Goal: Task Accomplishment & Management: Complete application form

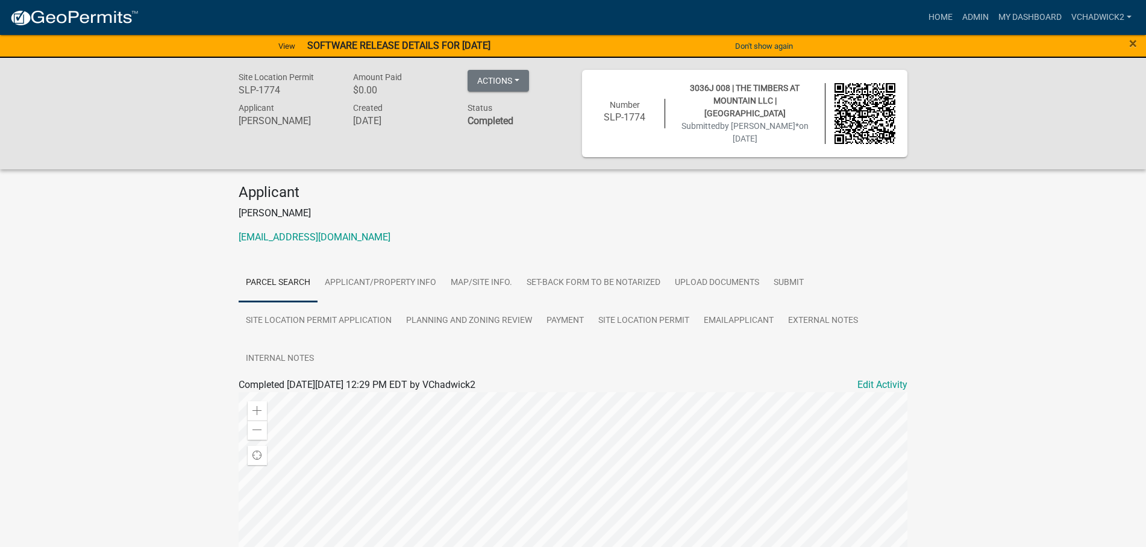
click at [282, 119] on h6 "[PERSON_NAME]" at bounding box center [287, 120] width 96 height 11
click at [975, 14] on link "Admin" at bounding box center [976, 17] width 36 height 23
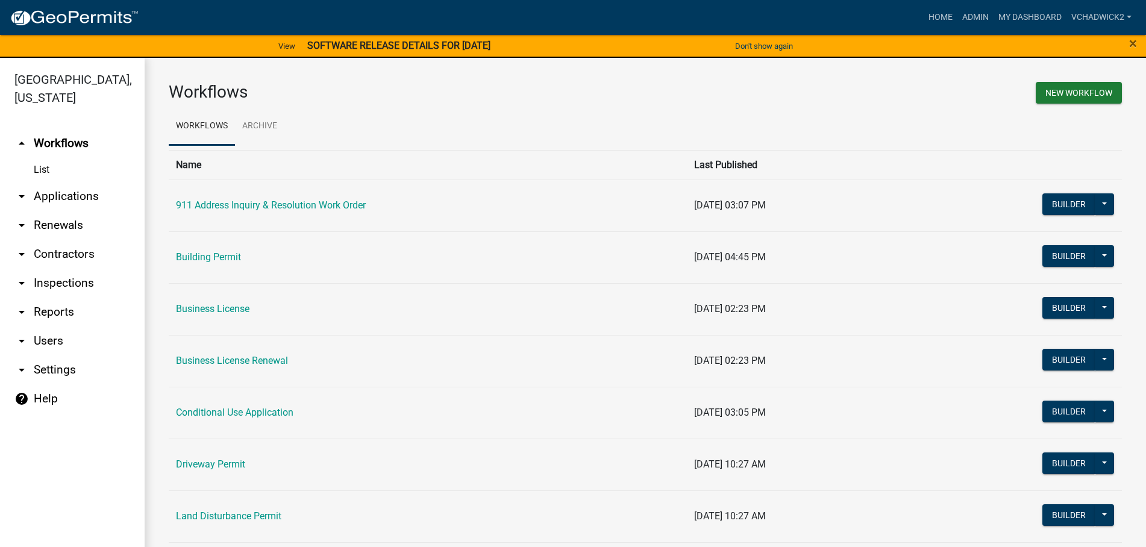
drag, startPoint x: 66, startPoint y: 195, endPoint x: 0, endPoint y: 225, distance: 72.5
click at [63, 196] on link "arrow_drop_down Applications" at bounding box center [72, 196] width 145 height 29
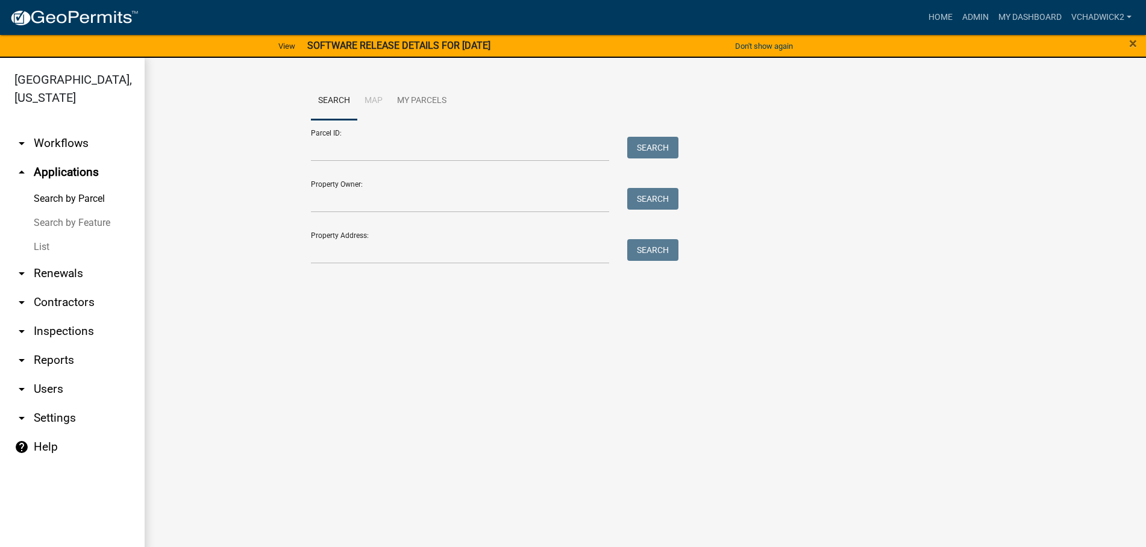
click at [35, 244] on link "List" at bounding box center [72, 247] width 145 height 24
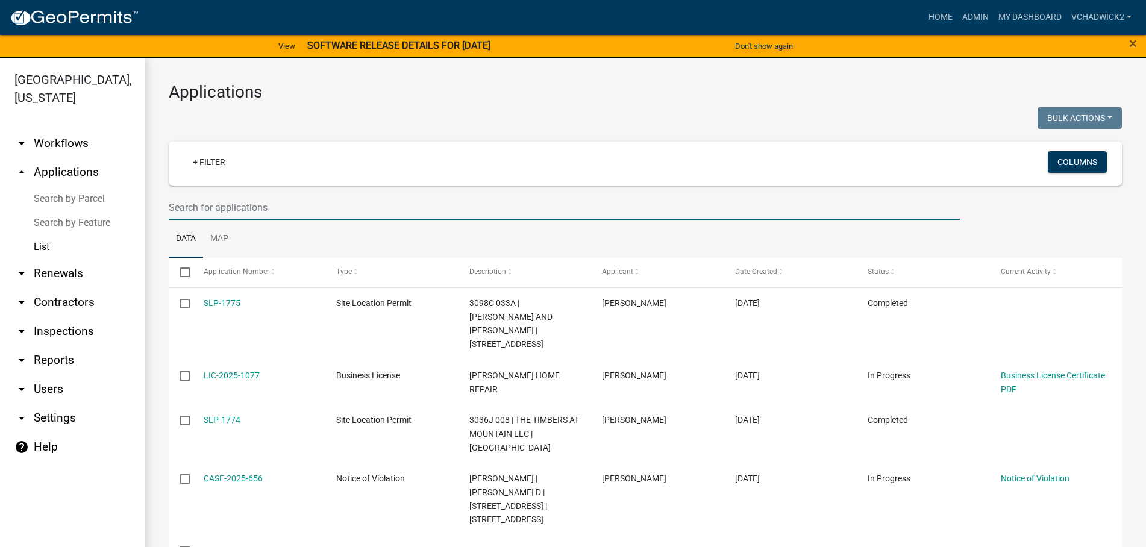
click at [236, 209] on input "text" at bounding box center [564, 207] width 791 height 25
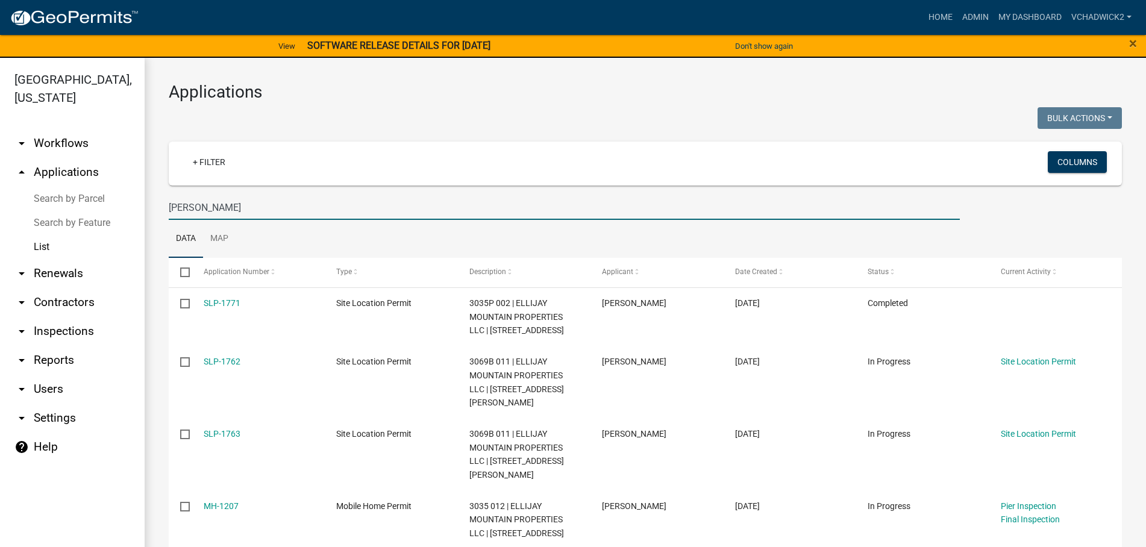
type input "[PERSON_NAME]"
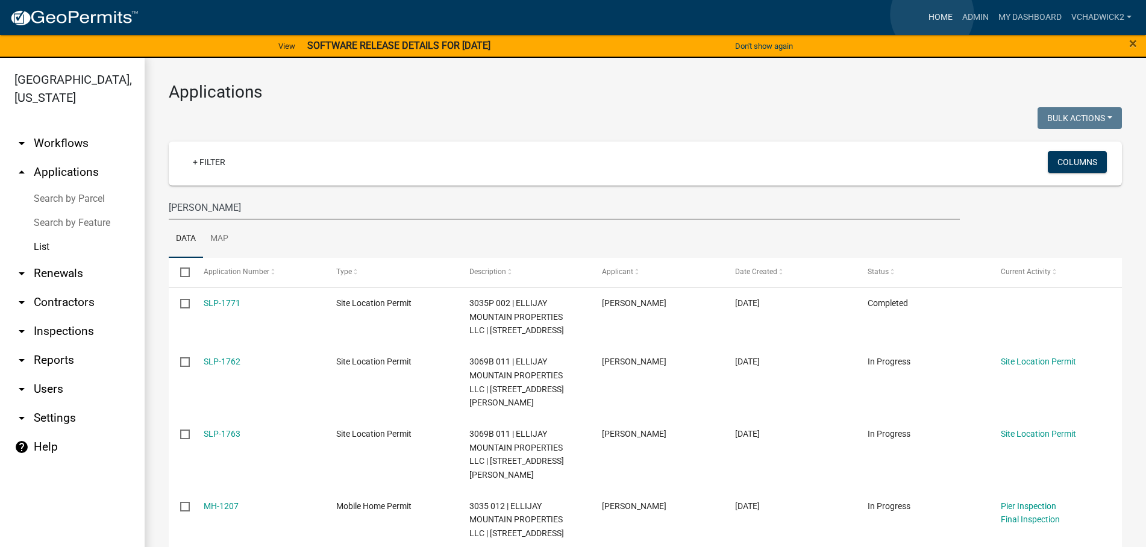
click at [932, 14] on link "Home" at bounding box center [941, 17] width 34 height 23
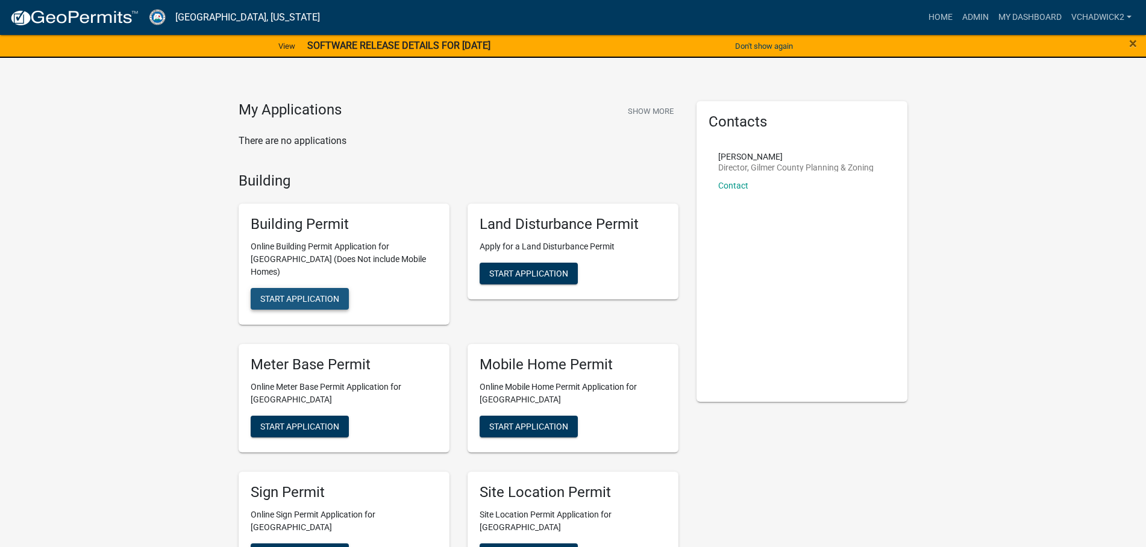
click at [303, 294] on span "Start Application" at bounding box center [299, 299] width 79 height 10
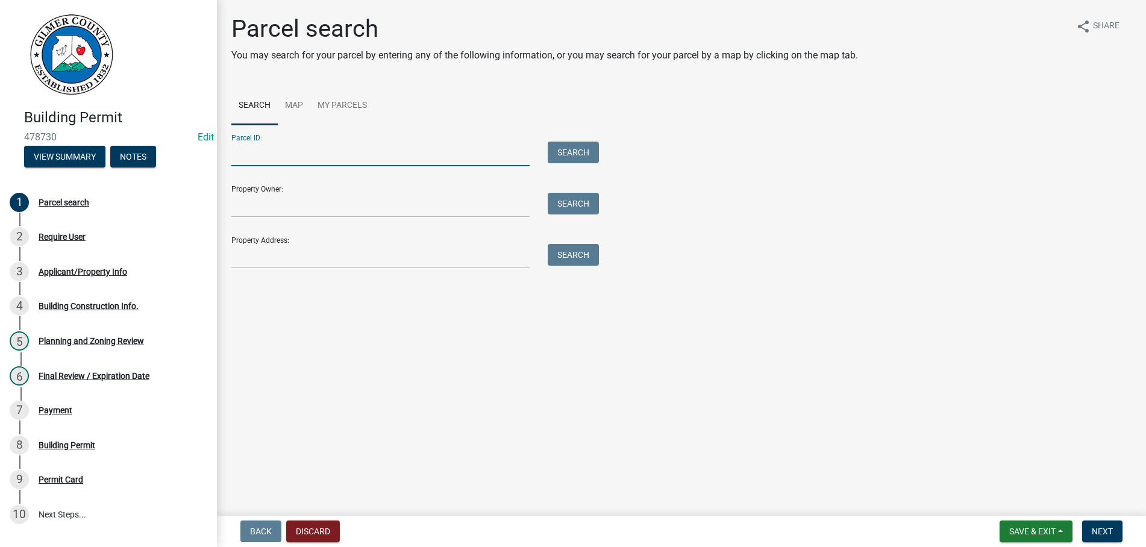
click at [326, 146] on input "Parcel ID:" at bounding box center [380, 154] width 298 height 25
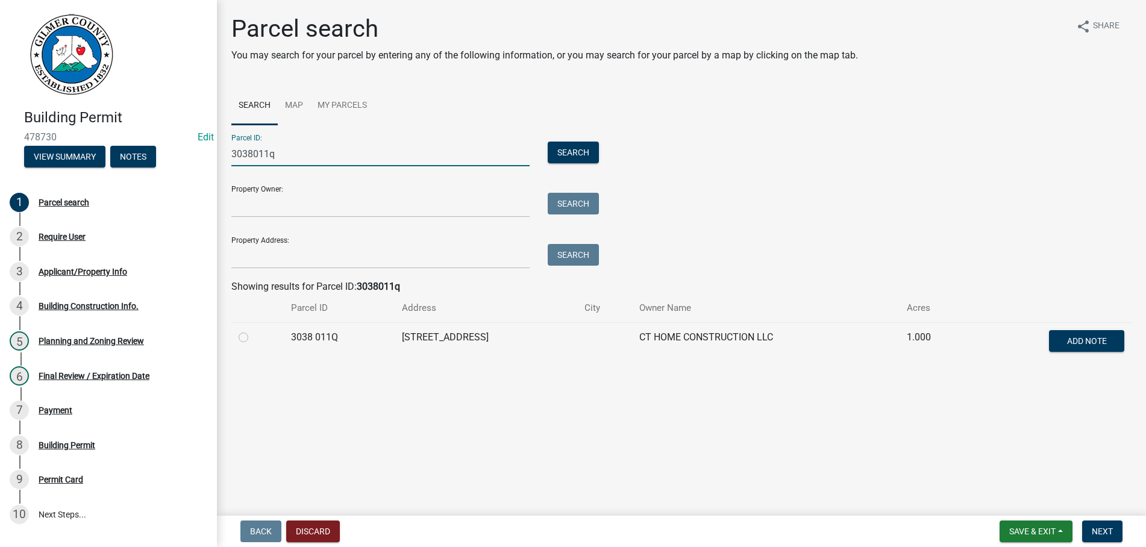
type input "3038011q"
click at [253, 330] on label at bounding box center [253, 330] width 0 height 0
click at [253, 338] on 011Q "radio" at bounding box center [257, 334] width 8 height 8
radio 011Q "true"
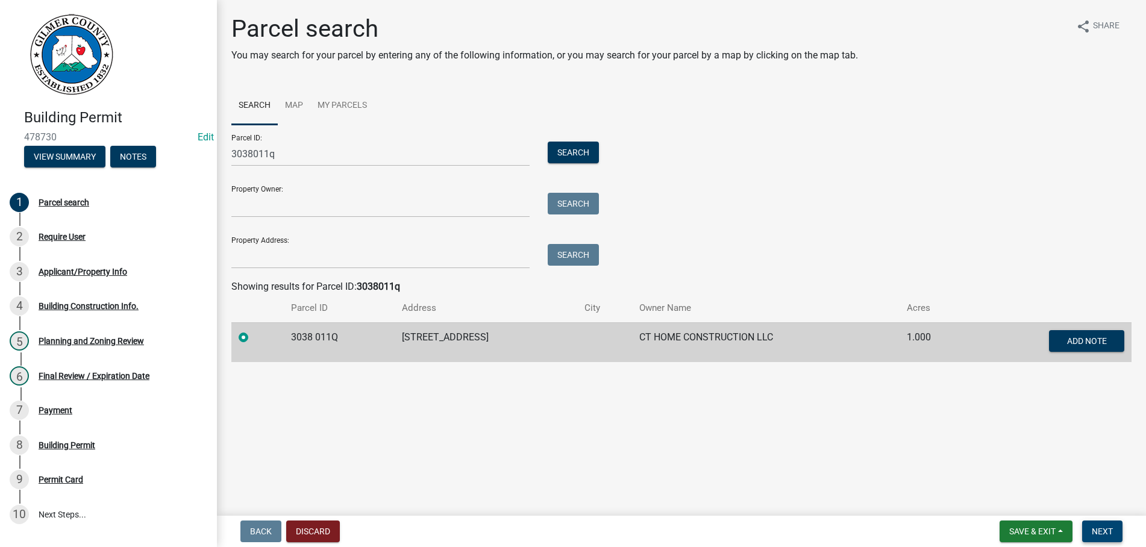
click at [1099, 529] on span "Next" at bounding box center [1102, 532] width 21 height 10
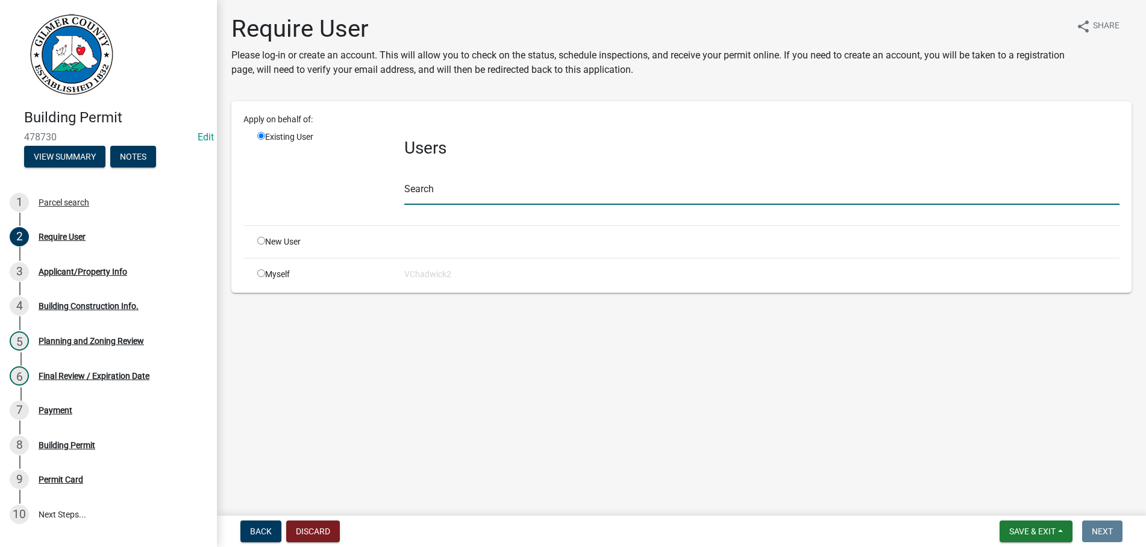
click at [469, 190] on input "text" at bounding box center [761, 192] width 715 height 25
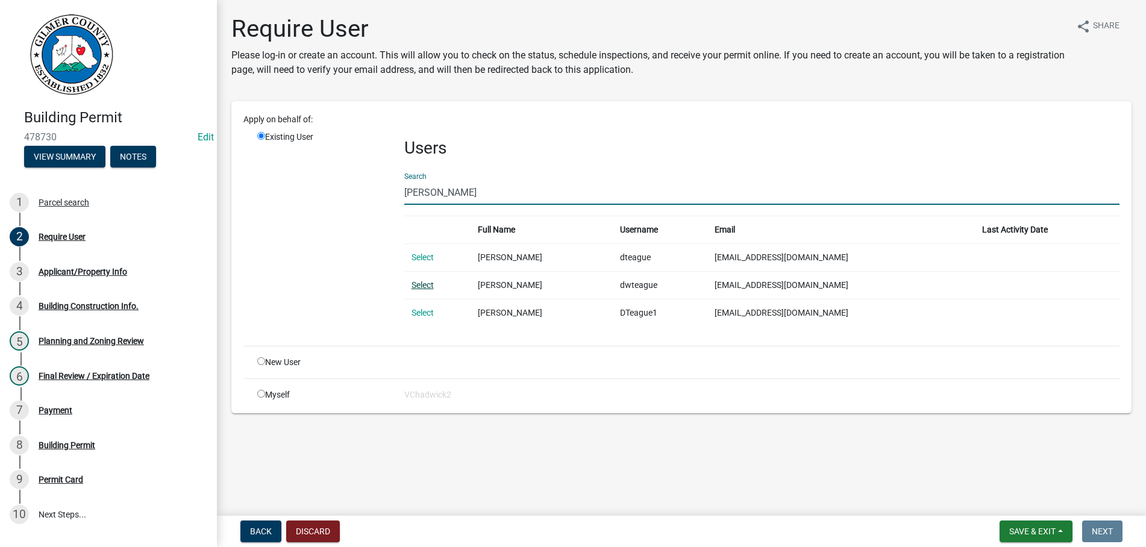
type input "[PERSON_NAME]"
click at [424, 286] on link "Select" at bounding box center [423, 285] width 22 height 10
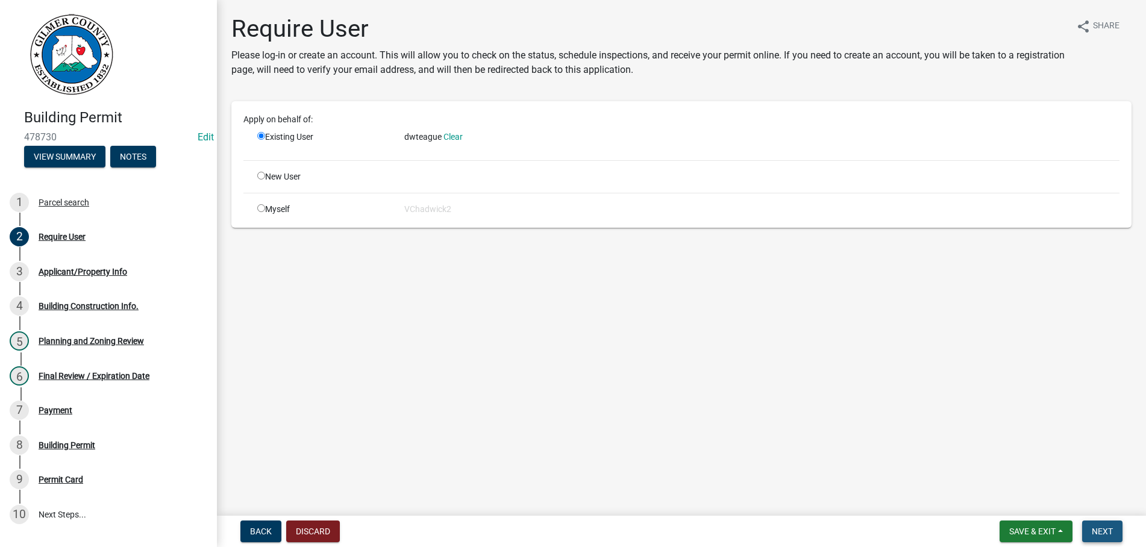
click at [1105, 528] on span "Next" at bounding box center [1102, 532] width 21 height 10
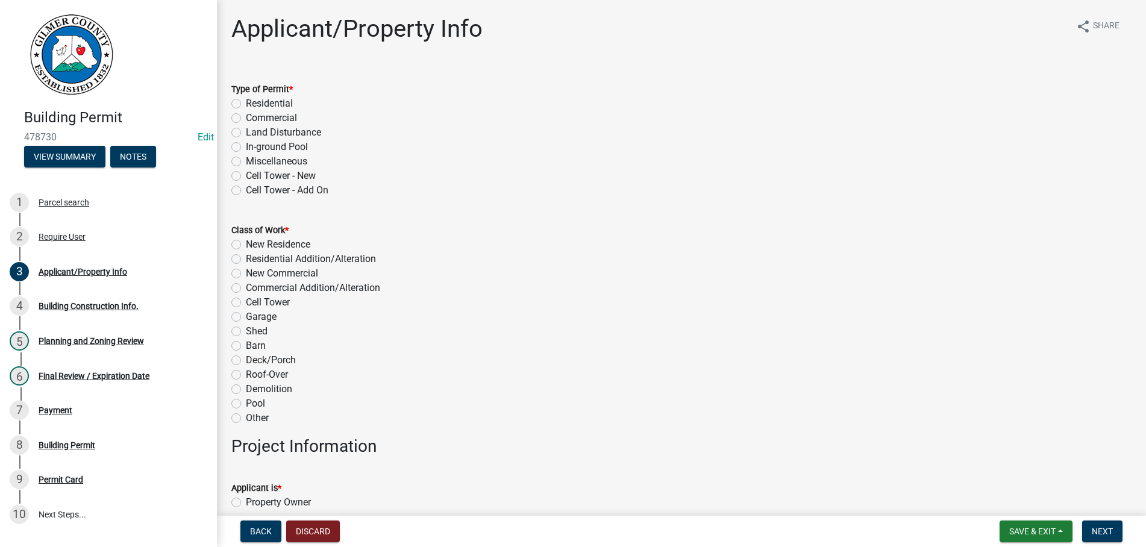
drag, startPoint x: 235, startPoint y: 104, endPoint x: 253, endPoint y: 209, distance: 106.3
click at [246, 107] on label "Residential" at bounding box center [269, 103] width 47 height 14
click at [246, 247] on label "New Residence" at bounding box center [278, 244] width 64 height 14
click at [246, 245] on input "New Residence" at bounding box center [250, 241] width 8 height 8
radio input "true"
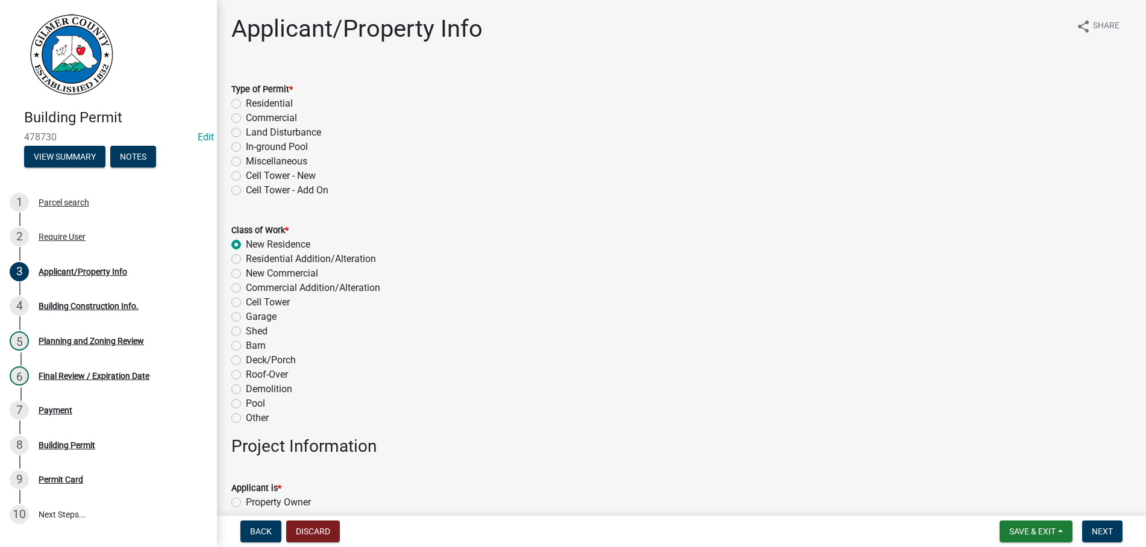
click at [246, 103] on label "Residential" at bounding box center [269, 103] width 47 height 14
click at [246, 103] on input "Residential" at bounding box center [250, 100] width 8 height 8
radio input "true"
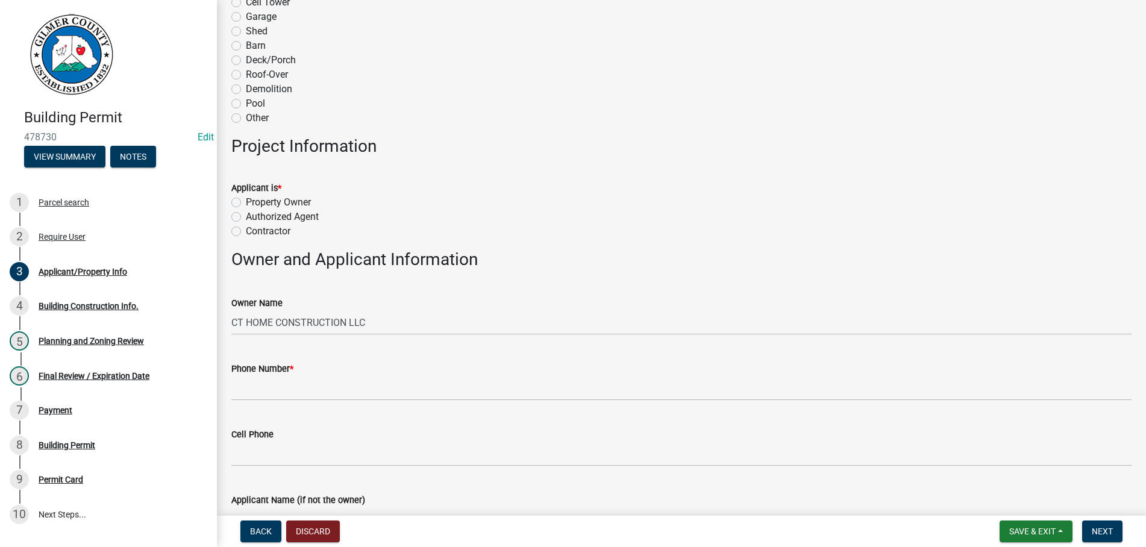
scroll to position [344, 0]
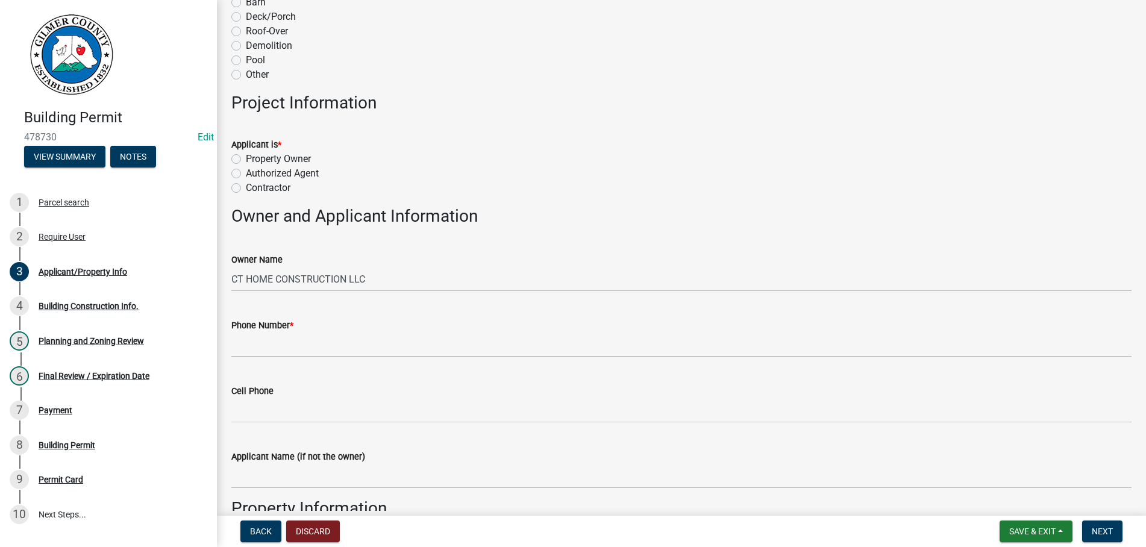
click at [246, 187] on label "Contractor" at bounding box center [268, 188] width 45 height 14
click at [246, 187] on input "Contractor" at bounding box center [250, 185] width 8 height 8
radio input "true"
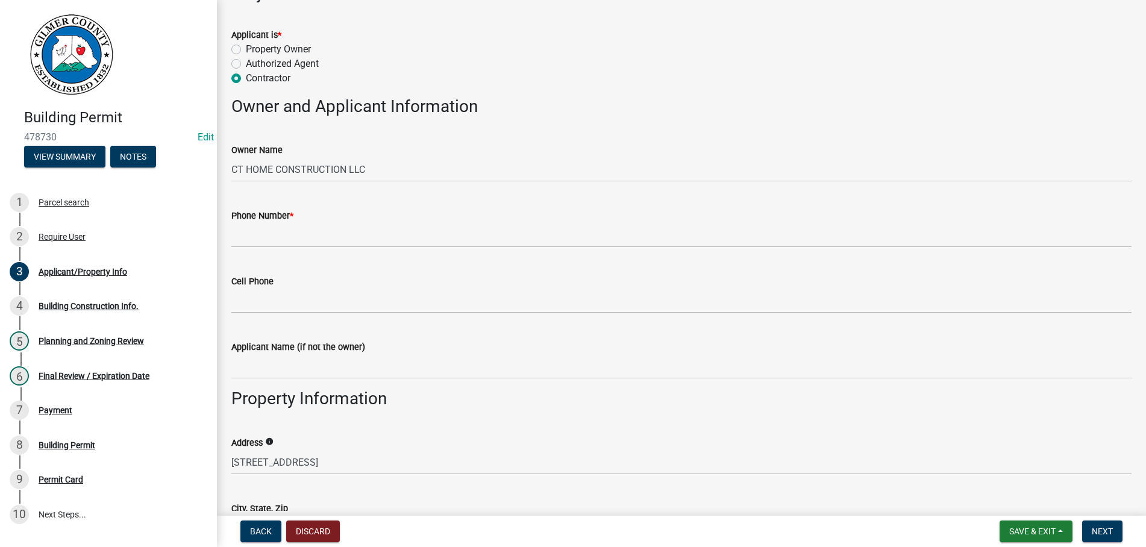
scroll to position [481, 0]
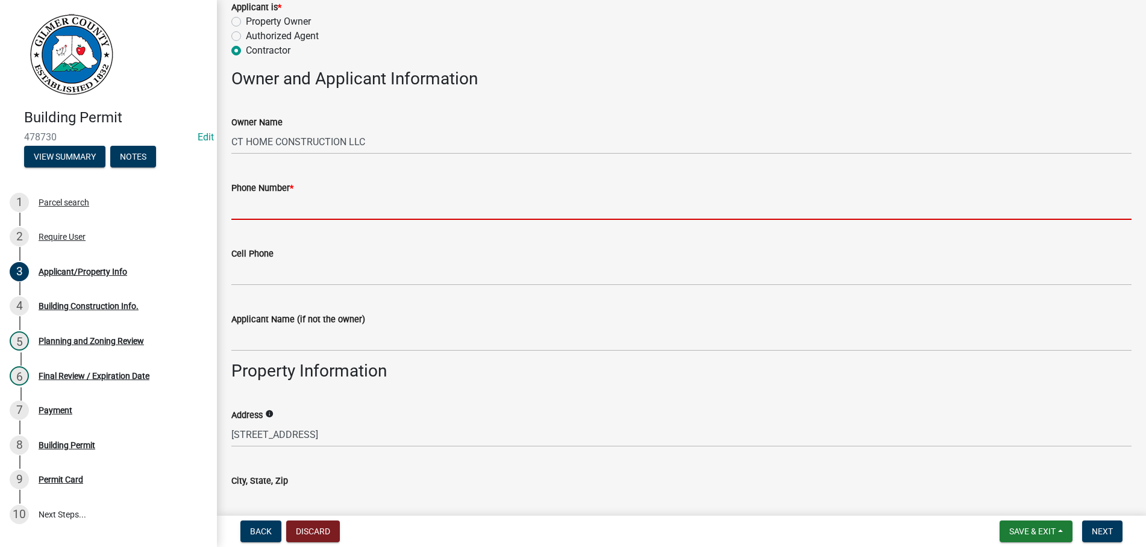
click at [239, 208] on input "Phone Number *" at bounding box center [681, 207] width 900 height 25
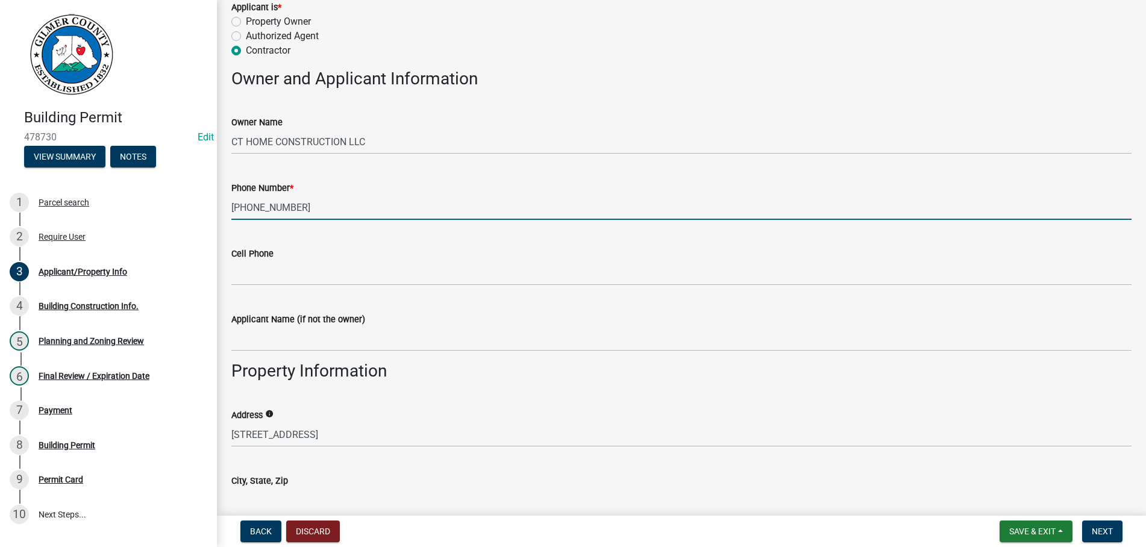
type input "[PHONE_NUMBER]"
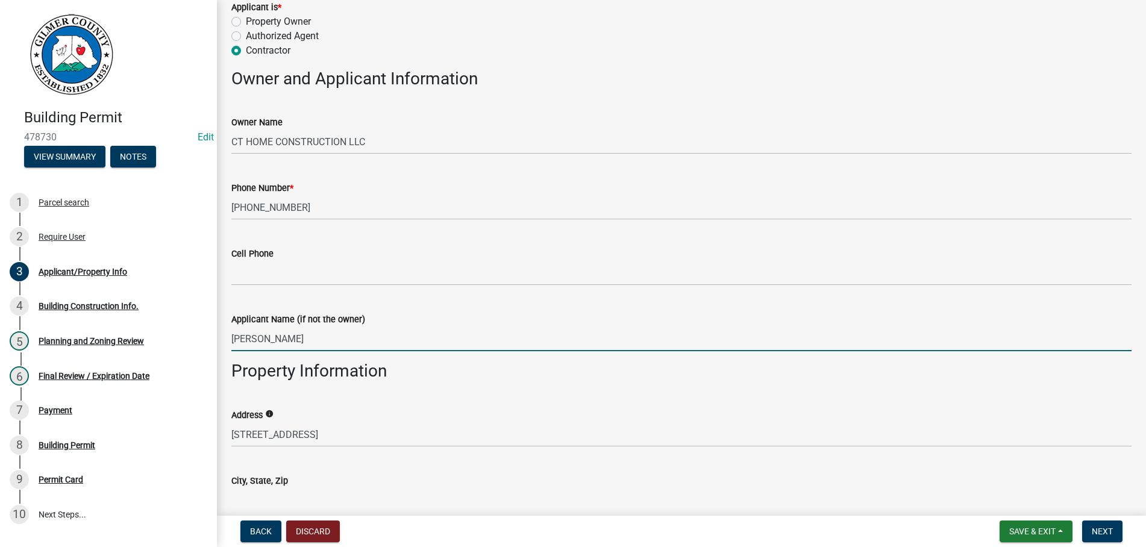
type input "[PERSON_NAME]"
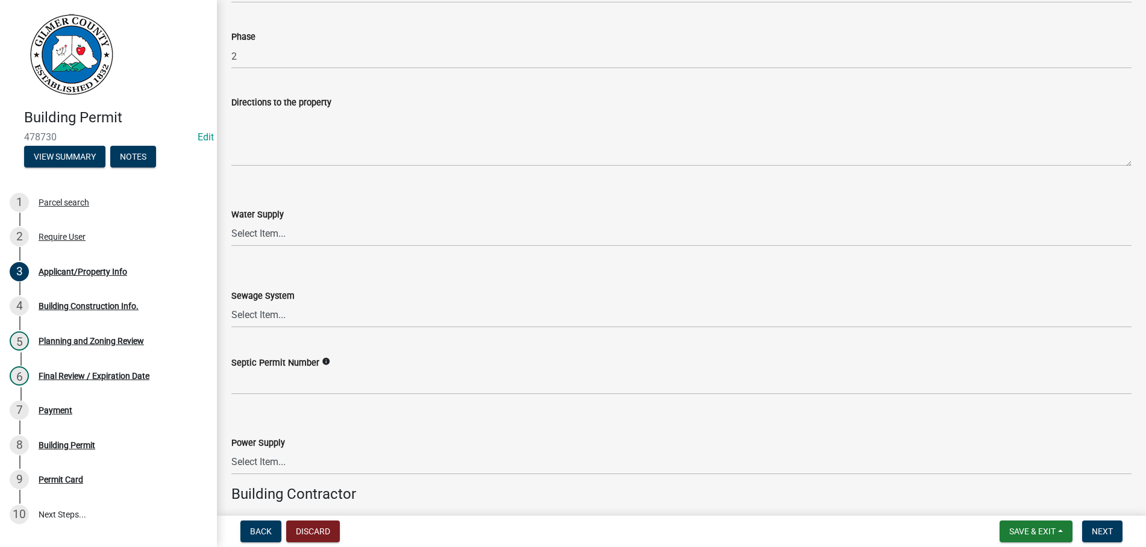
scroll to position [1512, 0]
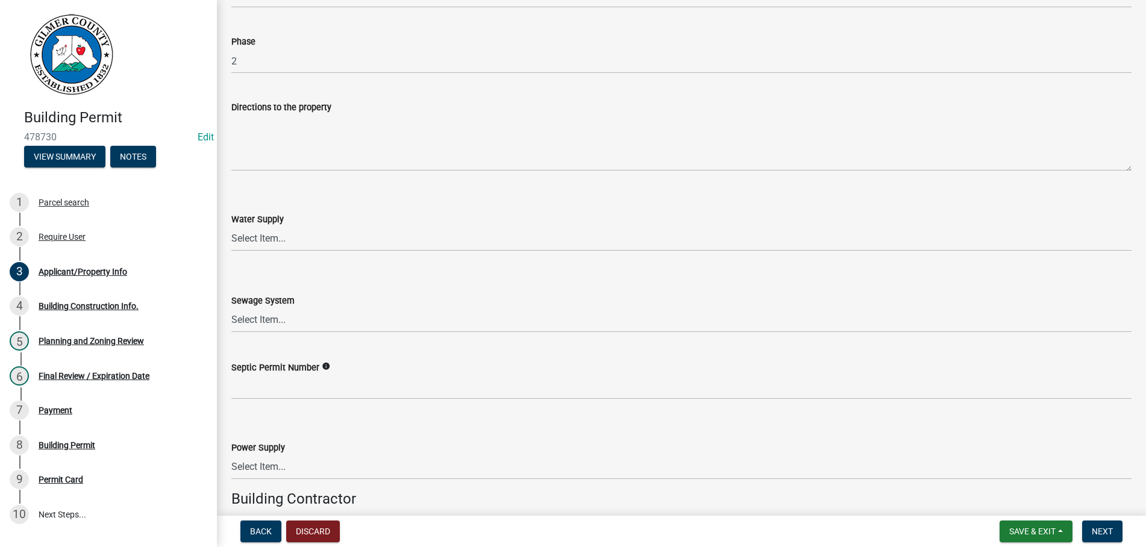
type input "ELLIJAY GA 30540"
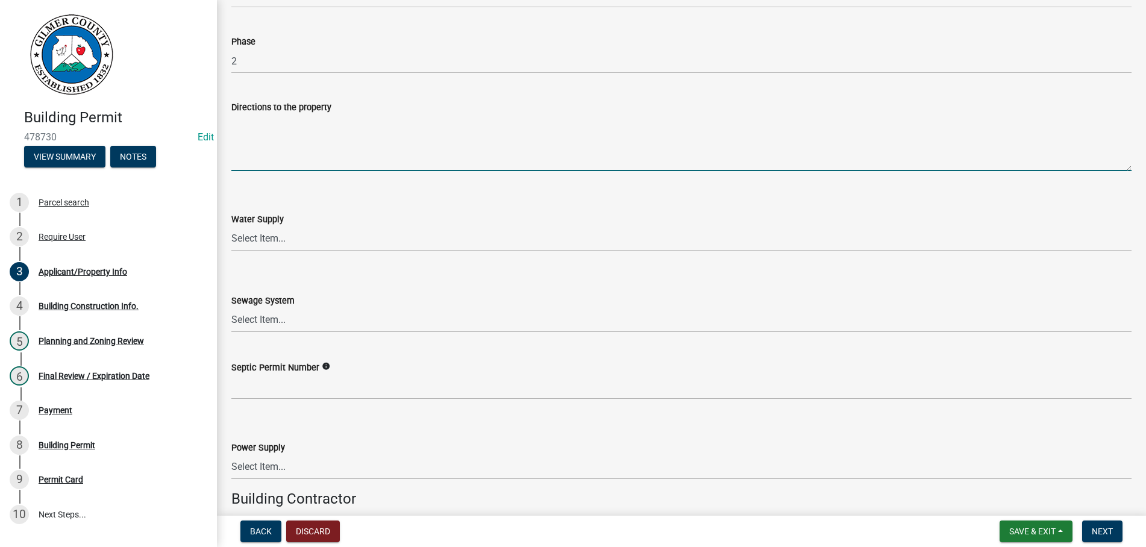
click at [307, 150] on textarea "Directions to the property" at bounding box center [681, 143] width 900 height 57
paste textarea "382 - RT ON [GEOGRAPHIC_DATA] - RT ON [GEOGRAPHIC_DATA] LN - GO TO END OF CUL-D…"
click at [232, 123] on textarea "382 - RT ON [GEOGRAPHIC_DATA] - RT ON [GEOGRAPHIC_DATA] LN - GO TO END OF CUL-D…" at bounding box center [681, 143] width 900 height 57
type textarea "382 - RT ON [GEOGRAPHIC_DATA] - RT ON [GEOGRAPHIC_DATA] LN - GO TO END OF CUL-D…"
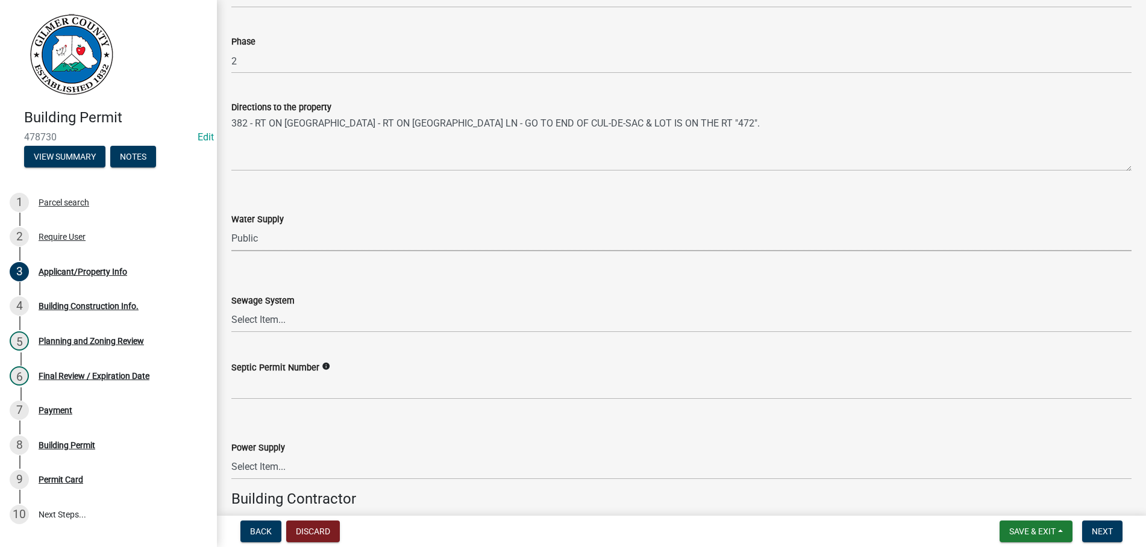
select select "e44f2733-11c1-42c1-adbb-9eb09c48163d"
select select "92a37e23-3b7d-408e-b3c7-0afbe39b0942"
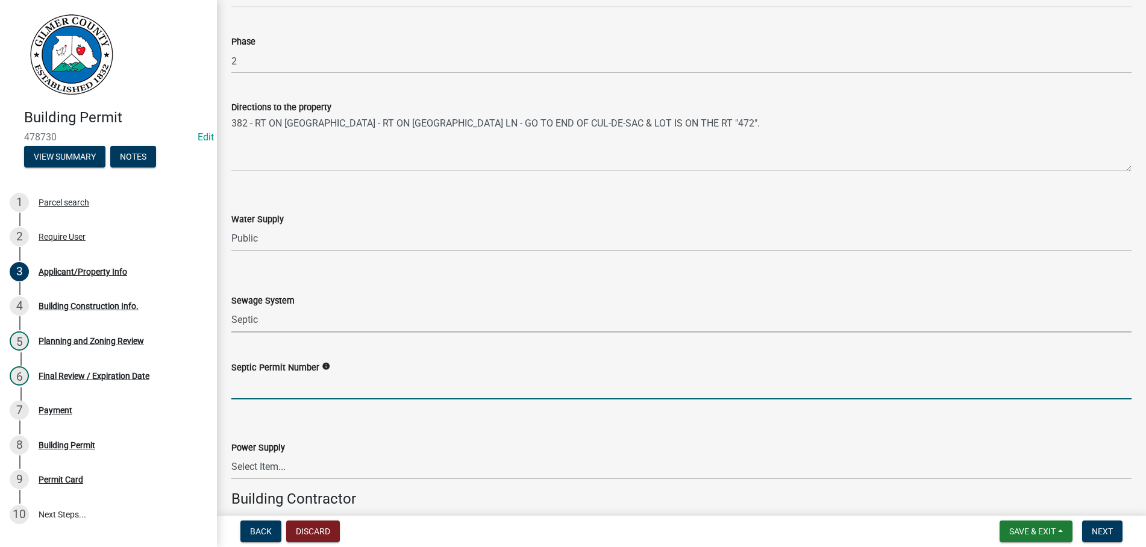
click at [250, 391] on input "Septic Permit Number" at bounding box center [681, 387] width 900 height 25
type input "05886"
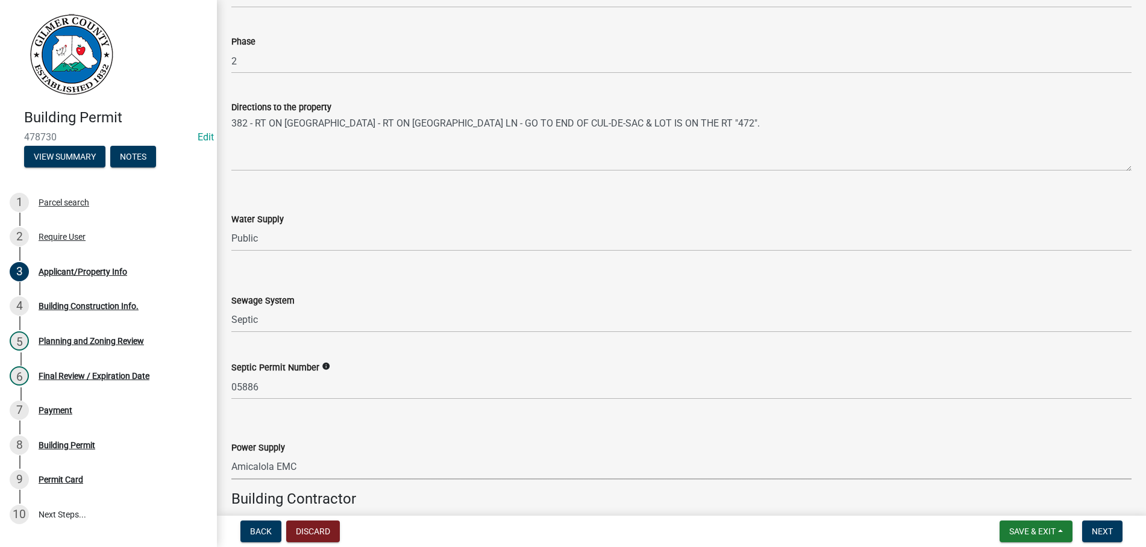
select select "c9feaa94-b03b-4165-97cf-90fdf63947c5"
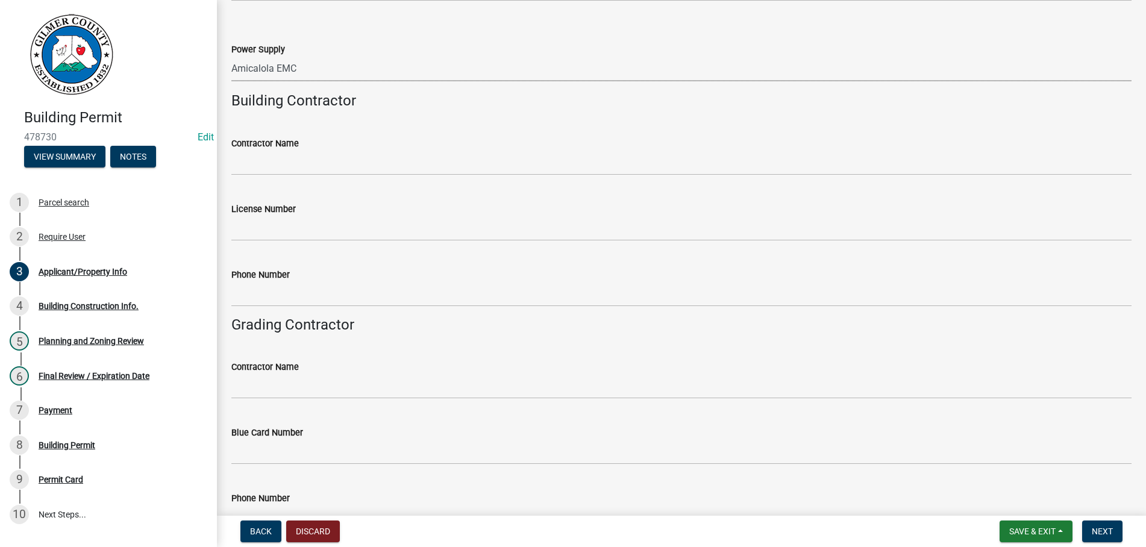
scroll to position [1924, 0]
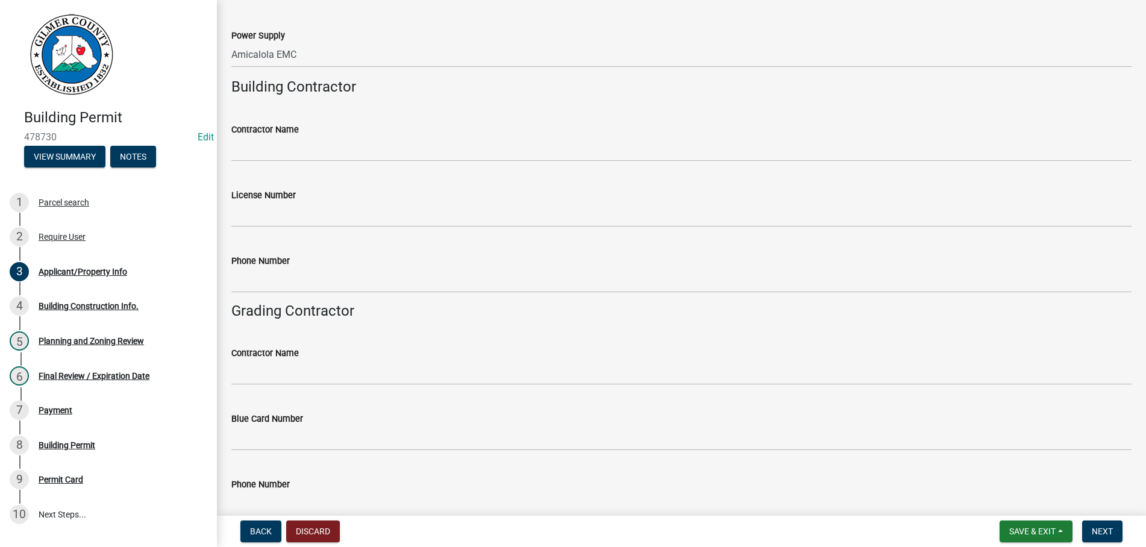
click at [322, 172] on div "License Number" at bounding box center [681, 199] width 900 height 56
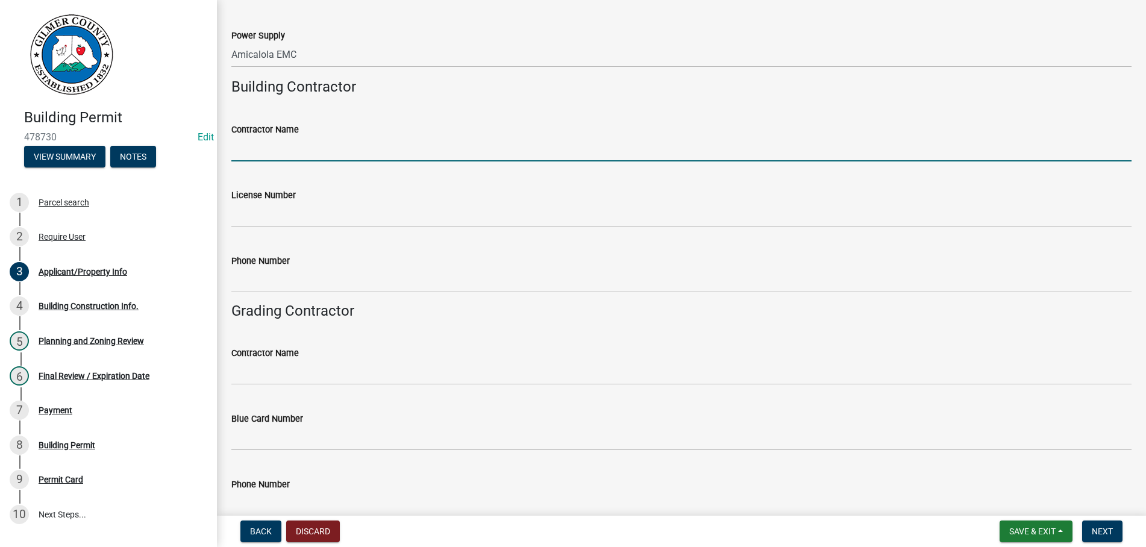
click at [322, 158] on input "Contractor Name" at bounding box center [681, 149] width 900 height 25
type input "D"
type input "[PERSON_NAME]"
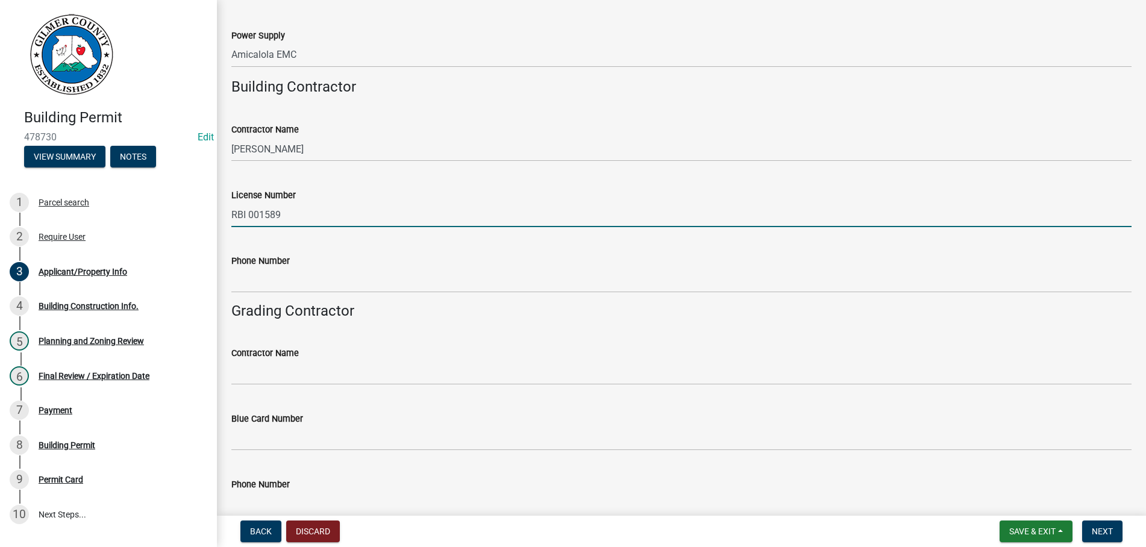
type input "RBI 001589"
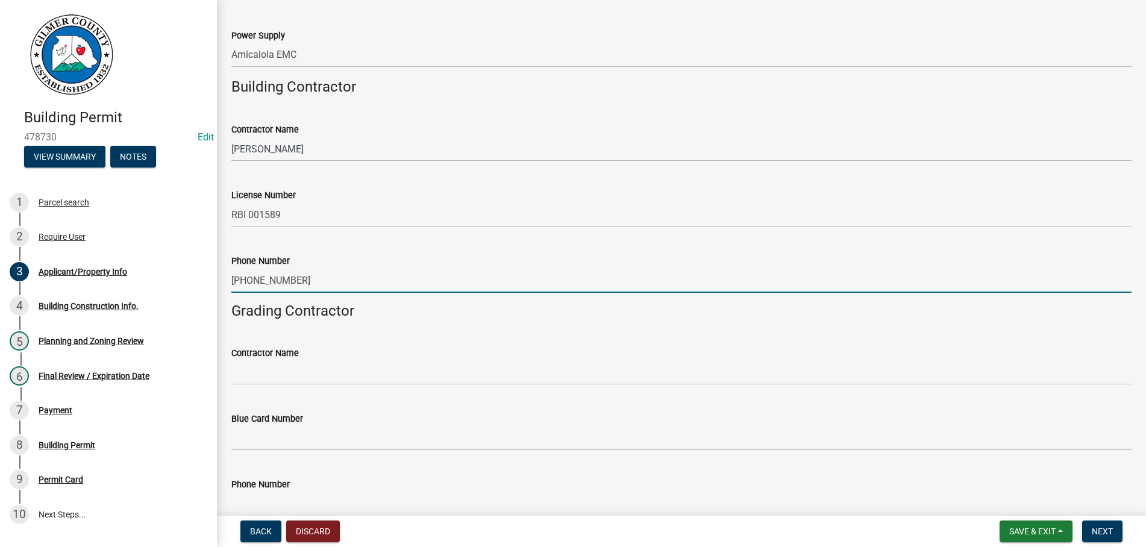
scroll to position [1986, 0]
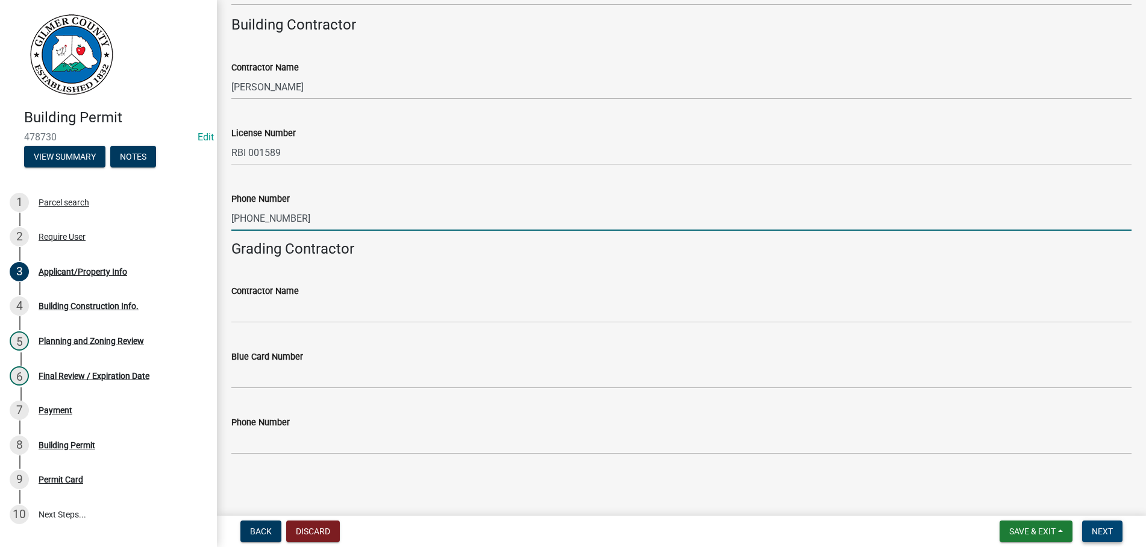
type input "[PHONE_NUMBER]"
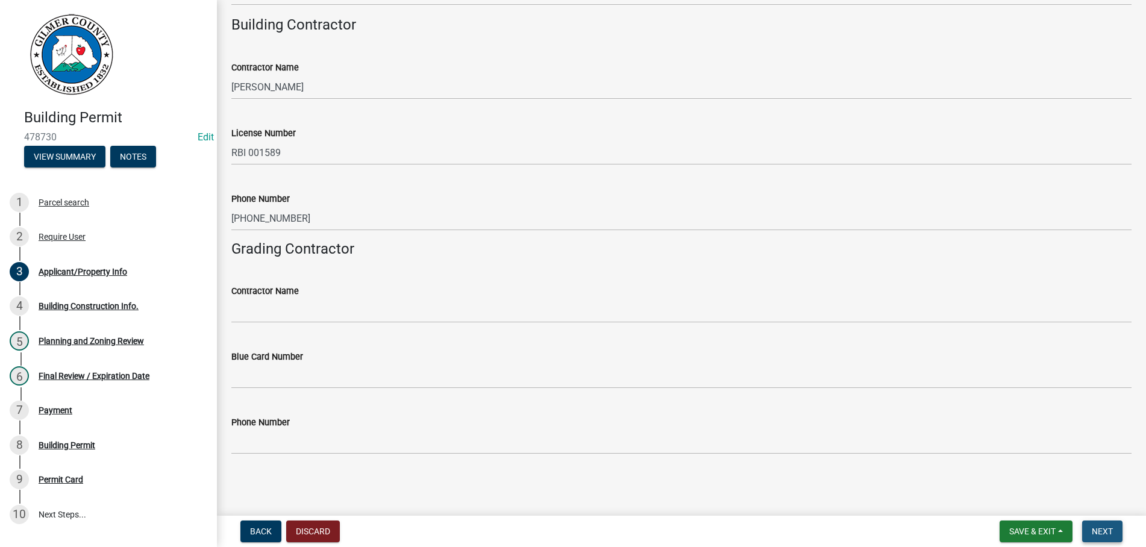
click at [1110, 526] on button "Next" at bounding box center [1102, 532] width 40 height 22
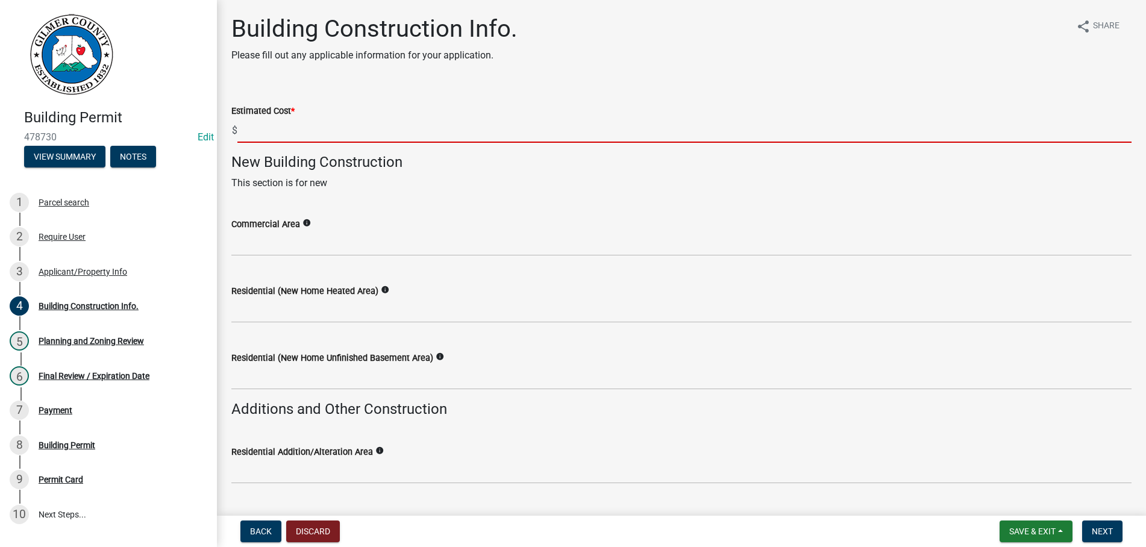
click at [257, 137] on input "text" at bounding box center [684, 130] width 894 height 25
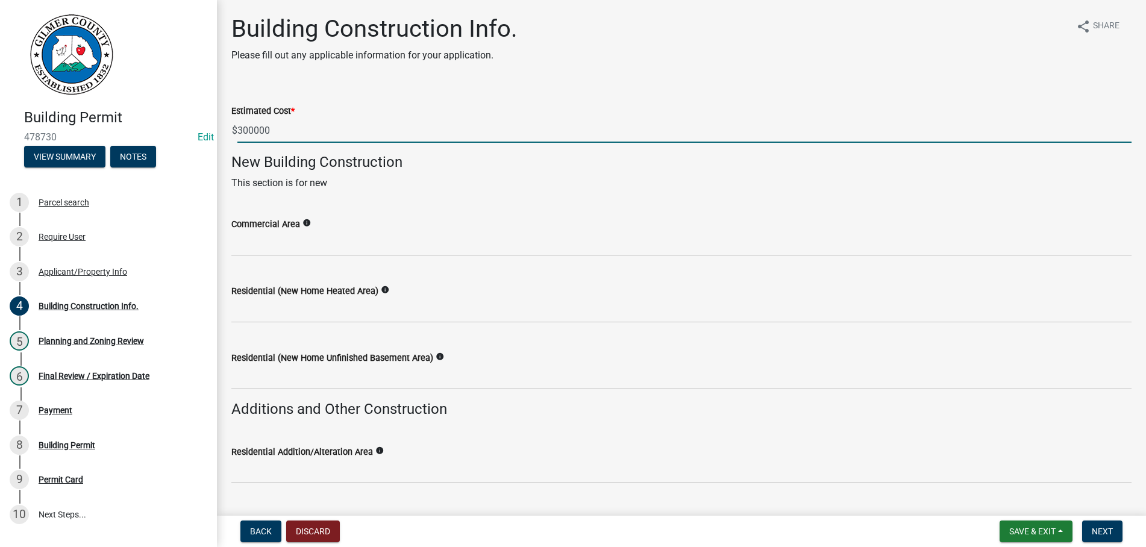
type input "300000"
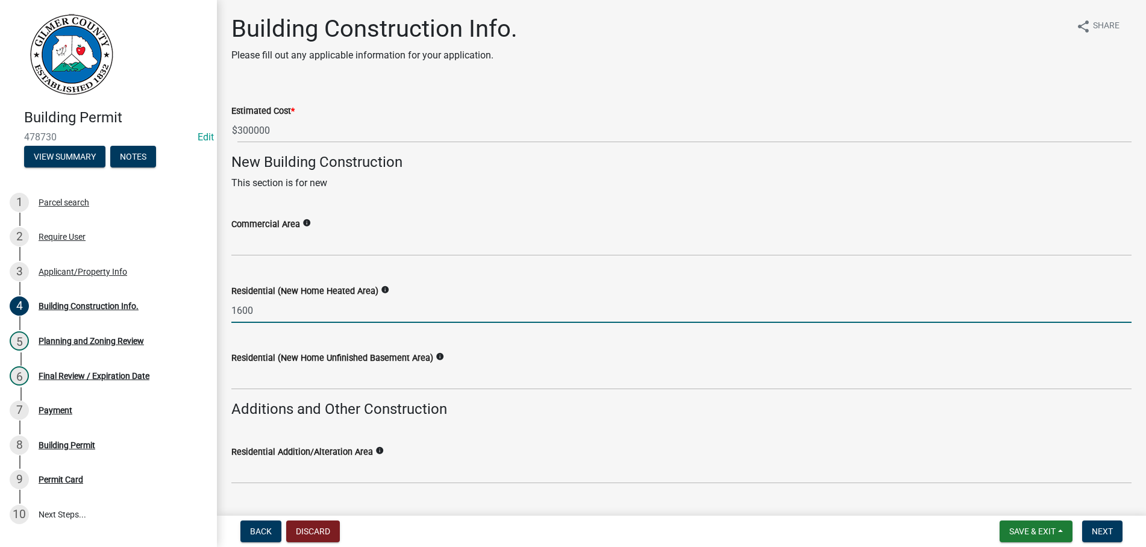
type input "1600"
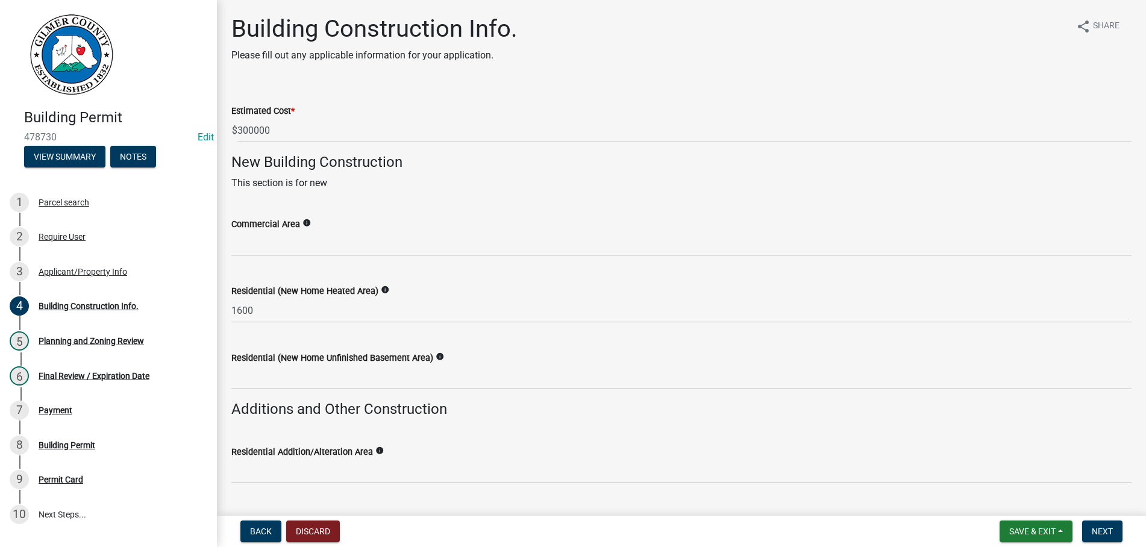
scroll to position [283, 0]
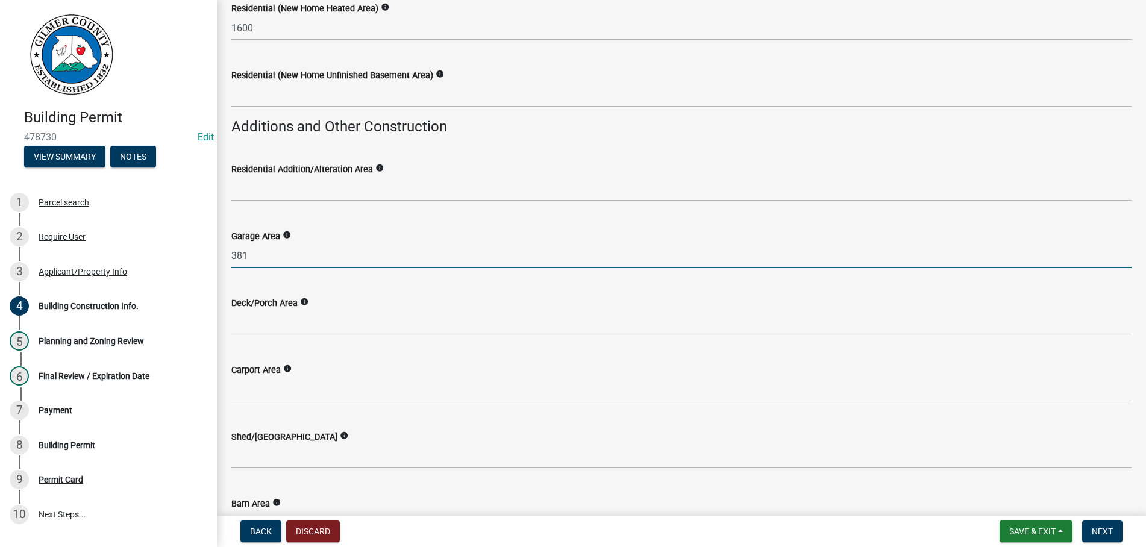
type input "381"
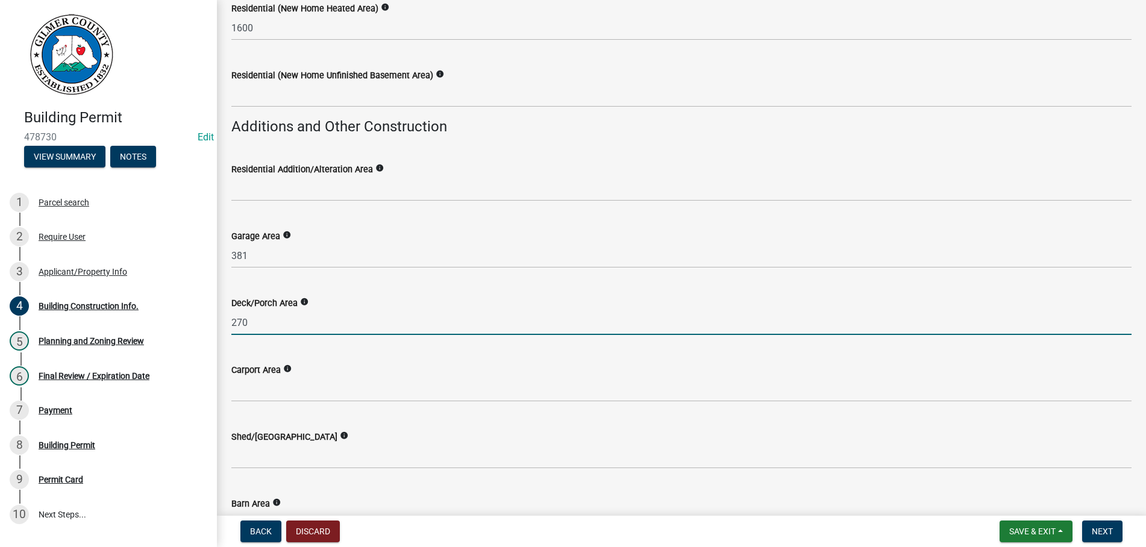
type input "270"
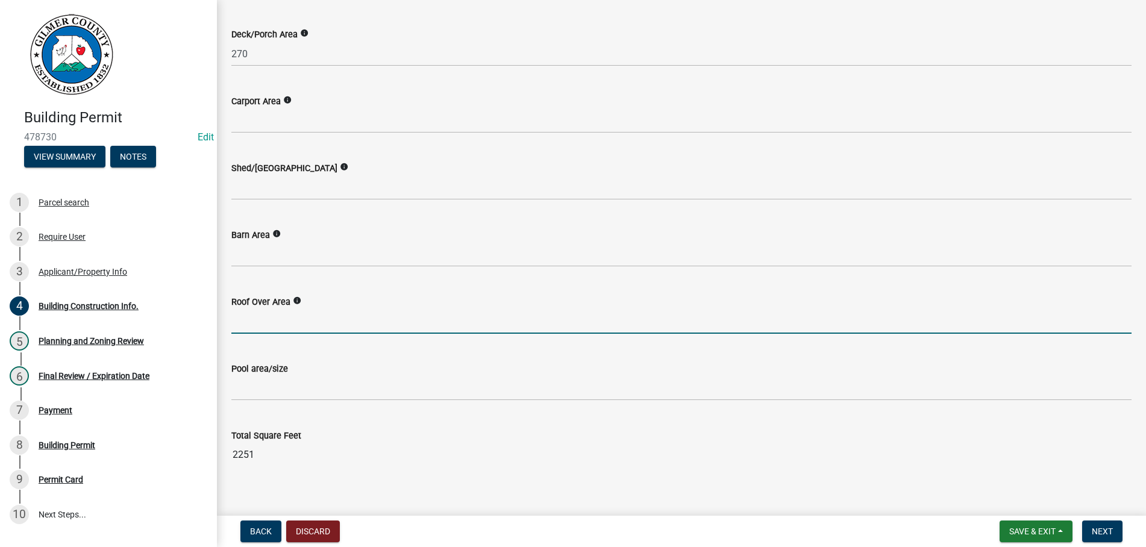
scroll to position [565, 0]
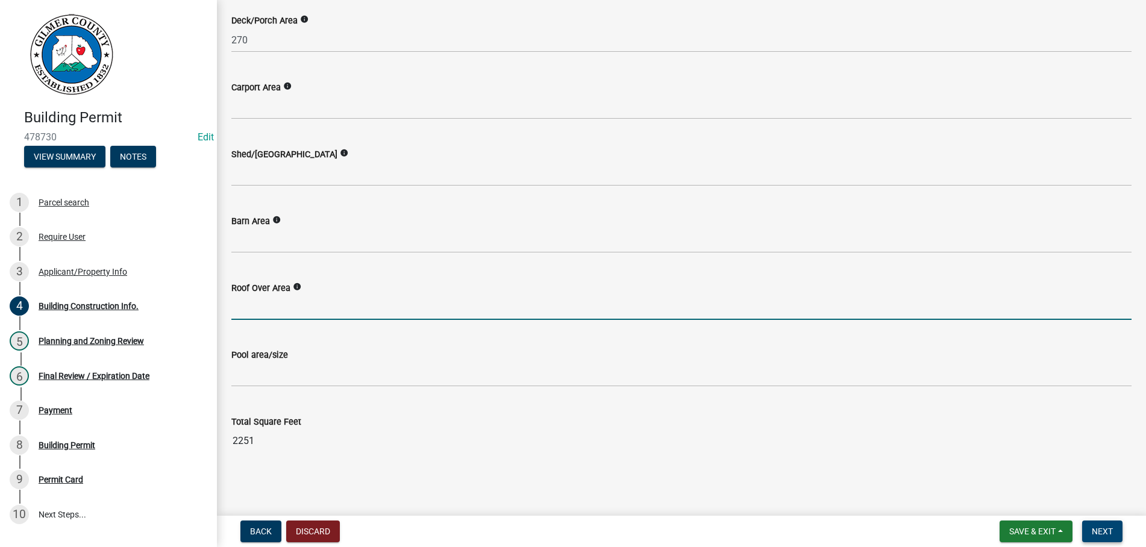
click at [1104, 530] on span "Next" at bounding box center [1102, 532] width 21 height 10
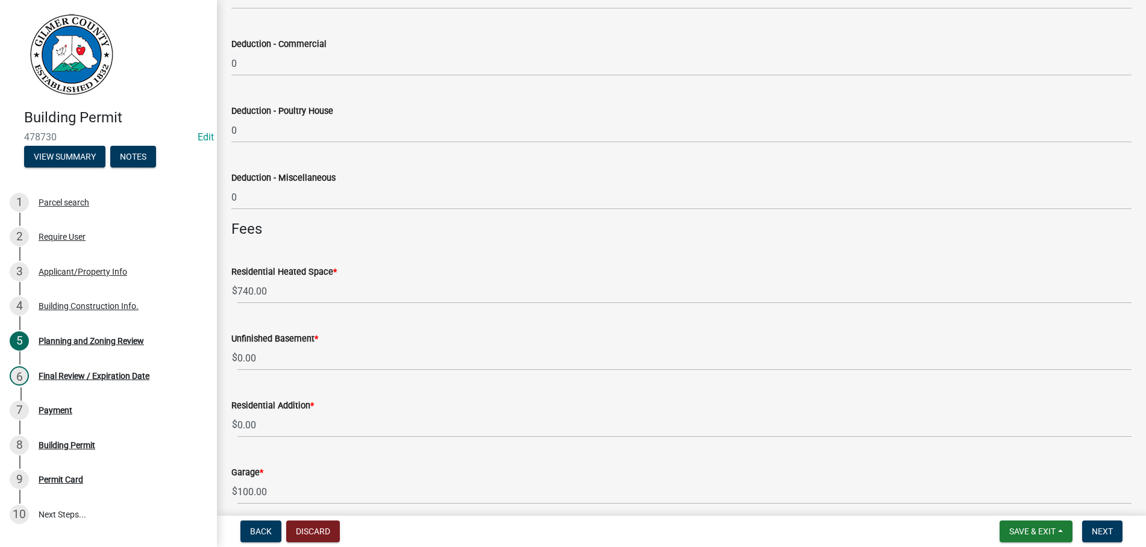
scroll to position [1237, 0]
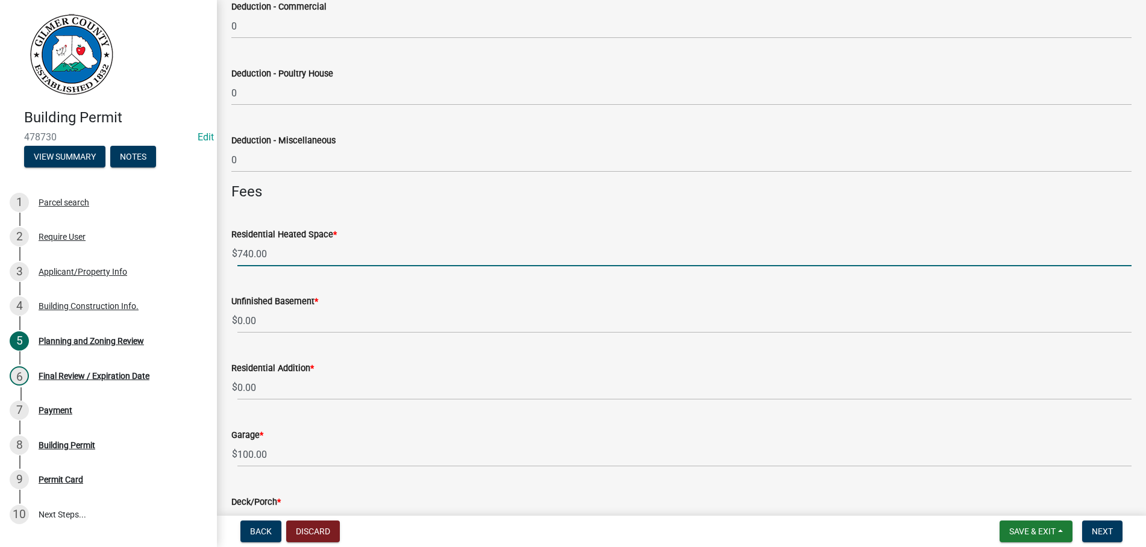
drag, startPoint x: 290, startPoint y: 250, endPoint x: 164, endPoint y: 253, distance: 126.6
click at [237, 253] on input "740.00" at bounding box center [684, 254] width 894 height 25
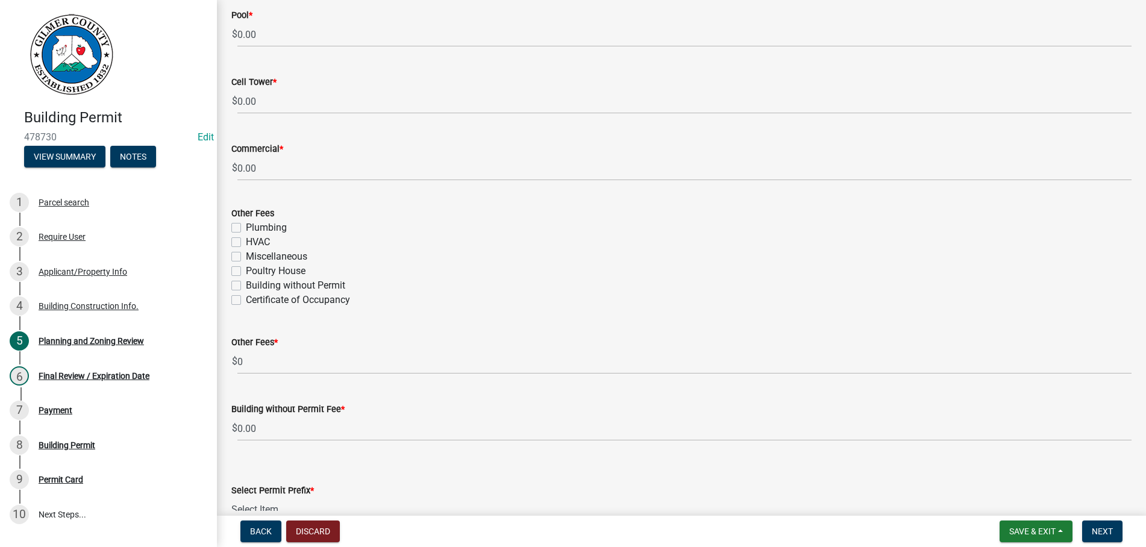
scroll to position [2061, 0]
type input "490.00"
click at [246, 298] on label "Certificate of Occupancy" at bounding box center [298, 297] width 104 height 14
click at [246, 298] on input "Certificate of Occupancy" at bounding box center [250, 294] width 8 height 8
checkbox input "true"
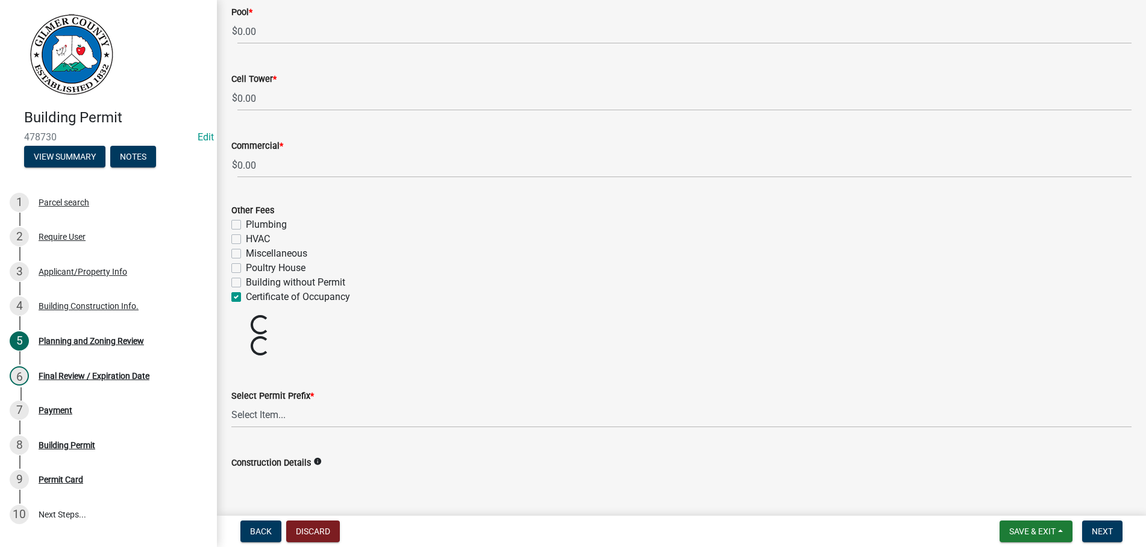
checkbox input "false"
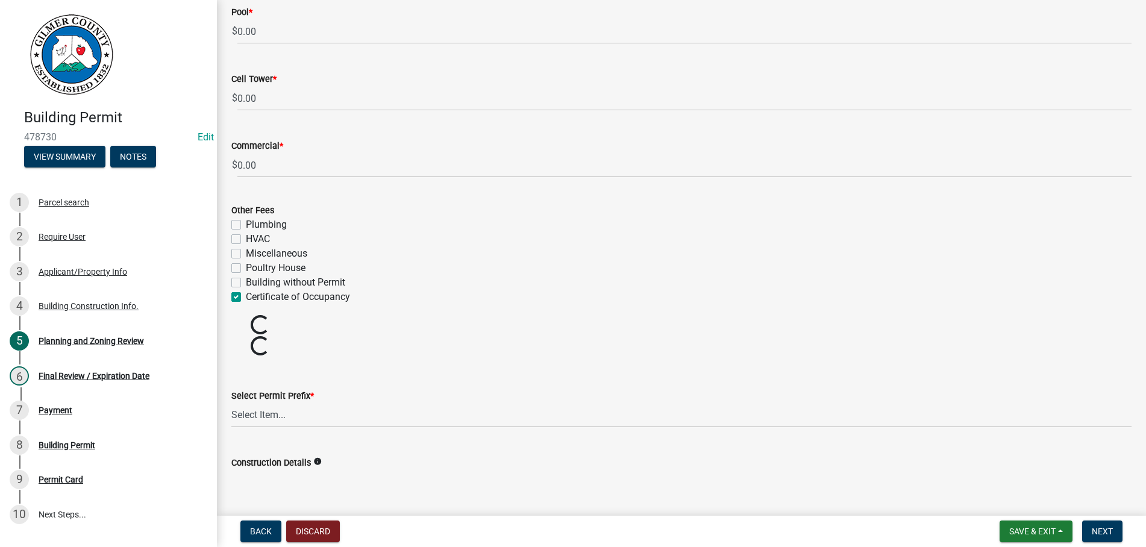
checkbox input "true"
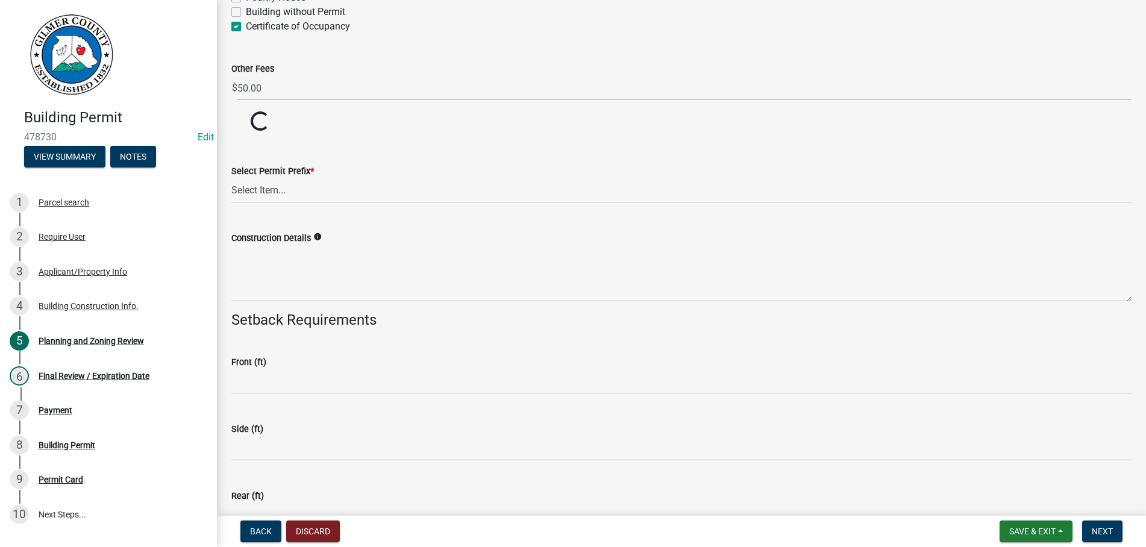
scroll to position [2336, 0]
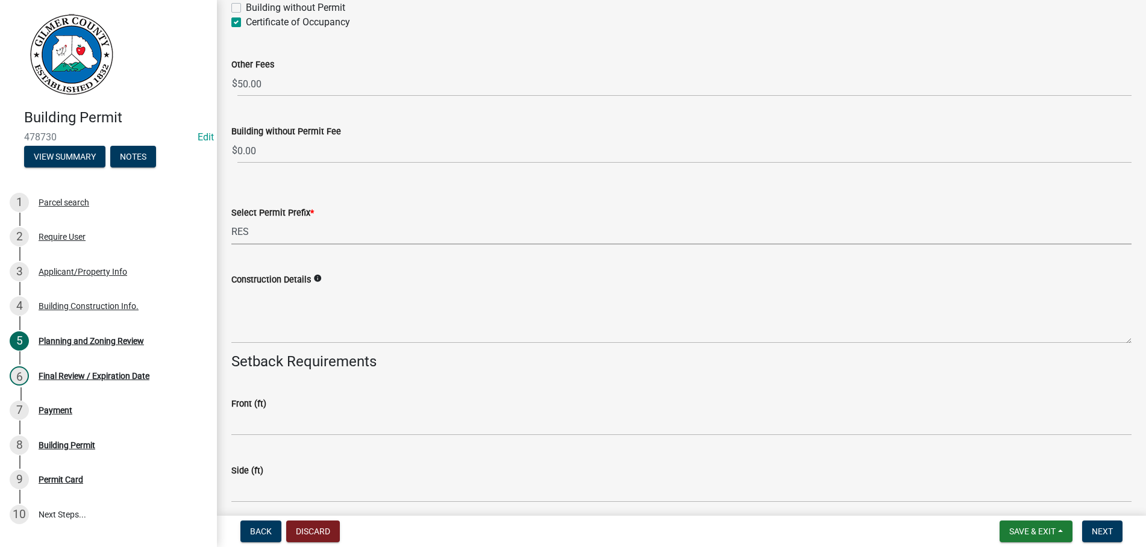
select select "b5c39336-92b9-49ce-a0a5-4e9e9babf743"
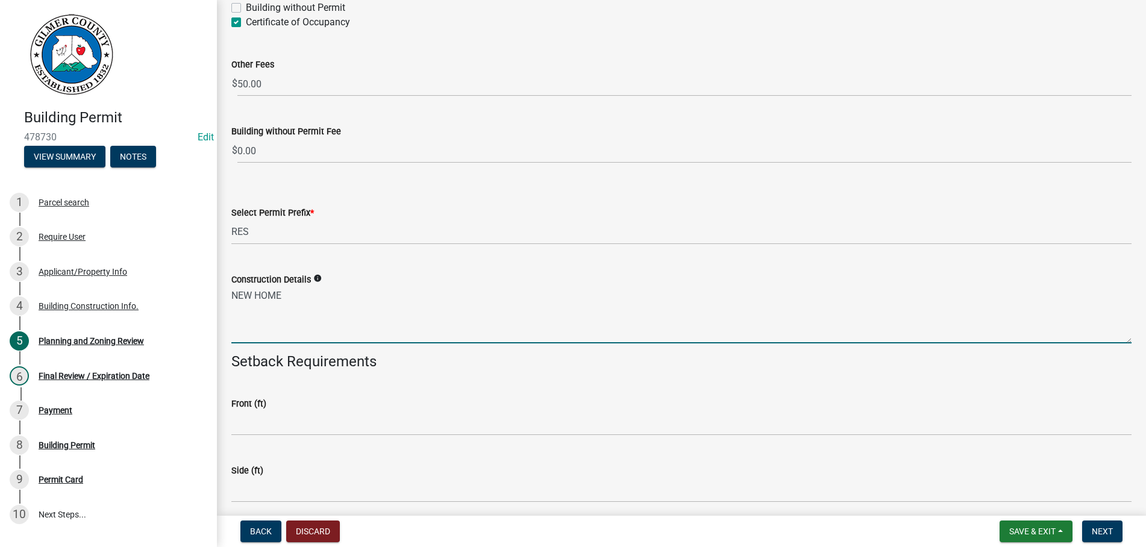
type textarea "NEW HOME"
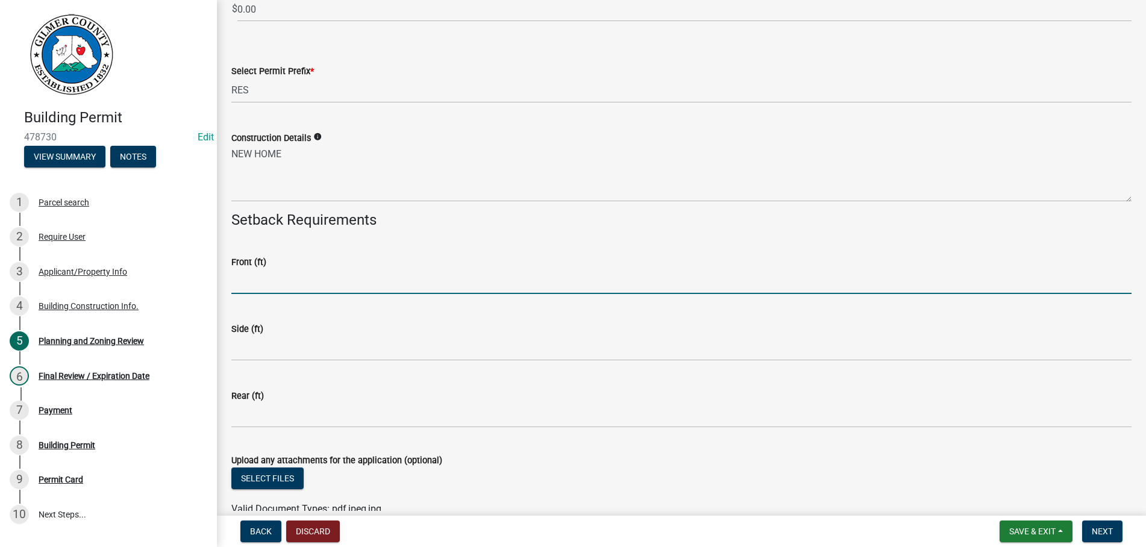
scroll to position [2541, 0]
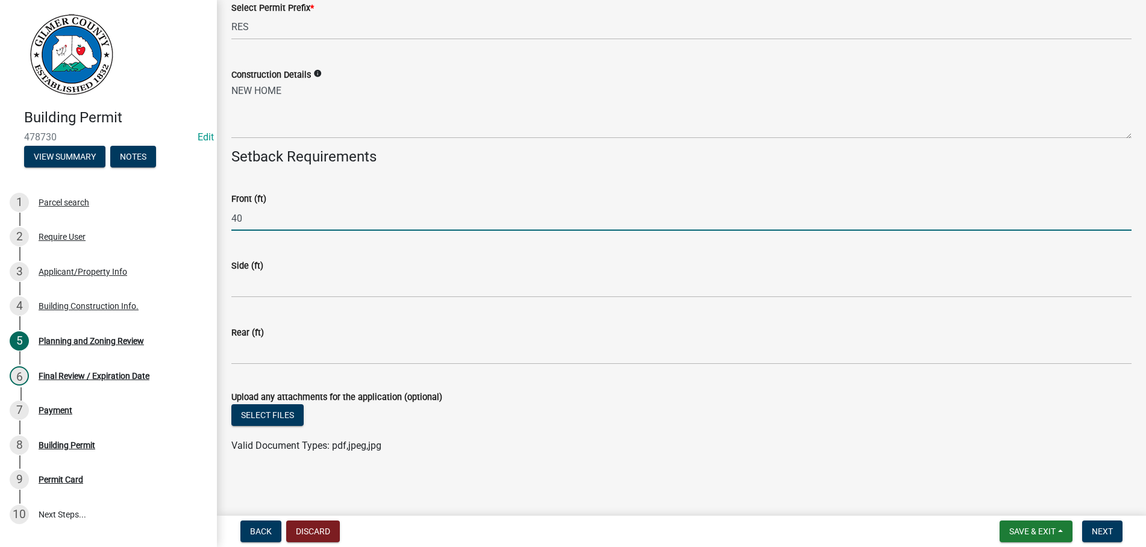
type input "40"
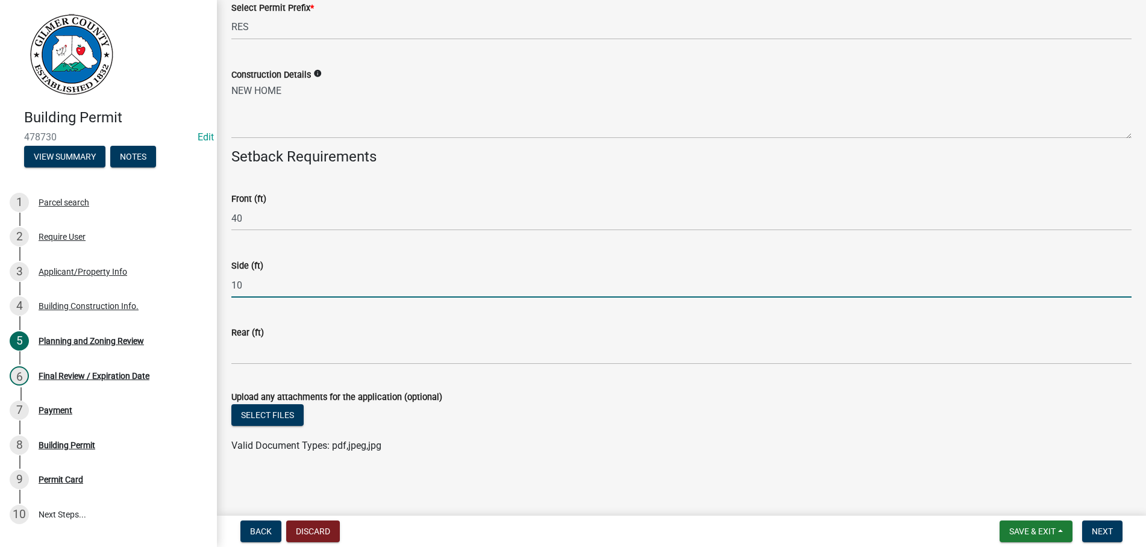
type input "10"
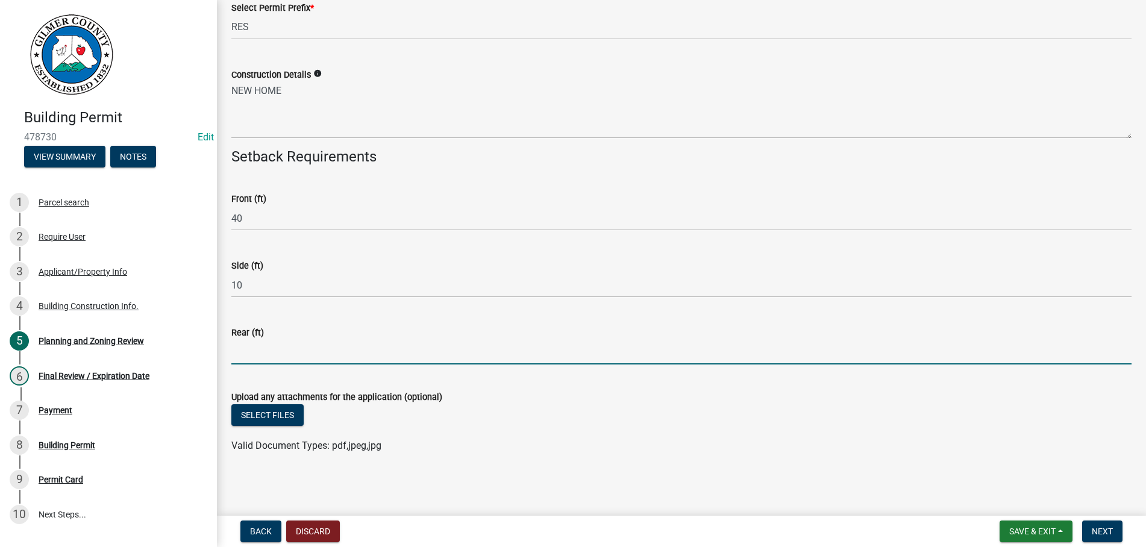
type input "1"
type input "35"
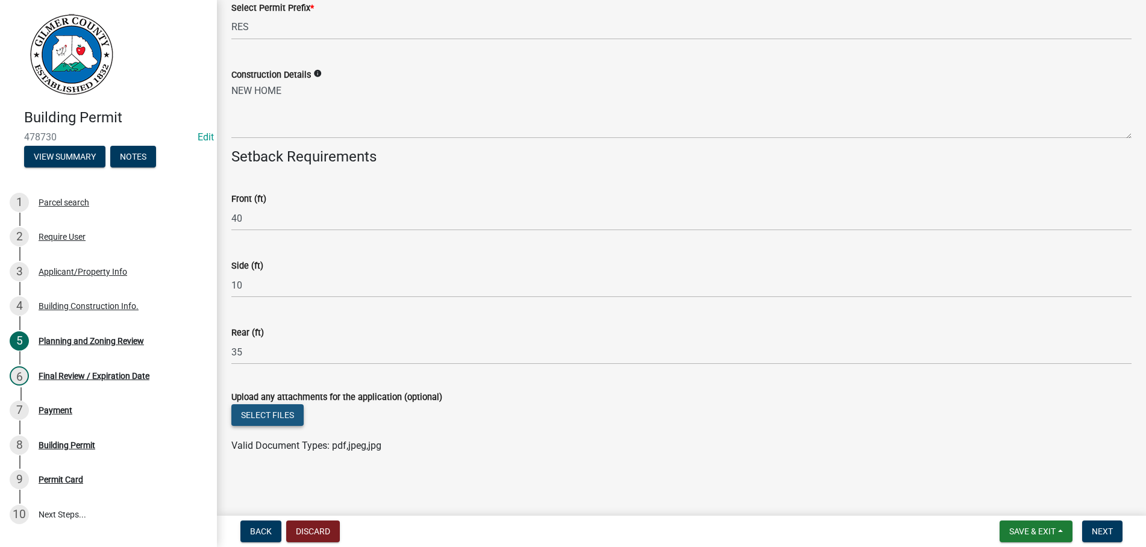
click at [274, 414] on button "Select files" at bounding box center [267, 415] width 72 height 22
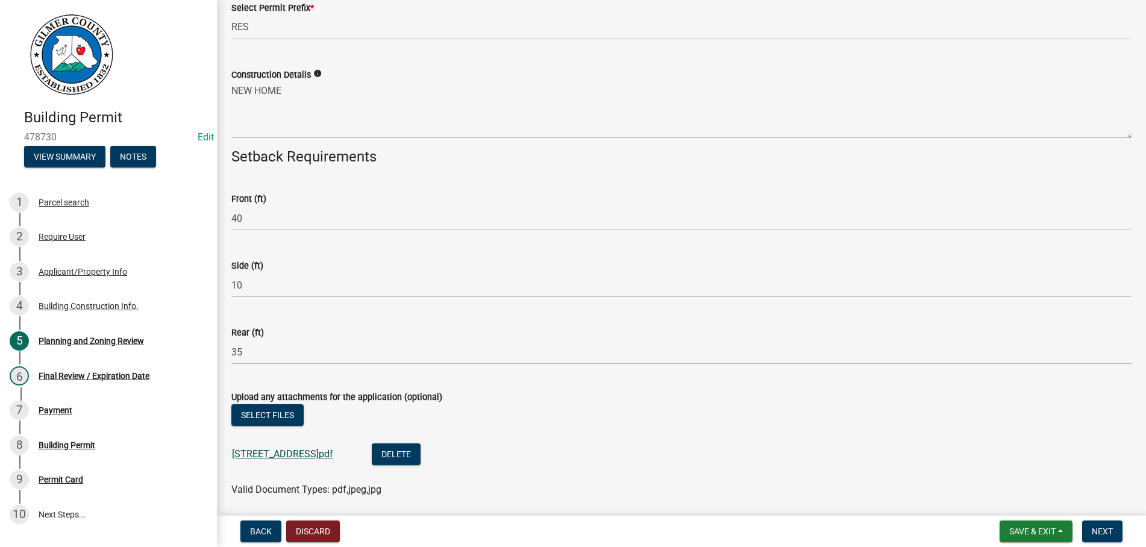
click at [253, 452] on link "[STREET_ADDRESS]pdf" at bounding box center [282, 453] width 101 height 11
click at [1107, 528] on span "Next" at bounding box center [1102, 532] width 21 height 10
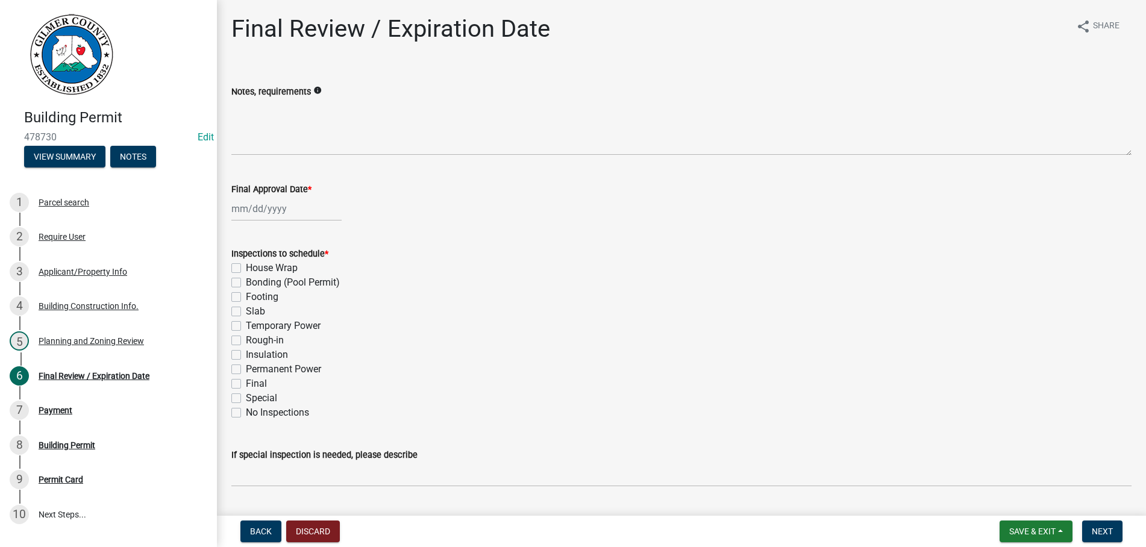
select select "9"
select select "2025"
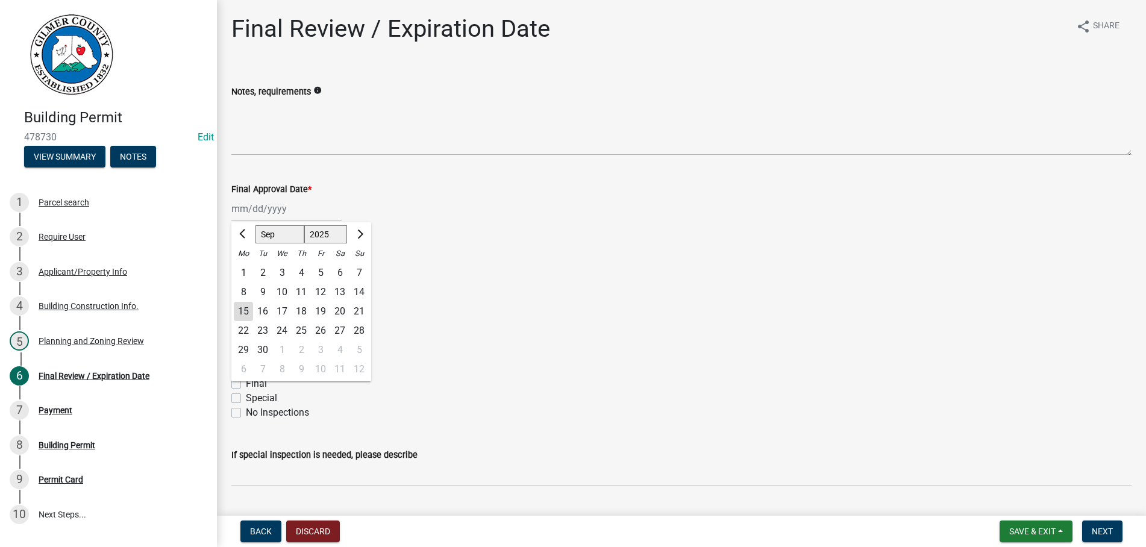
click at [319, 215] on input "Final Approval Date *" at bounding box center [286, 208] width 110 height 25
click at [240, 307] on div "15" at bounding box center [243, 311] width 19 height 19
type input "[DATE]"
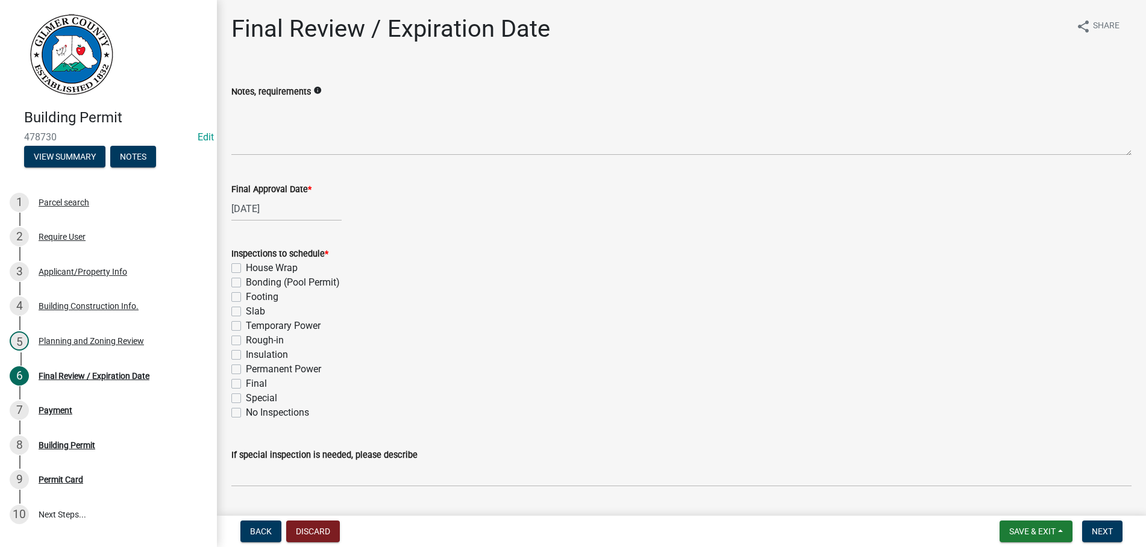
click at [246, 301] on label "Footing" at bounding box center [262, 297] width 33 height 14
click at [246, 298] on input "Footing" at bounding box center [250, 294] width 8 height 8
checkbox input "true"
checkbox input "false"
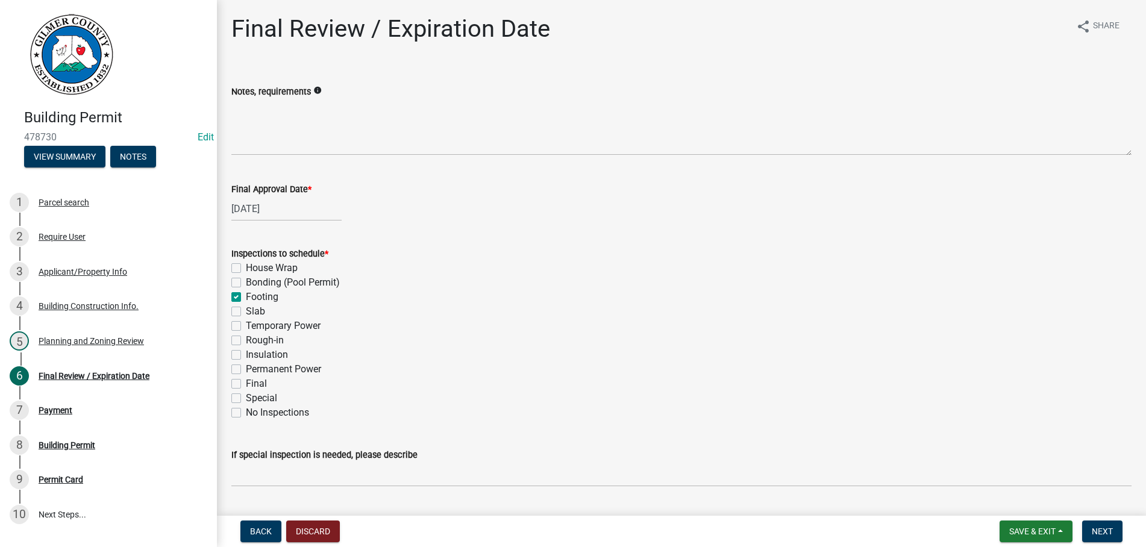
checkbox input "true"
checkbox input "false"
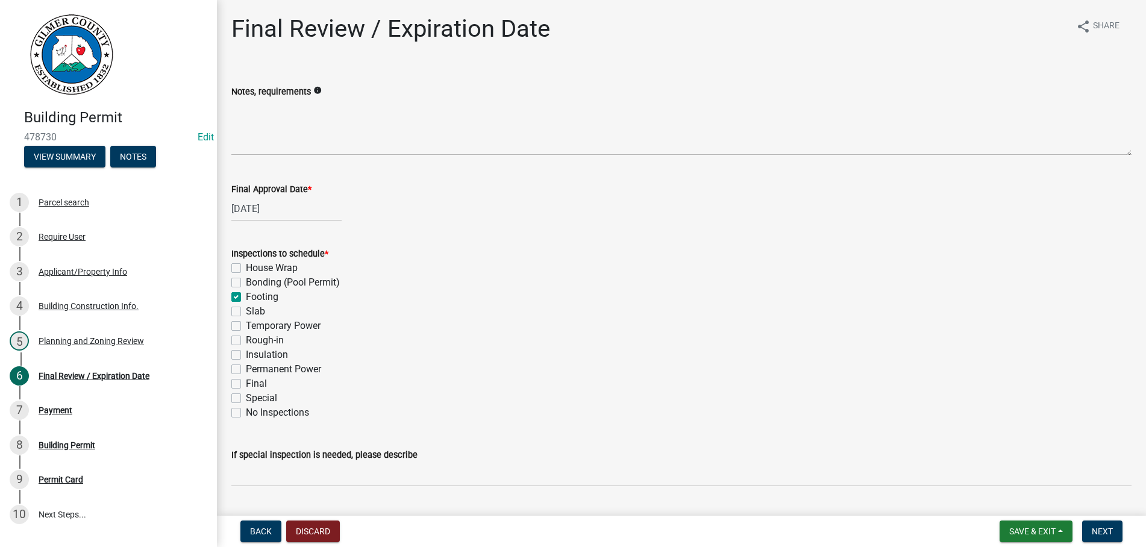
checkbox input "false"
click at [246, 311] on label "Slab" at bounding box center [255, 311] width 19 height 14
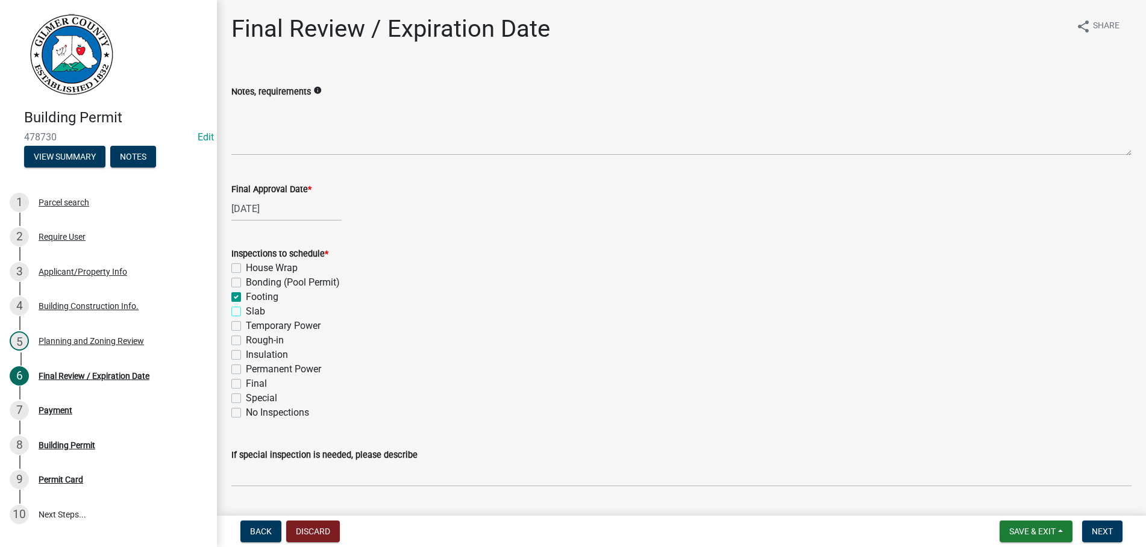
click at [246, 311] on input "Slab" at bounding box center [250, 308] width 8 height 8
checkbox input "true"
checkbox input "false"
checkbox input "true"
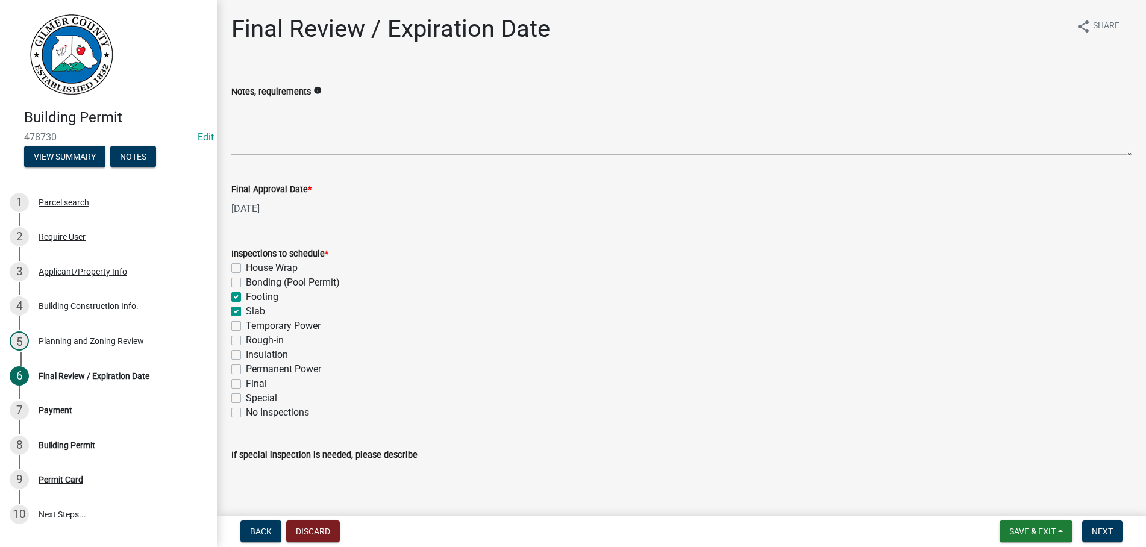
checkbox input "true"
checkbox input "false"
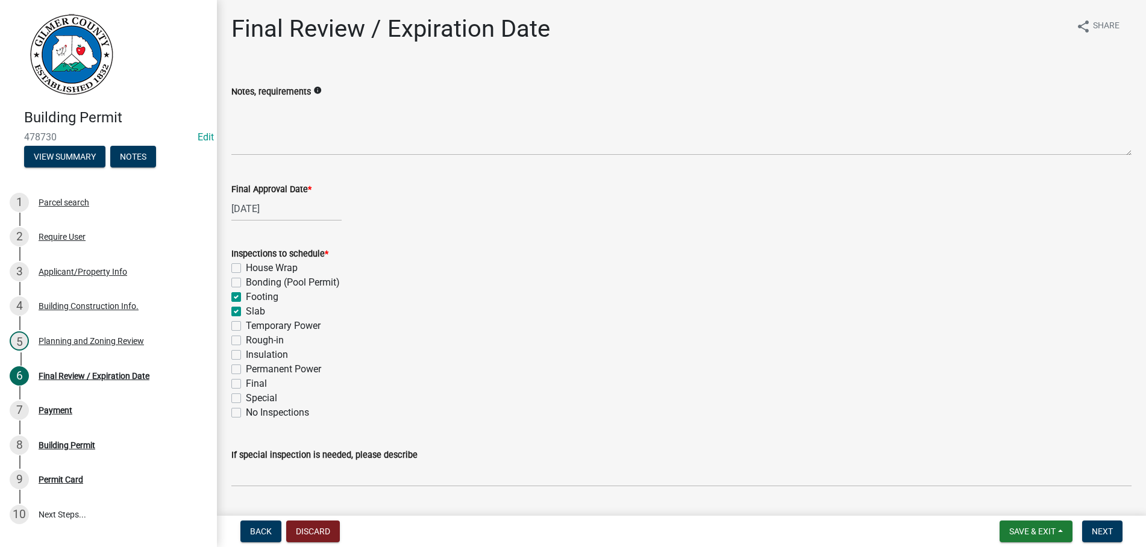
checkbox input "false"
click at [246, 339] on label "Rough-in" at bounding box center [265, 340] width 38 height 14
click at [246, 339] on input "Rough-in" at bounding box center [250, 337] width 8 height 8
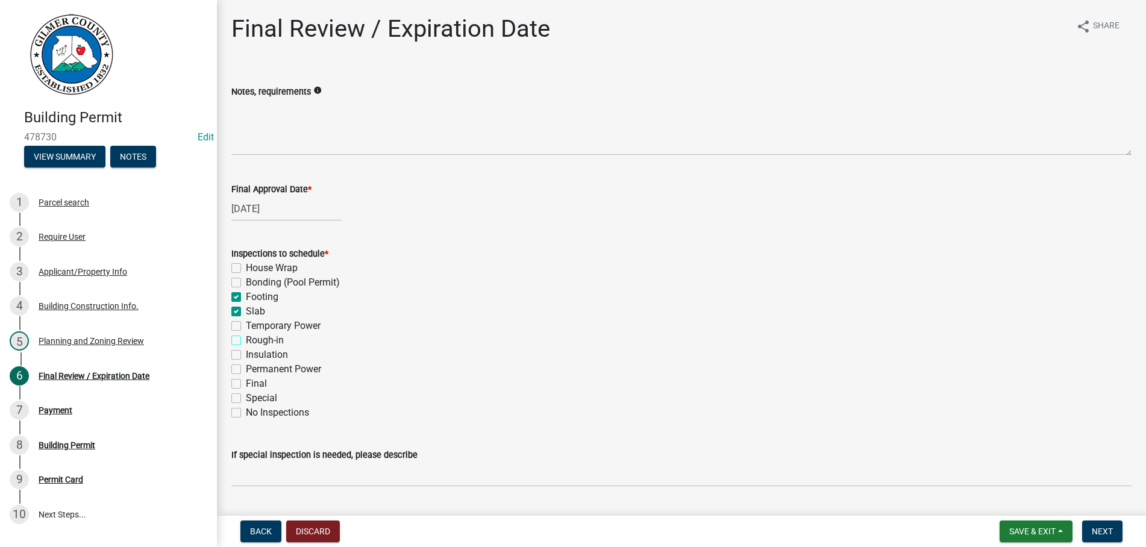
checkbox input "true"
checkbox input "false"
checkbox input "true"
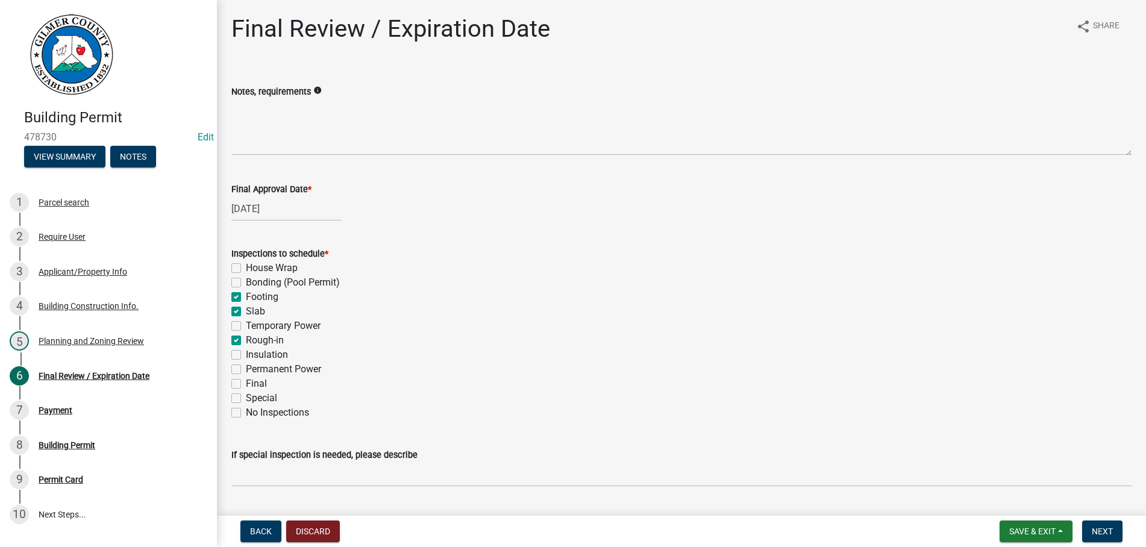
checkbox input "false"
checkbox input "true"
checkbox input "false"
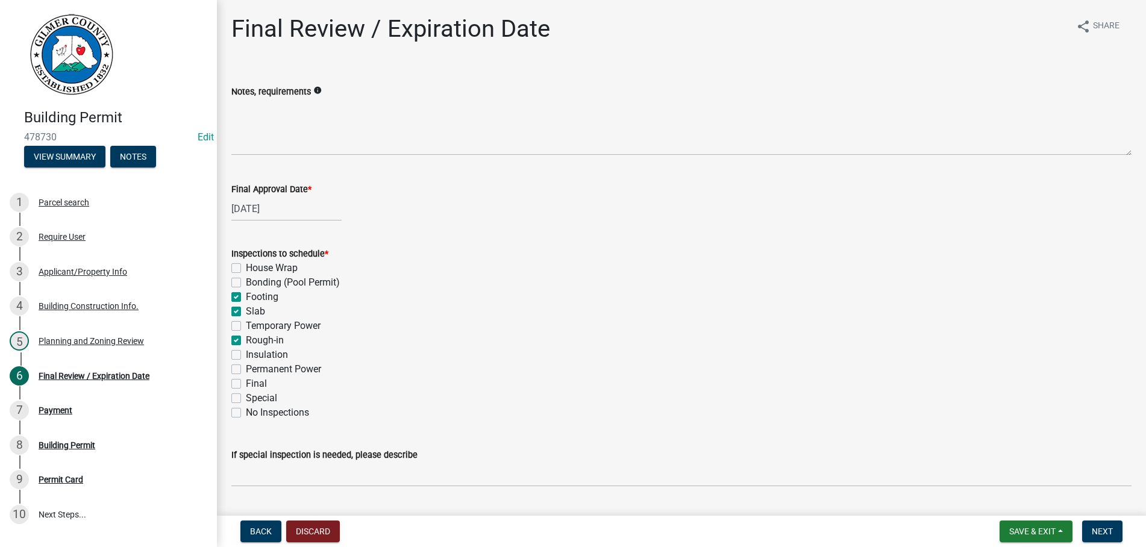
checkbox input "false"
click at [246, 366] on label "Permanent Power" at bounding box center [283, 369] width 75 height 14
click at [246, 366] on input "Permanent Power" at bounding box center [250, 366] width 8 height 8
checkbox input "true"
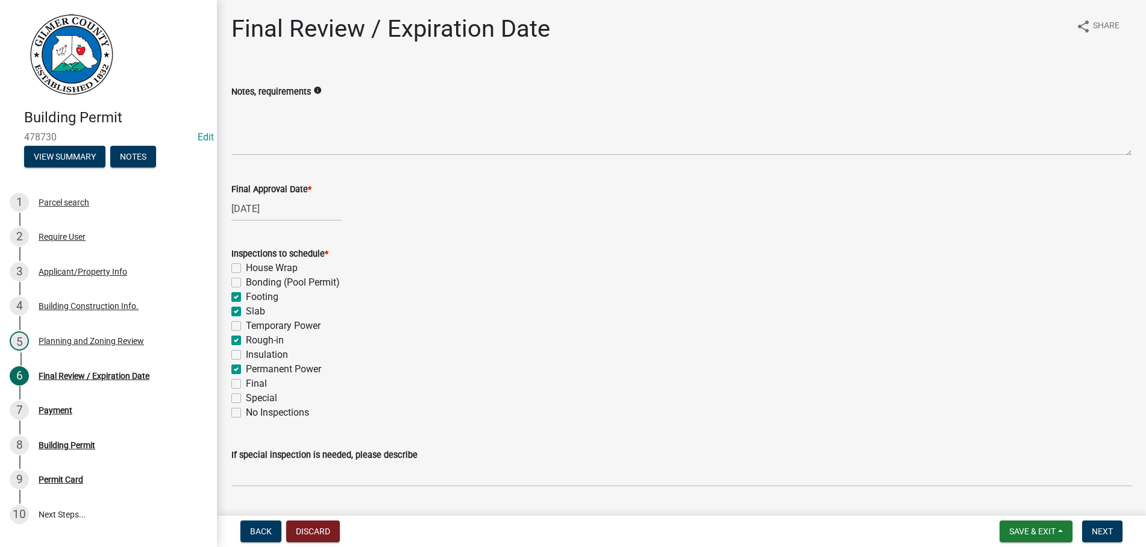
checkbox input "false"
checkbox input "true"
checkbox input "false"
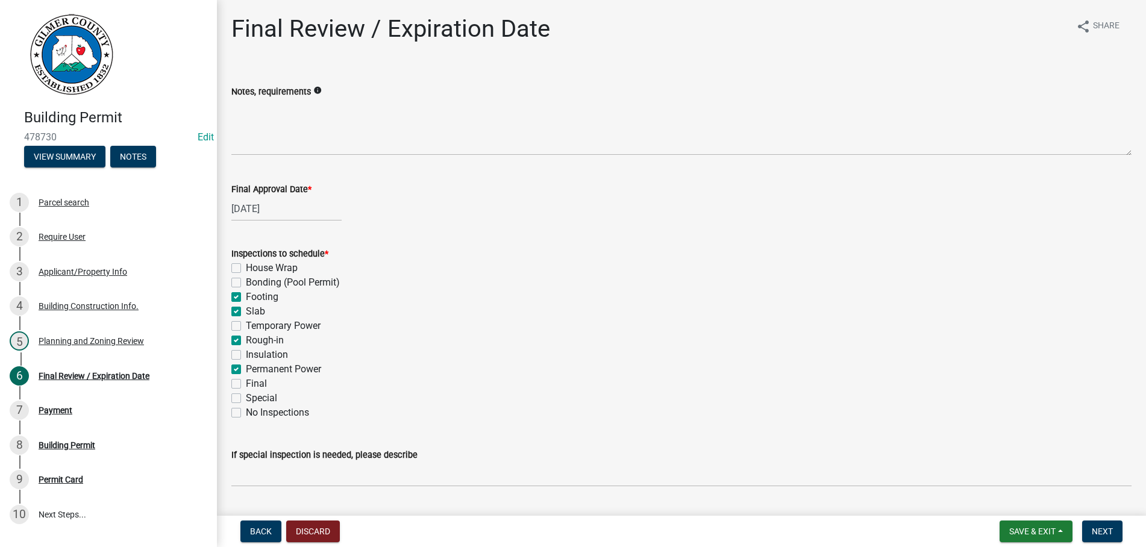
checkbox input "true"
checkbox input "false"
checkbox input "true"
checkbox input "false"
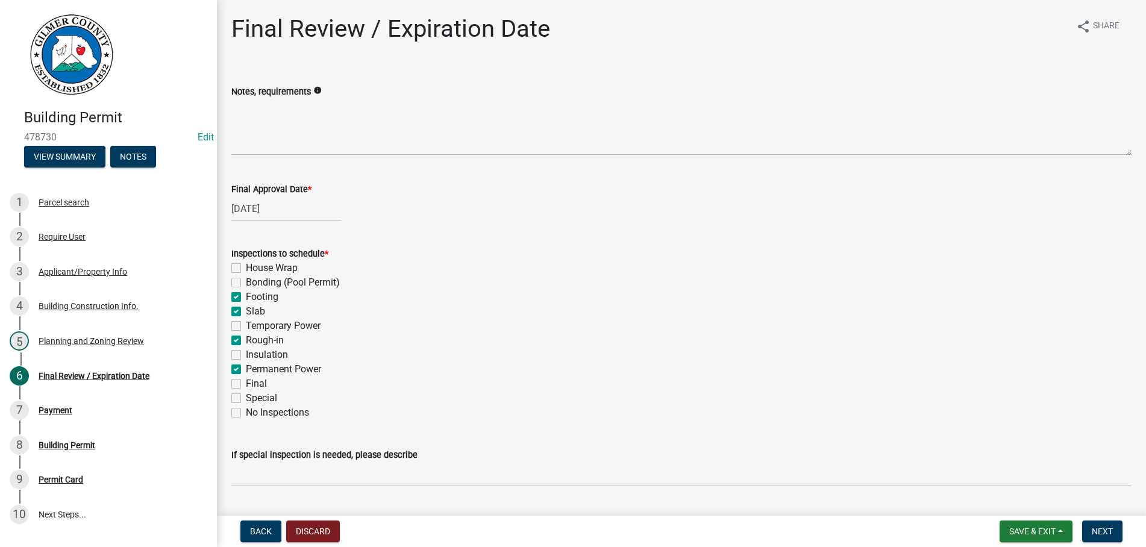
checkbox input "false"
click at [246, 382] on label "Final" at bounding box center [256, 384] width 21 height 14
click at [246, 382] on input "Final" at bounding box center [250, 381] width 8 height 8
checkbox input "true"
checkbox input "false"
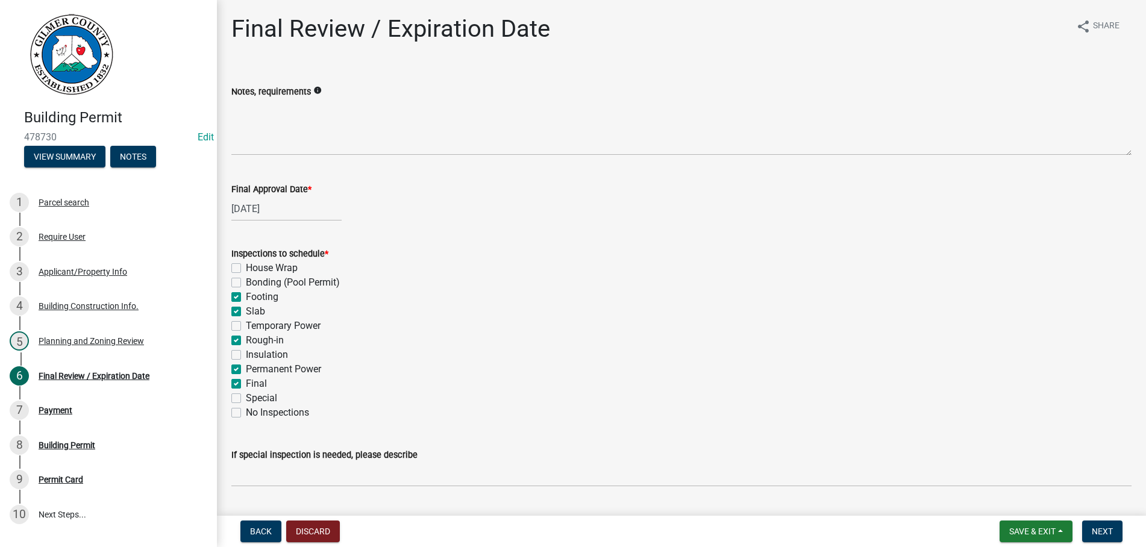
checkbox input "false"
checkbox input "true"
checkbox input "false"
checkbox input "true"
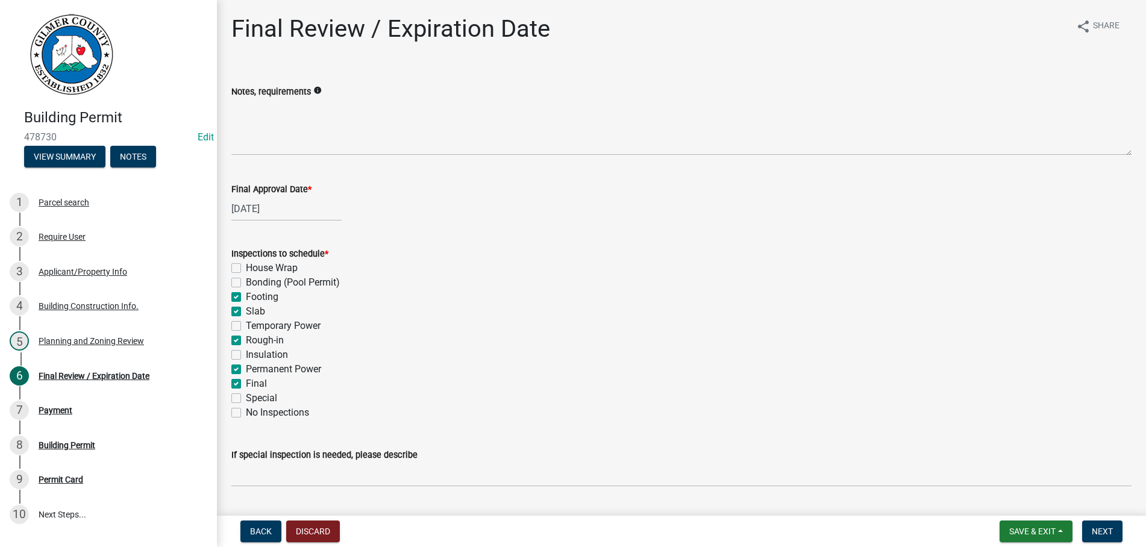
checkbox input "false"
checkbox input "true"
checkbox input "false"
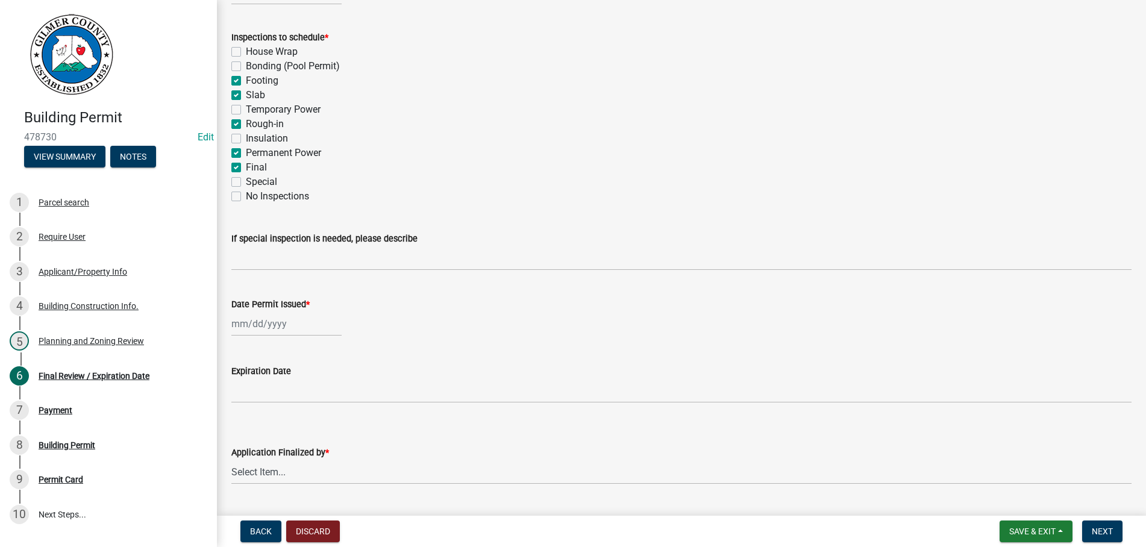
scroll to position [248, 0]
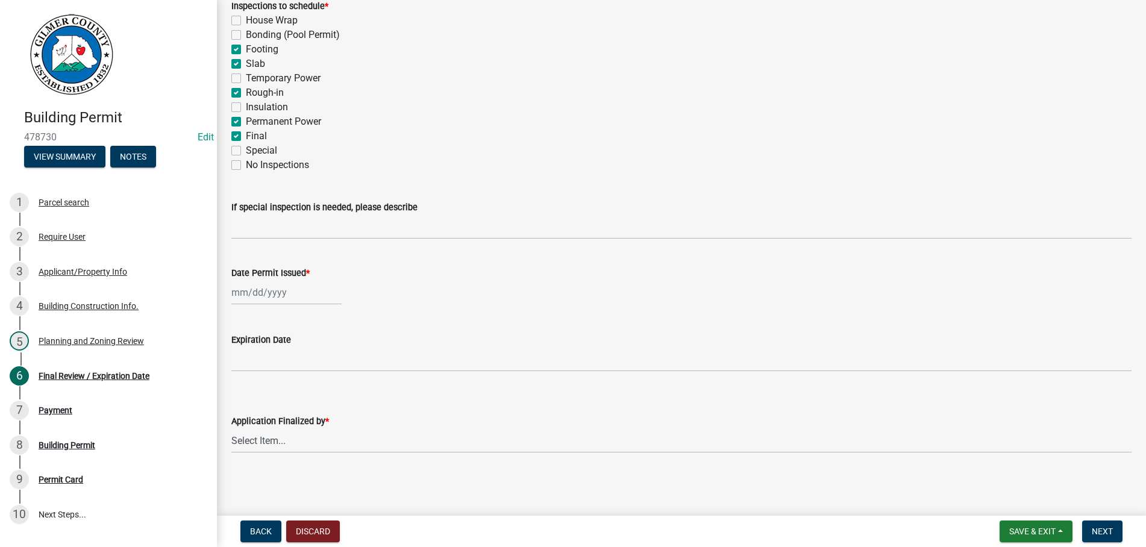
select select "9"
select select "2025"
click at [295, 292] on input "Date Permit Issued *" at bounding box center [286, 292] width 110 height 25
click at [242, 391] on div "15" at bounding box center [243, 395] width 19 height 19
type input "[DATE]"
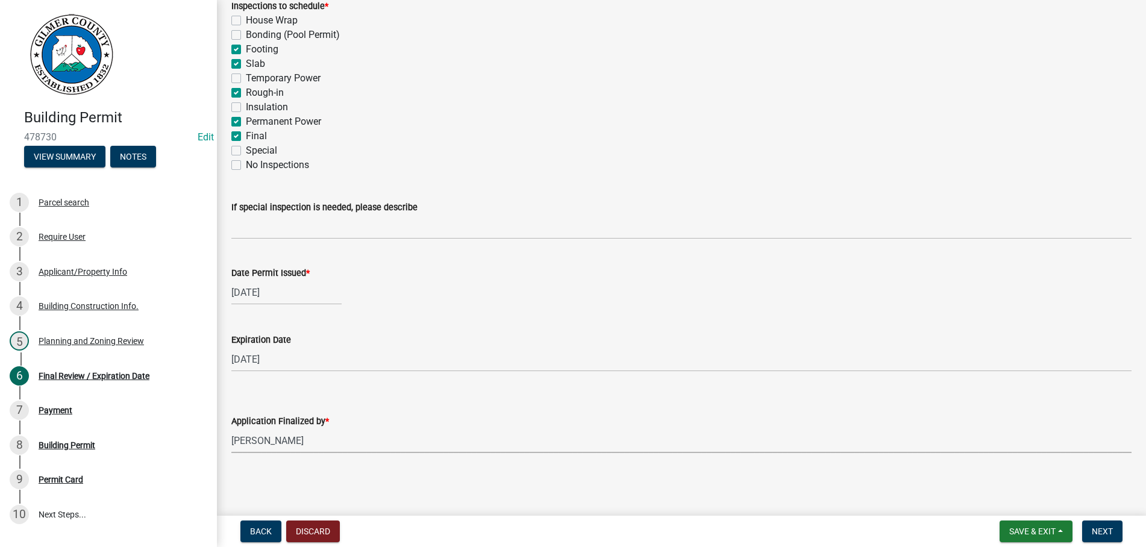
select select "b44f7338-8171-40f4-83dd-b8ba3065c966"
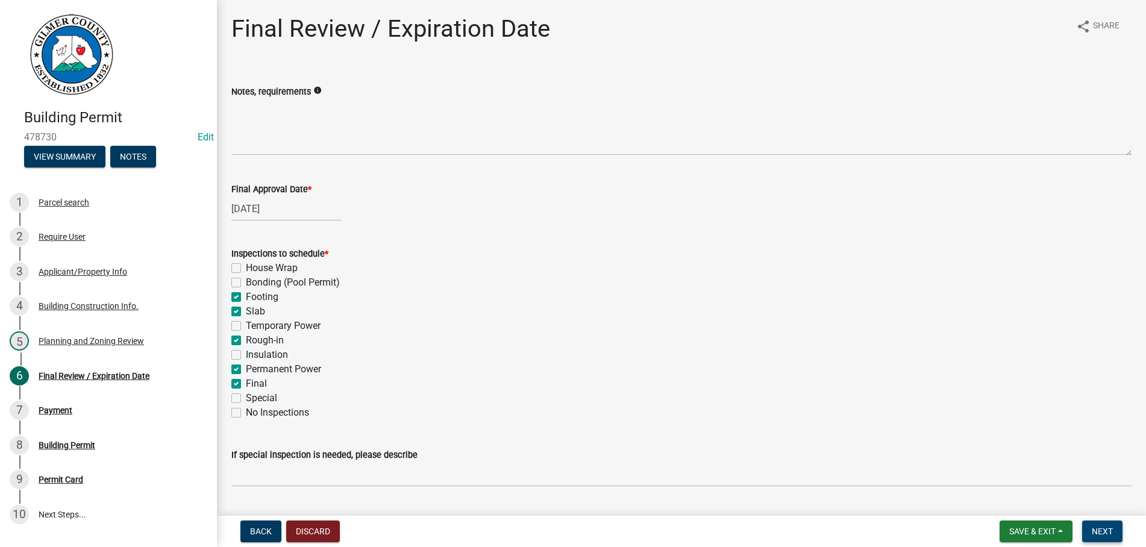
click at [1104, 526] on button "Next" at bounding box center [1102, 532] width 40 height 22
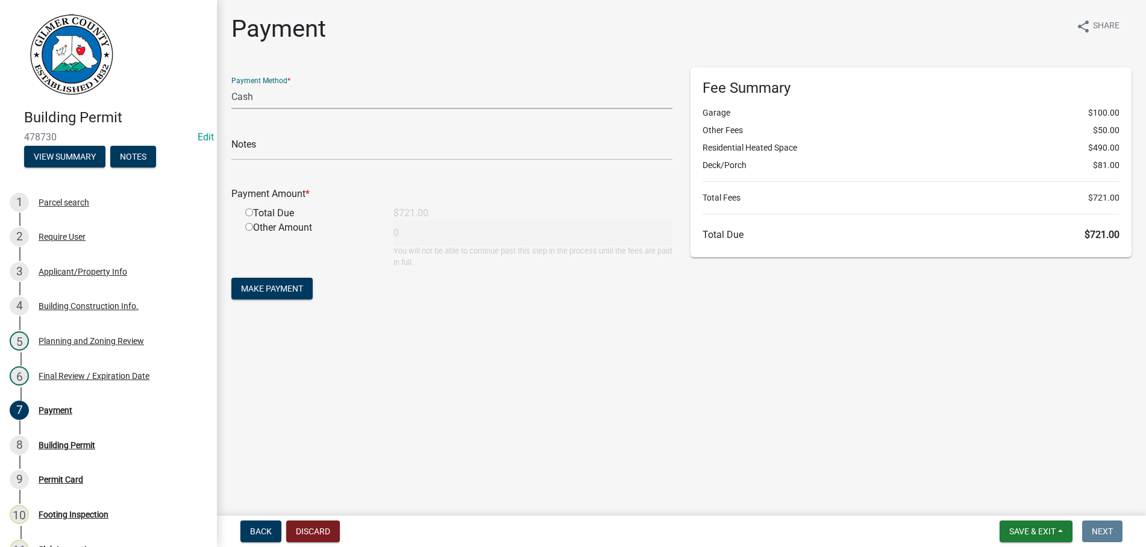
click at [231, 84] on select "Credit Card POS Check Cash" at bounding box center [451, 96] width 441 height 25
select select "1: 0"
click option "Check" at bounding box center [0, 0] width 0 height 0
click at [283, 139] on input "text" at bounding box center [451, 148] width 441 height 25
type input "7542"
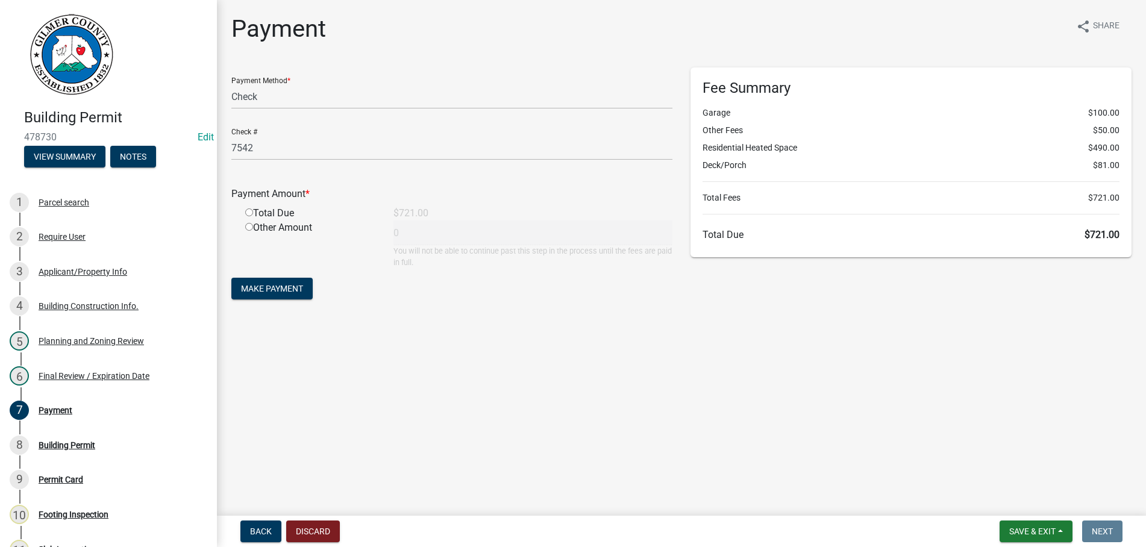
click at [245, 209] on input "radio" at bounding box center [249, 213] width 8 height 8
radio input "true"
type input "721"
click at [231, 278] on button "Make Payment" at bounding box center [271, 289] width 81 height 22
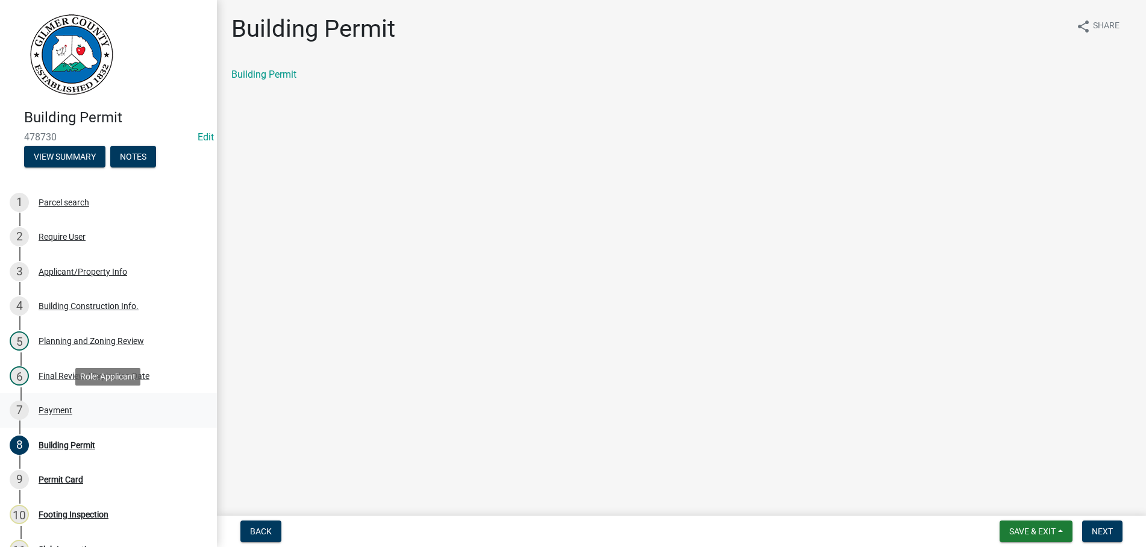
click at [48, 407] on div "Payment" at bounding box center [56, 410] width 34 height 8
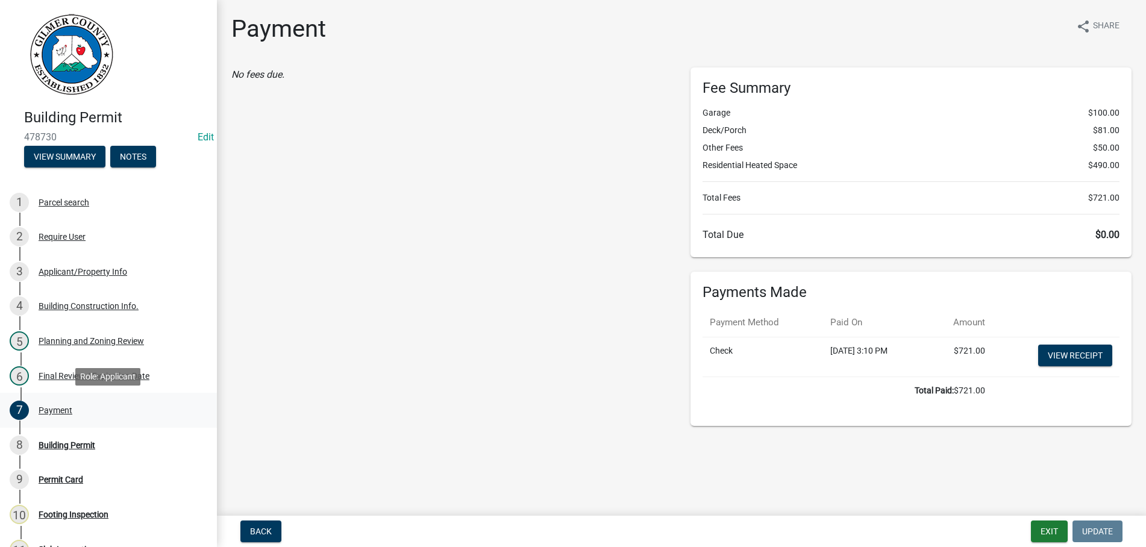
click at [47, 407] on div "Payment" at bounding box center [56, 410] width 34 height 8
click at [1087, 351] on link "View receipt" at bounding box center [1075, 356] width 74 height 22
click at [1081, 351] on link "View receipt" at bounding box center [1075, 356] width 74 height 22
click at [82, 444] on div "Building Permit" at bounding box center [67, 445] width 57 height 8
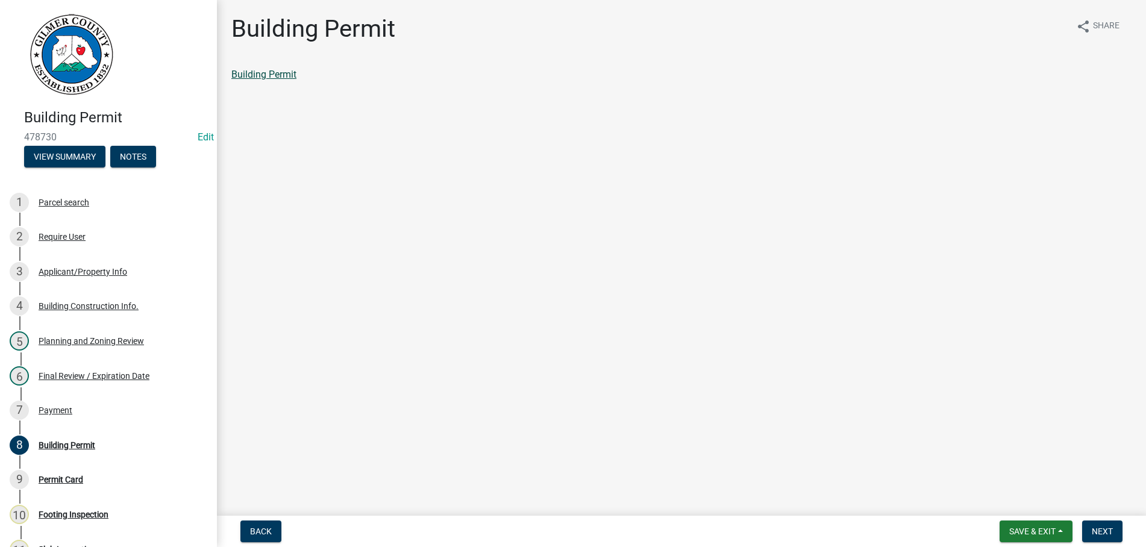
click at [257, 72] on link "Building Permit" at bounding box center [263, 74] width 65 height 11
click at [1099, 524] on button "Next" at bounding box center [1102, 532] width 40 height 22
click at [262, 73] on link "Permit Card" at bounding box center [256, 74] width 50 height 11
click at [1106, 525] on button "Next" at bounding box center [1102, 532] width 40 height 22
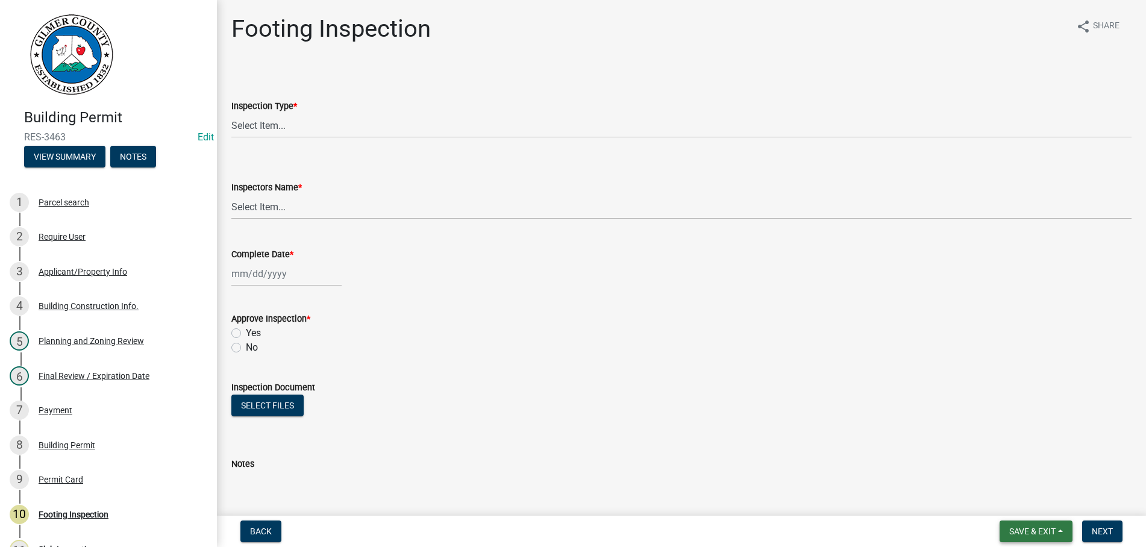
click at [1021, 533] on span "Save & Exit" at bounding box center [1033, 532] width 46 height 10
click at [1020, 497] on button "Save & Exit" at bounding box center [1024, 500] width 96 height 29
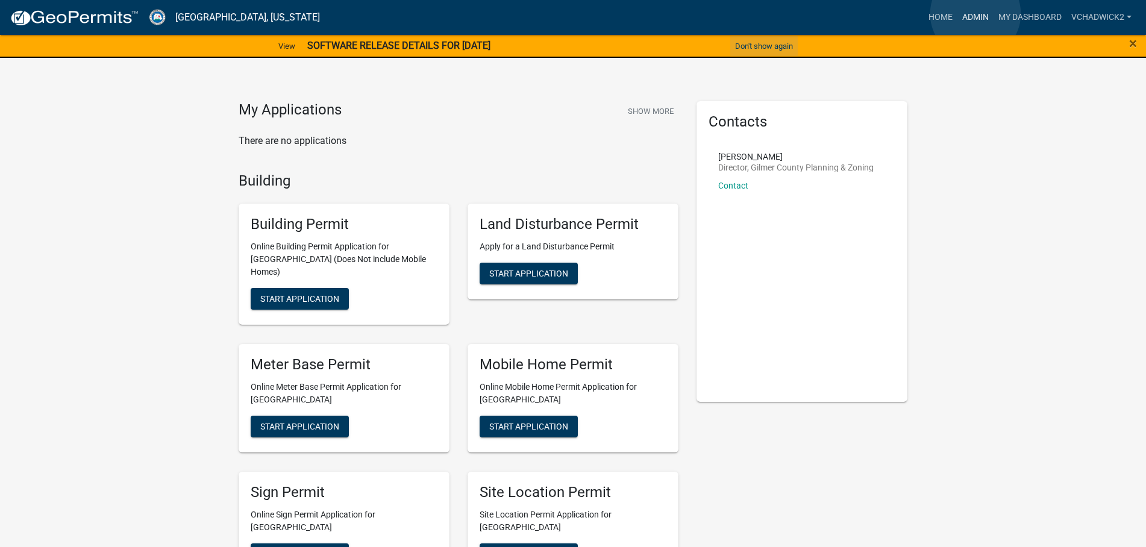
drag, startPoint x: 976, startPoint y: 14, endPoint x: 732, endPoint y: 45, distance: 245.5
click at [968, 15] on link "Admin" at bounding box center [976, 17] width 36 height 23
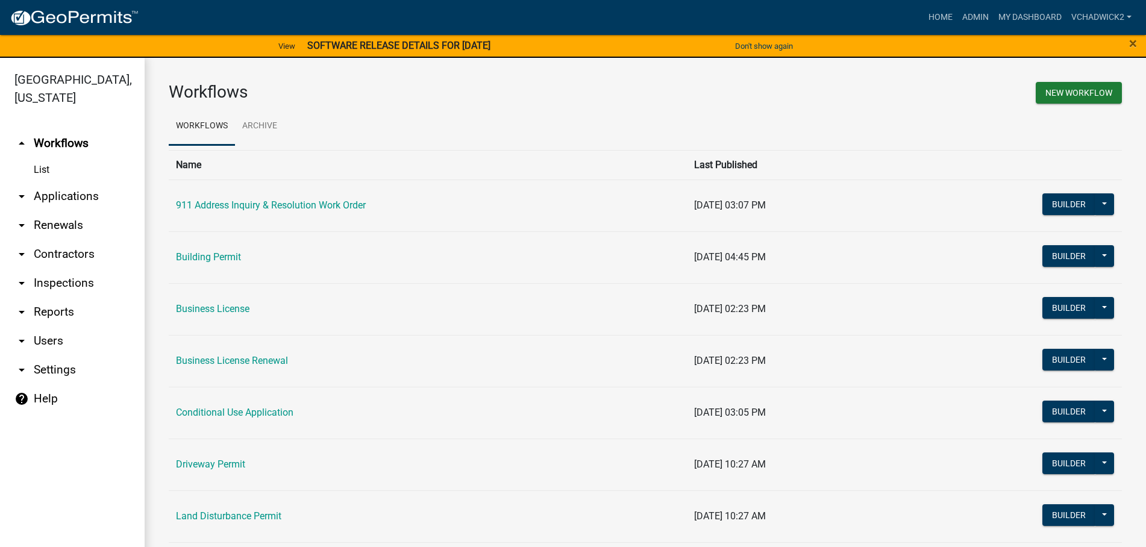
drag, startPoint x: 70, startPoint y: 195, endPoint x: 36, endPoint y: 221, distance: 42.6
click at [69, 195] on link "arrow_drop_down Applications" at bounding box center [72, 196] width 145 height 29
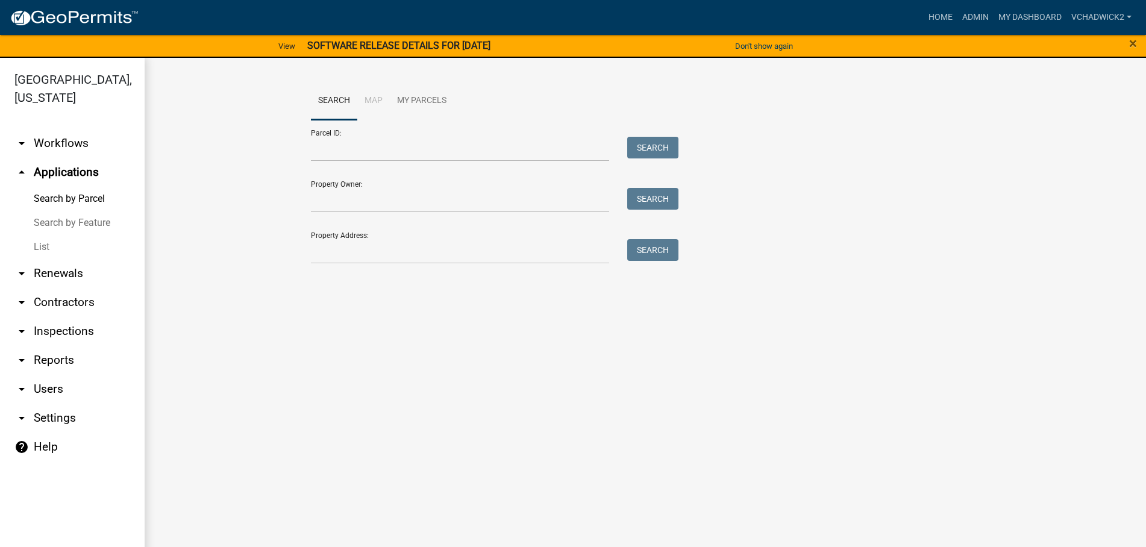
click at [38, 246] on link "List" at bounding box center [72, 247] width 145 height 24
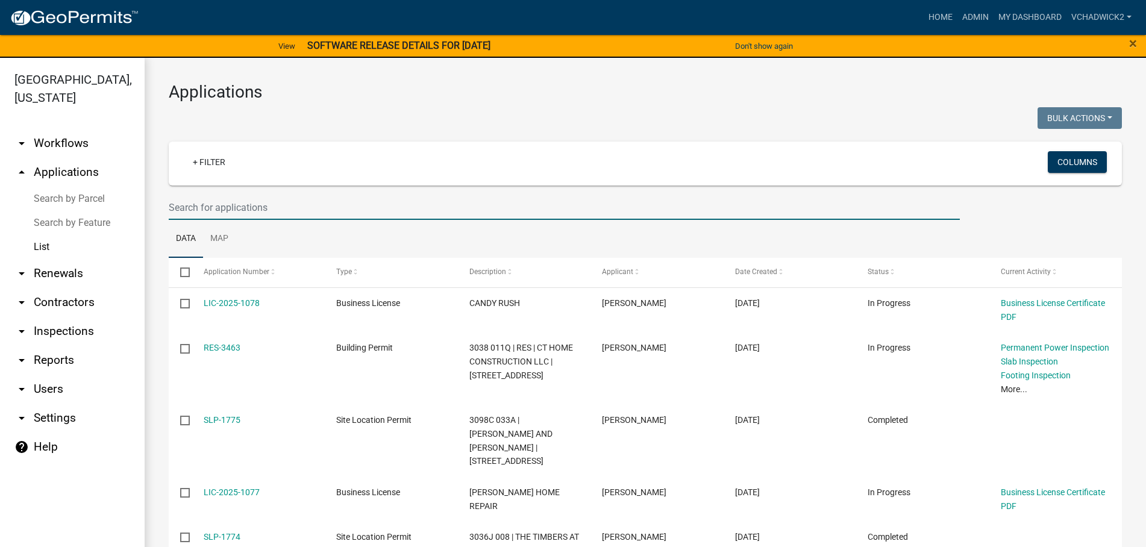
click at [250, 206] on input "text" at bounding box center [564, 207] width 791 height 25
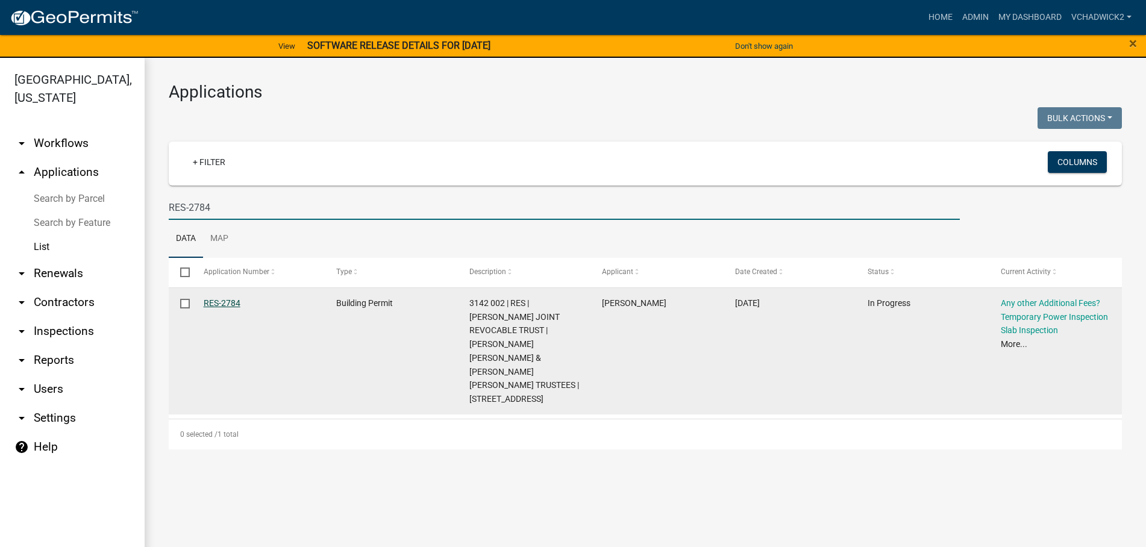
type input "RES-2784"
click at [214, 302] on link "RES-2784" at bounding box center [222, 303] width 37 height 10
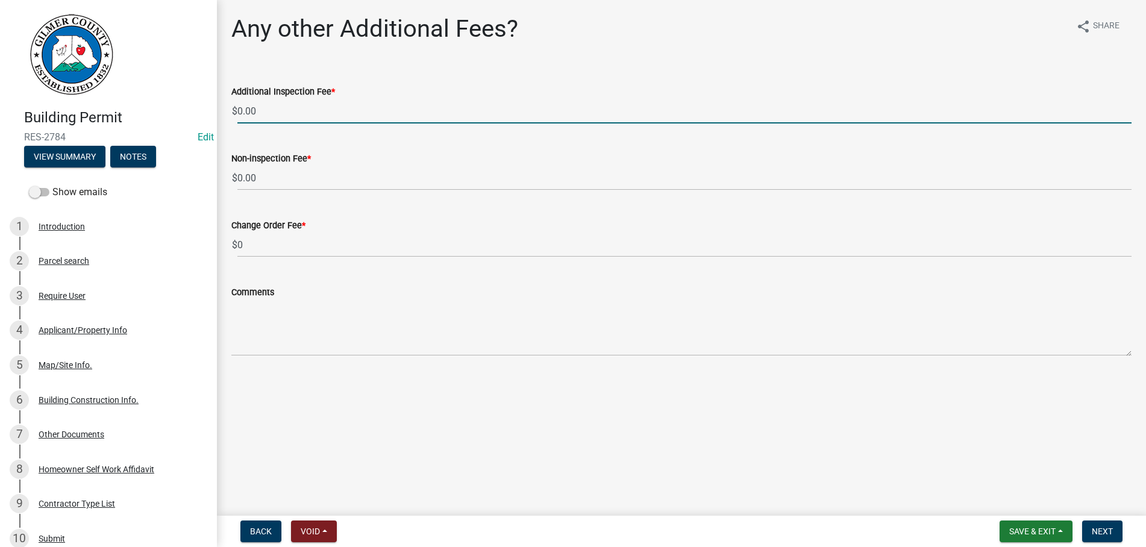
drag, startPoint x: 274, startPoint y: 111, endPoint x: 168, endPoint y: 102, distance: 105.9
click at [237, 102] on input "0.00" at bounding box center [684, 111] width 894 height 25
type input "1"
type input "0.00"
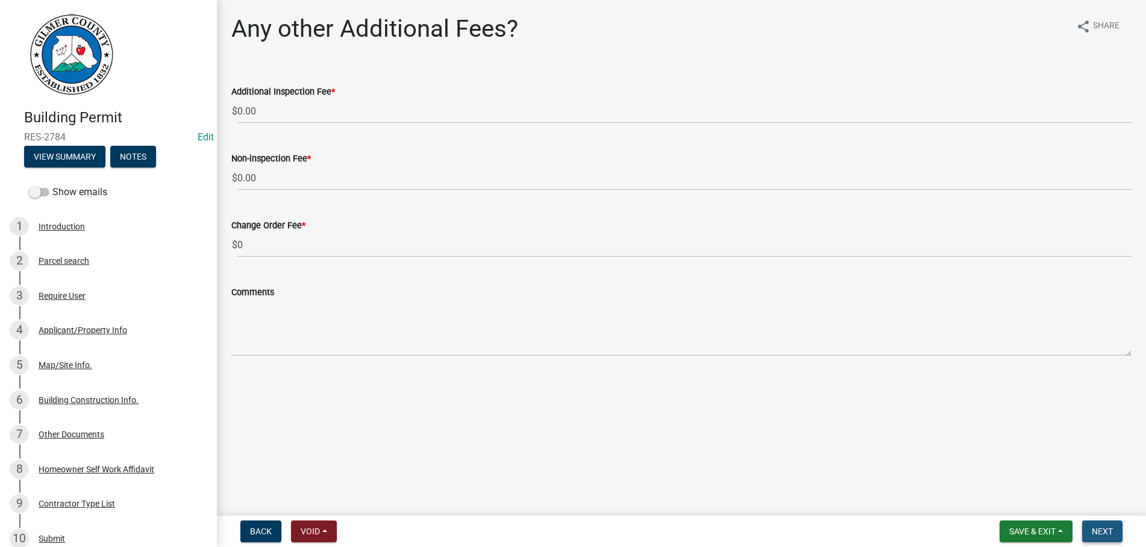
click at [1098, 527] on span "Next" at bounding box center [1102, 532] width 21 height 10
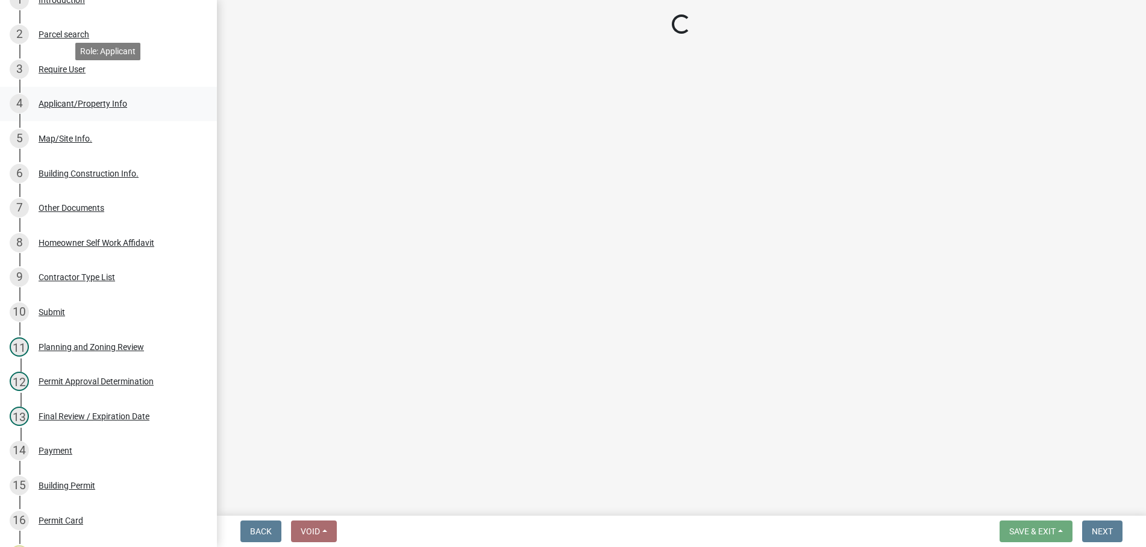
scroll to position [246, 0]
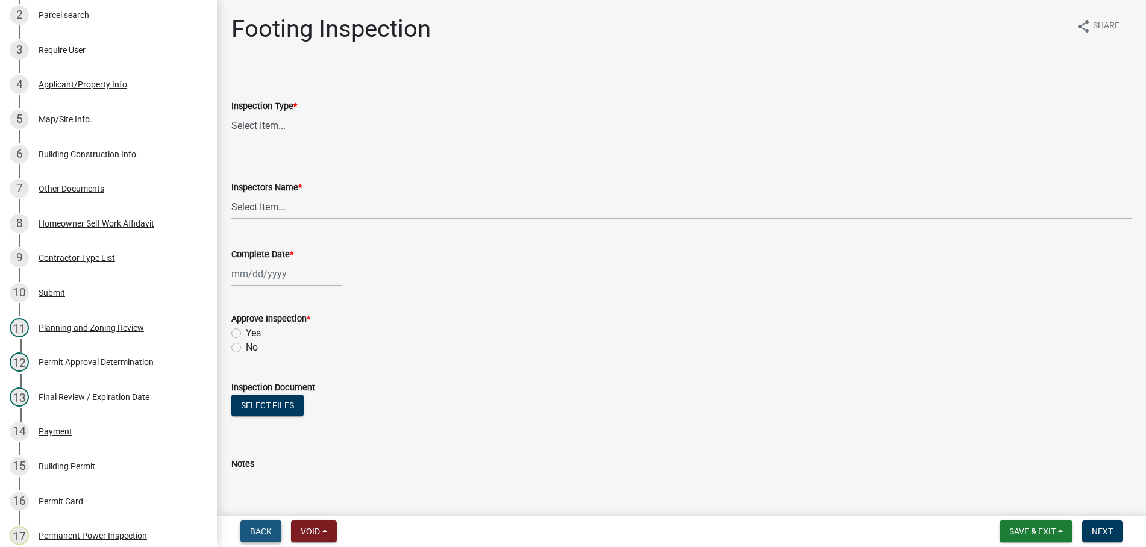
click at [260, 535] on span "Back" at bounding box center [261, 532] width 22 height 10
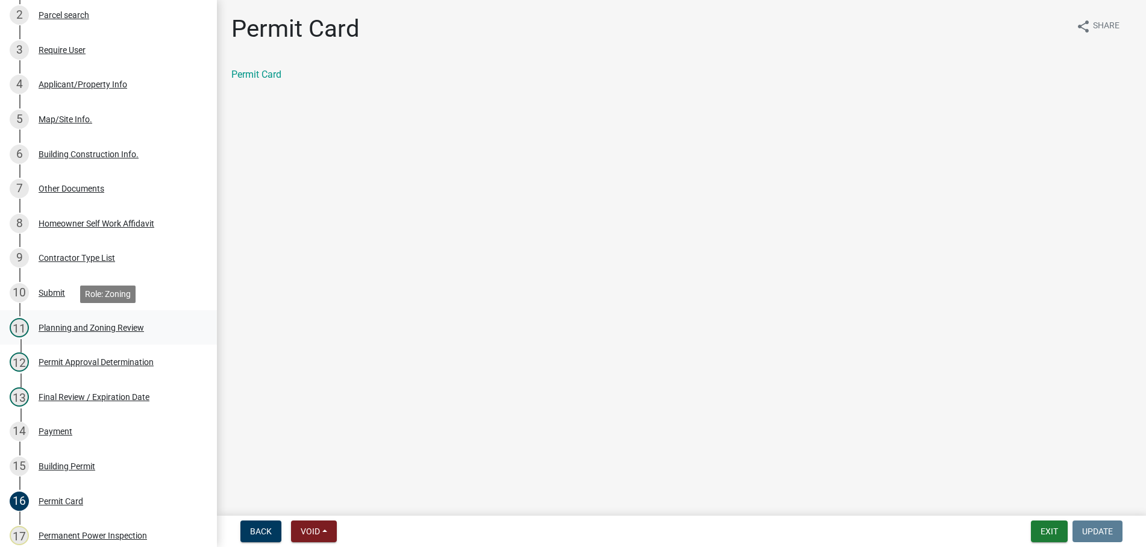
click at [95, 324] on div "Planning and Zoning Review" at bounding box center [91, 328] width 105 height 8
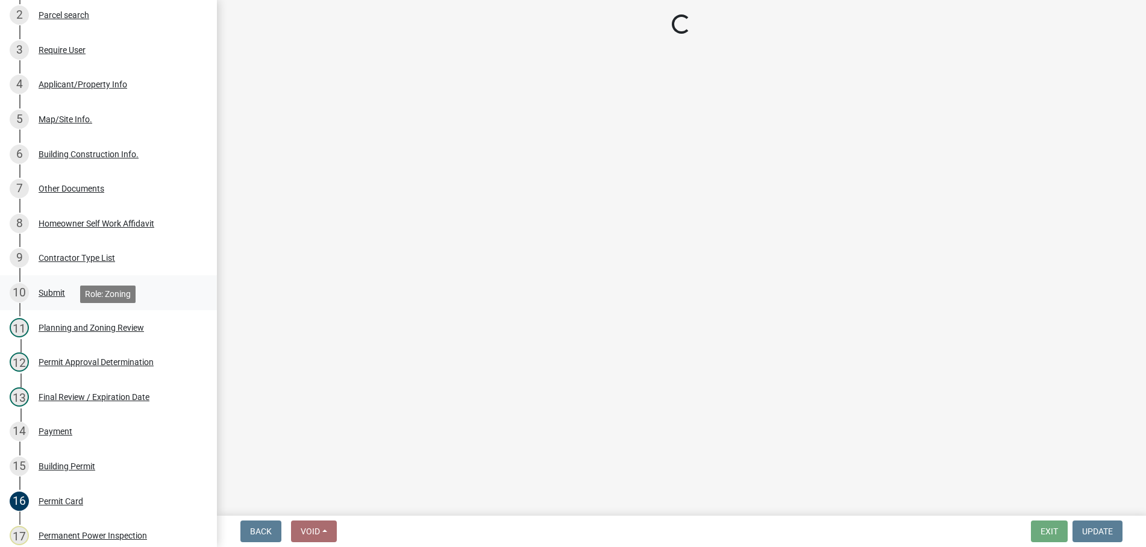
select select "b5c39336-92b9-49ce-a0a5-4e9e9babf743"
select select "5ce200eb-feb1-496b-8127-7891293955f5"
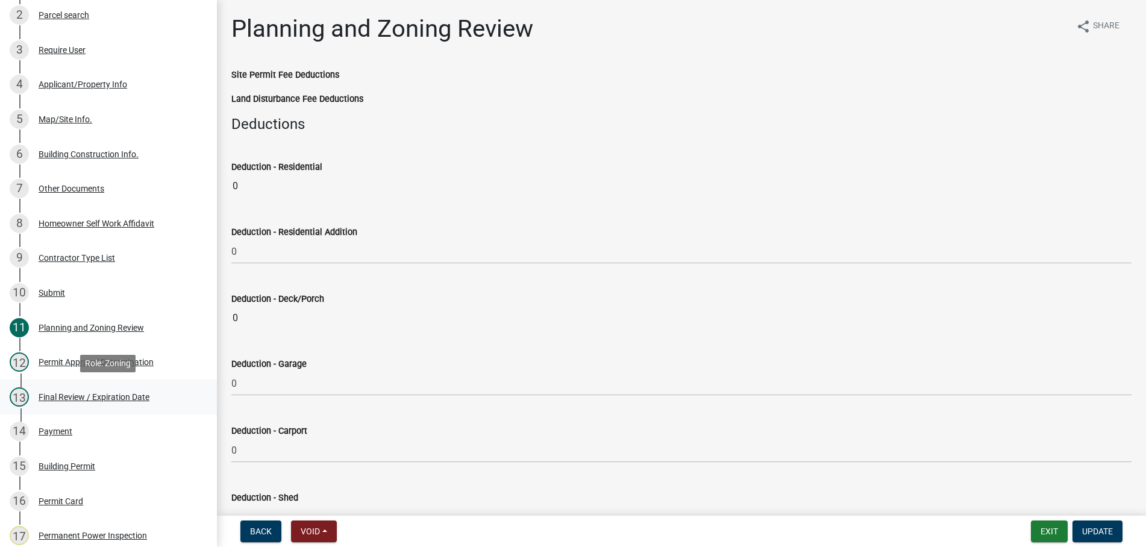
click at [87, 393] on div "Final Review / Expiration Date" at bounding box center [94, 397] width 111 height 8
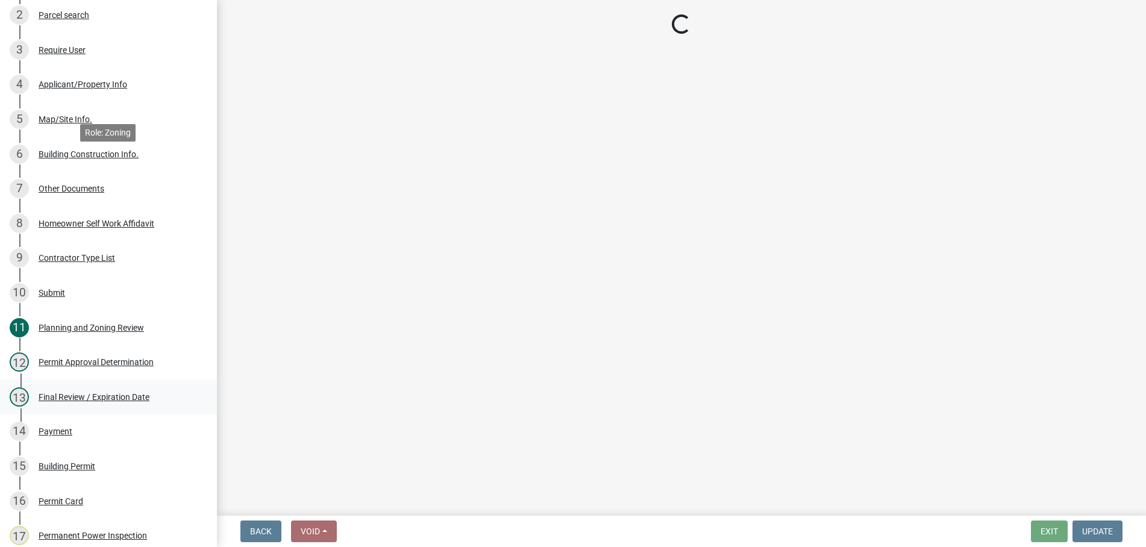
scroll to position [661, 0]
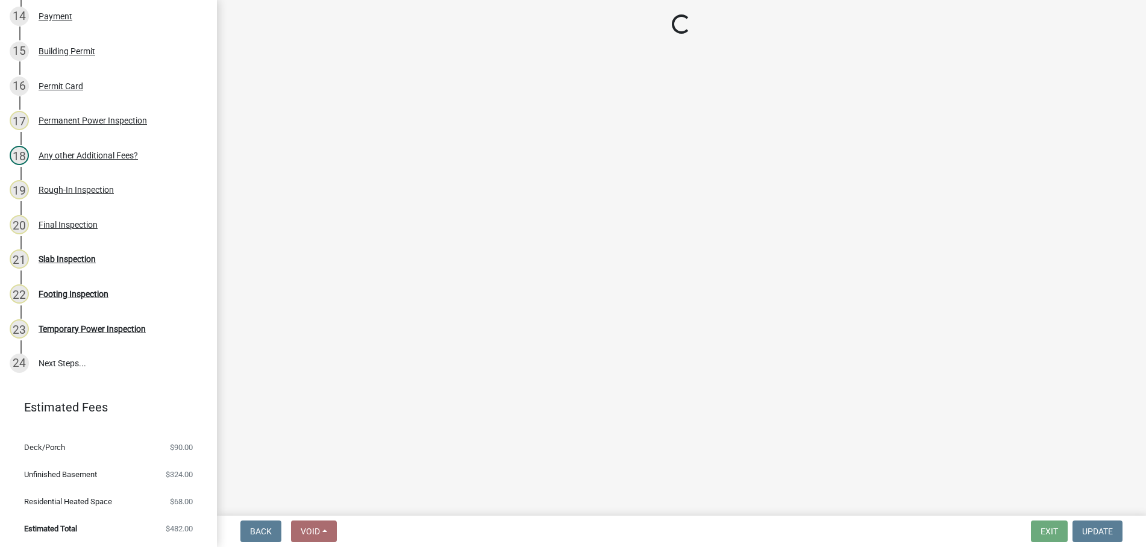
select select "5ce200eb-feb1-496b-8127-7891293955f5"
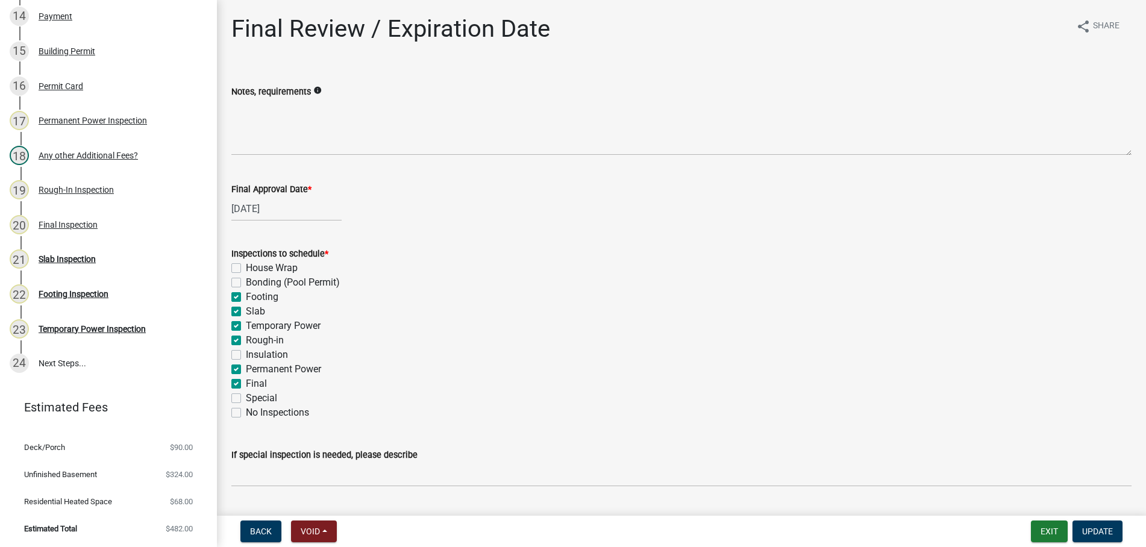
scroll to position [660, 0]
click at [257, 48] on div "Final Review / Expiration Date" at bounding box center [390, 33] width 319 height 39
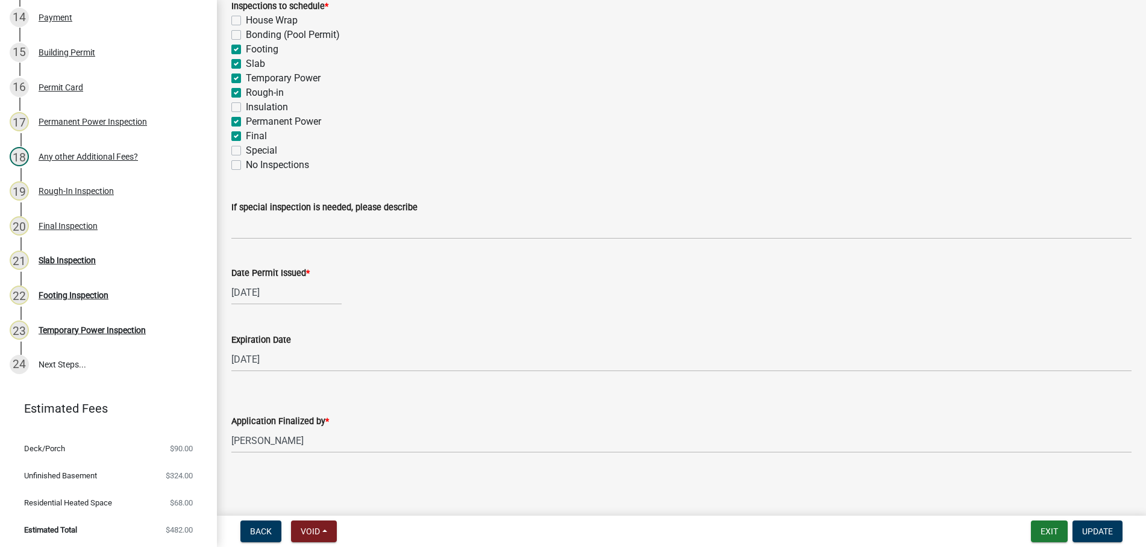
click at [246, 49] on label "Footing" at bounding box center [262, 49] width 33 height 14
click at [246, 49] on input "Footing" at bounding box center [250, 46] width 8 height 8
checkbox input "false"
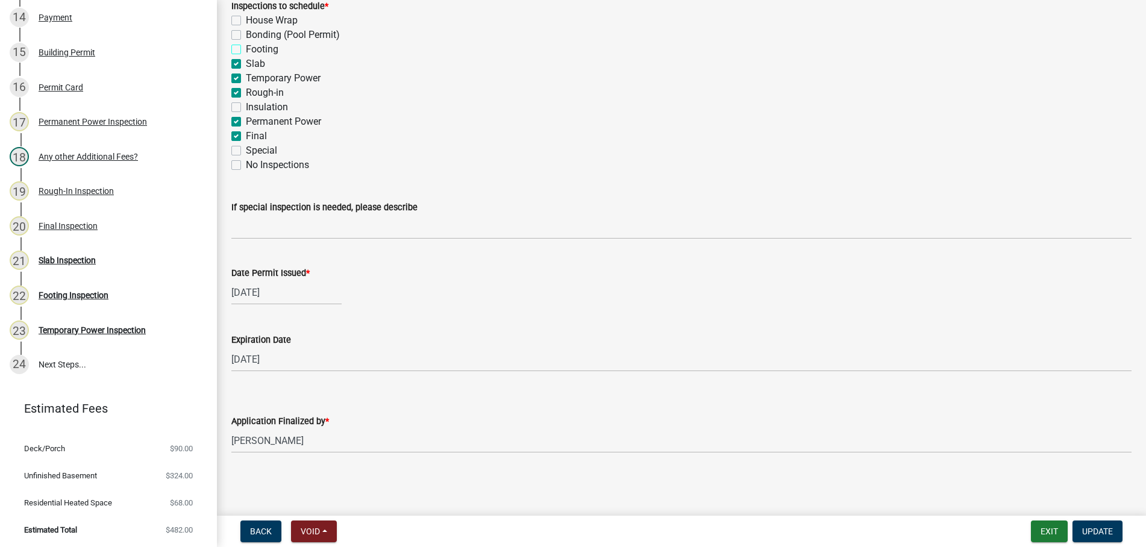
checkbox input "false"
checkbox input "true"
checkbox input "false"
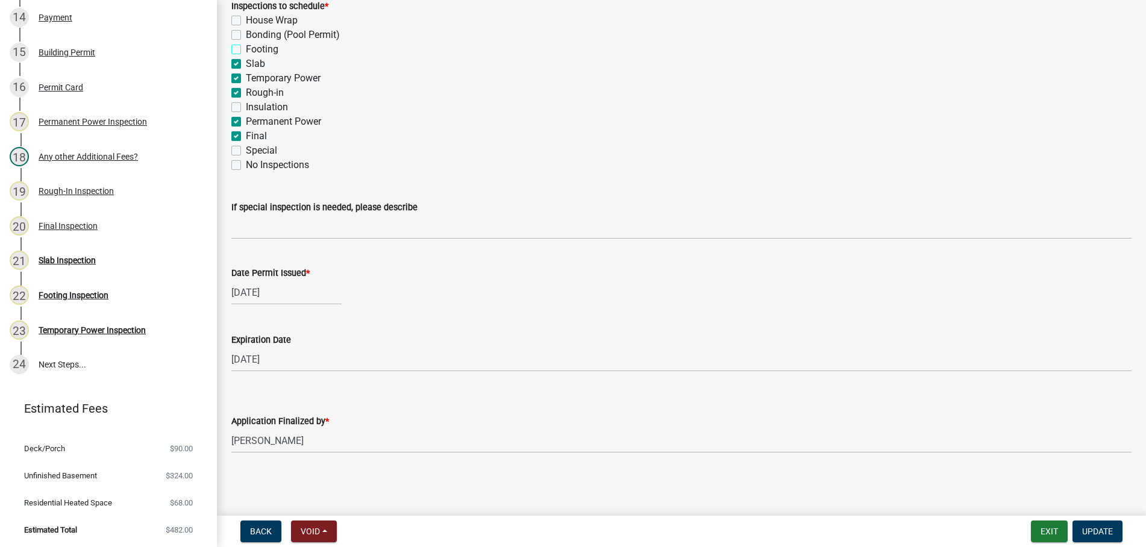
checkbox input "true"
checkbox input "false"
click at [246, 65] on label "Slab" at bounding box center [255, 64] width 19 height 14
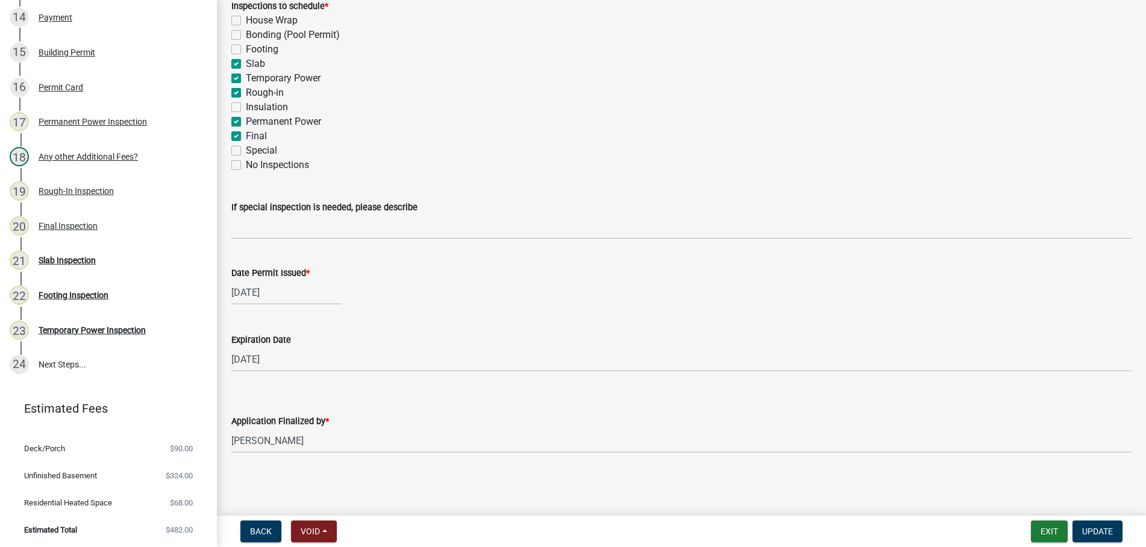
click at [246, 64] on input "Slab" at bounding box center [250, 61] width 8 height 8
checkbox input "false"
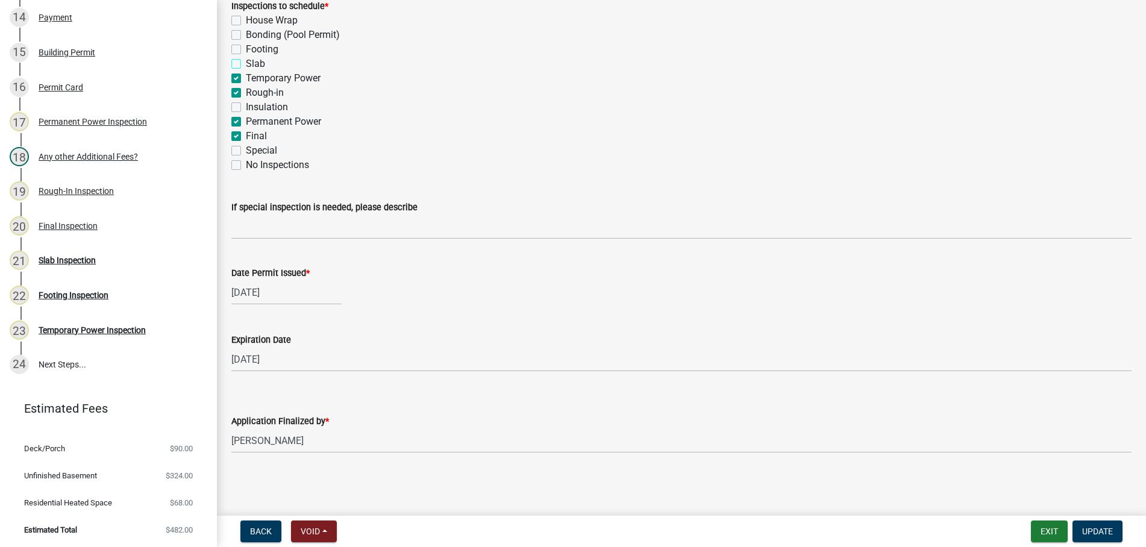
checkbox input "false"
checkbox input "true"
checkbox input "false"
checkbox input "true"
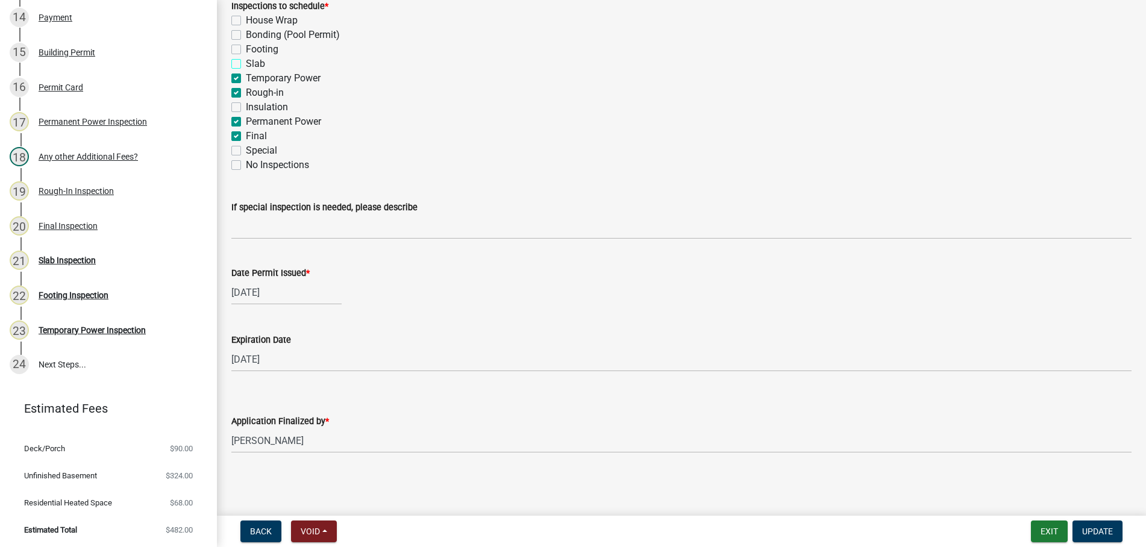
checkbox input "true"
checkbox input "false"
click at [246, 75] on label "Temporary Power" at bounding box center [283, 78] width 75 height 14
click at [246, 75] on input "Temporary Power" at bounding box center [250, 75] width 8 height 8
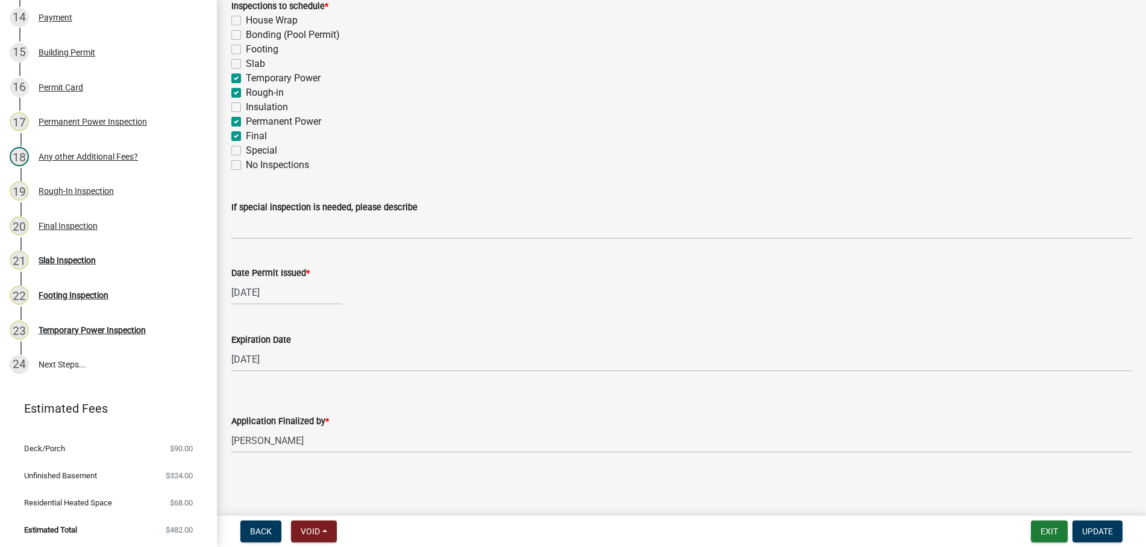
checkbox input "false"
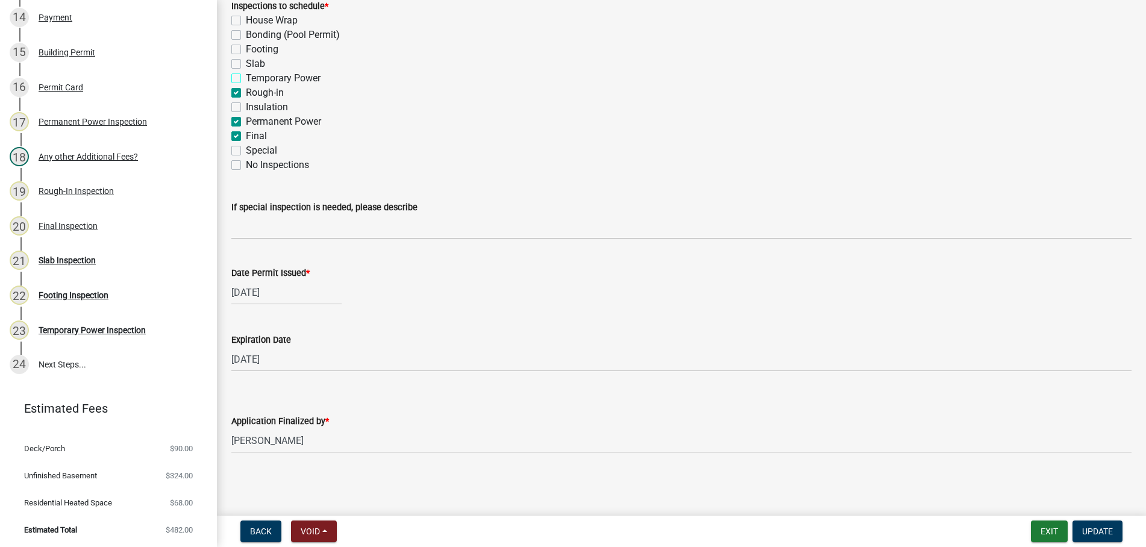
checkbox input "false"
checkbox input "true"
checkbox input "false"
checkbox input "true"
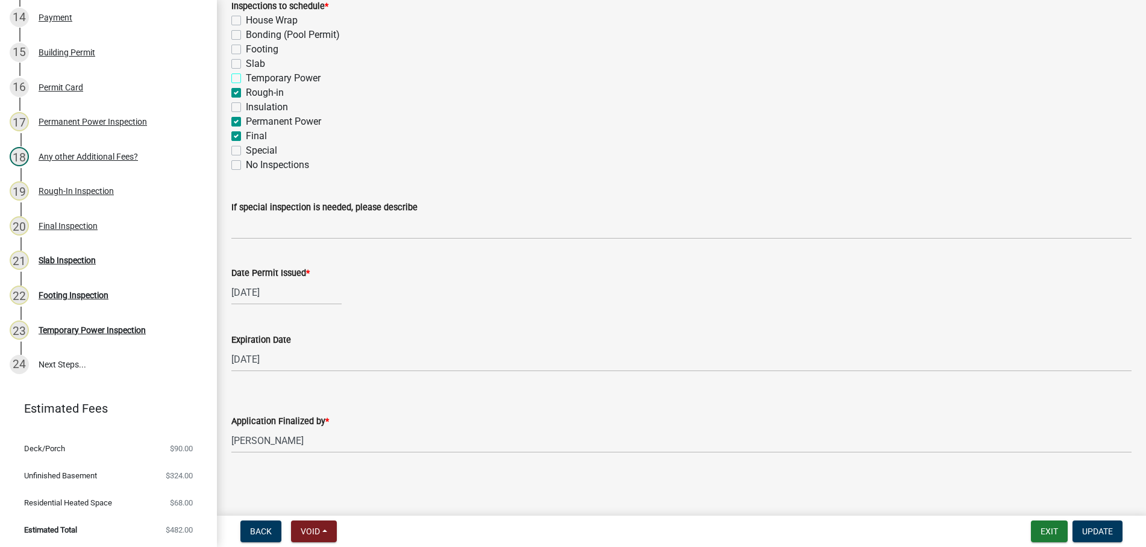
checkbox input "false"
drag, startPoint x: 236, startPoint y: 91, endPoint x: 234, endPoint y: 130, distance: 39.2
click at [246, 92] on label "Rough-in" at bounding box center [265, 93] width 38 height 14
click at [246, 92] on input "Rough-in" at bounding box center [250, 90] width 8 height 8
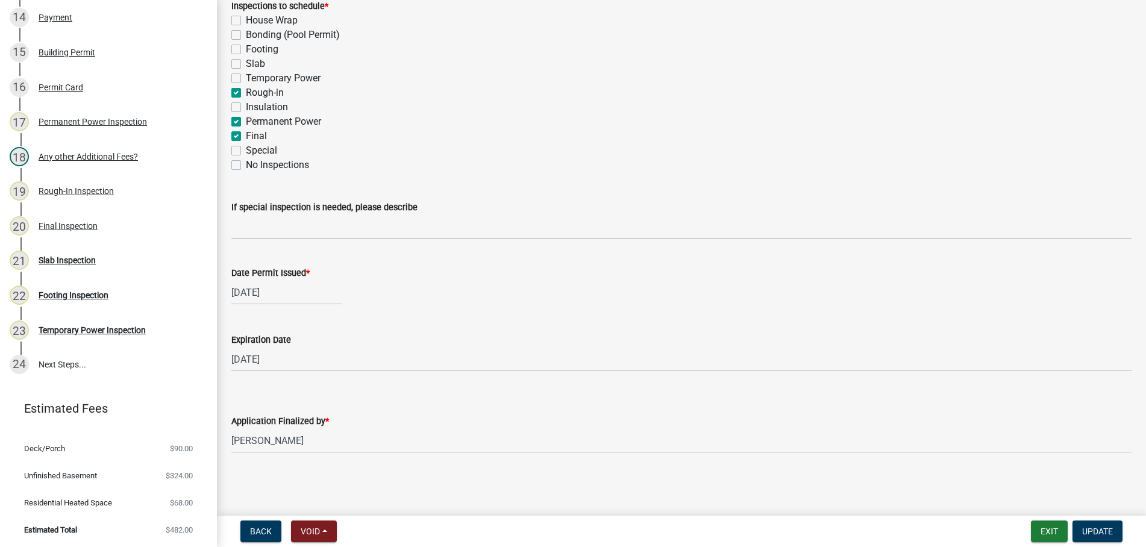
checkbox input "false"
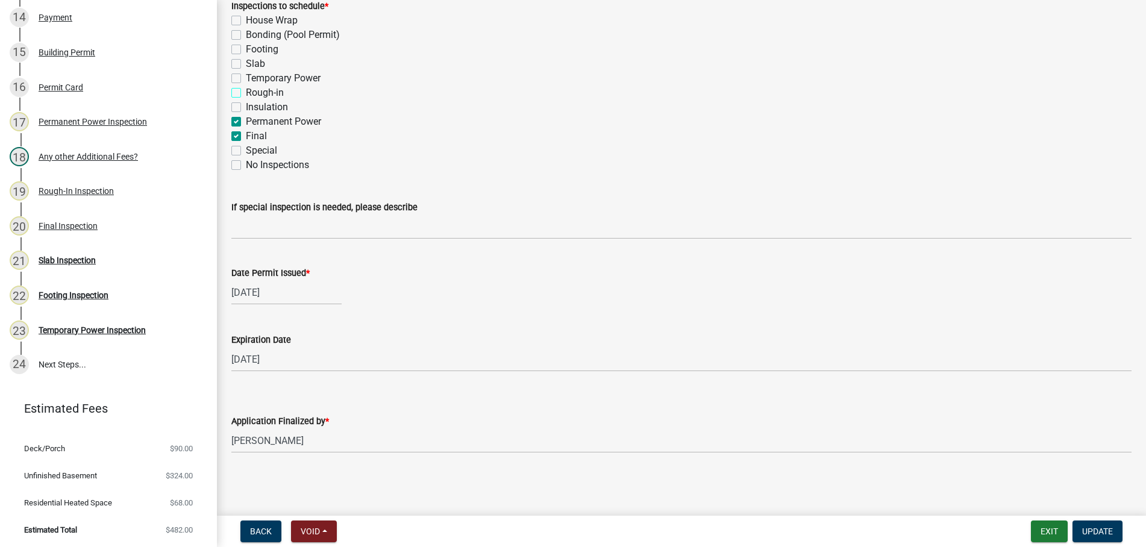
checkbox input "false"
checkbox input "true"
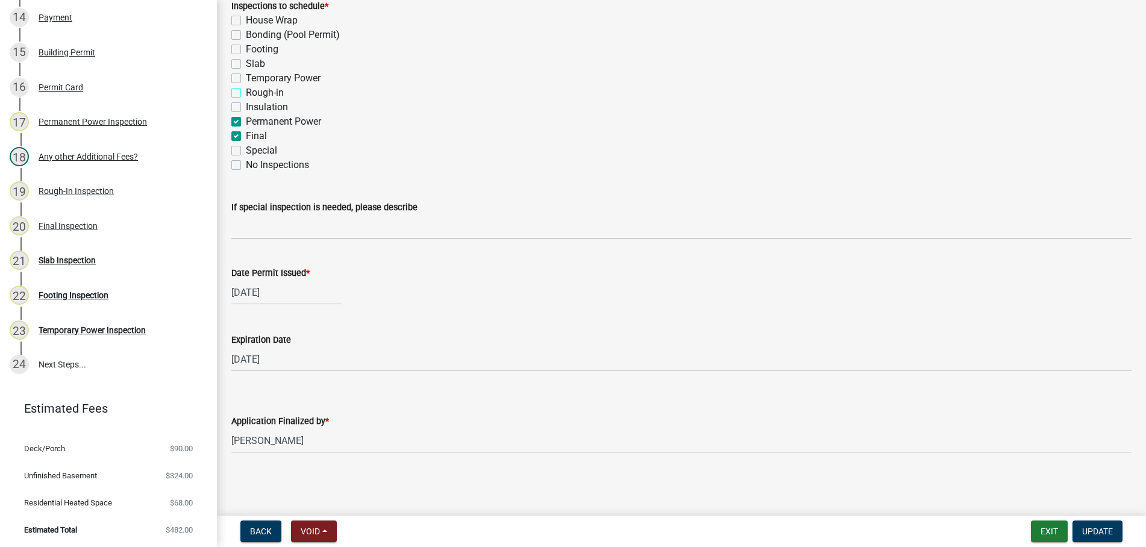
checkbox input "false"
click at [246, 121] on label "Permanent Power" at bounding box center [283, 122] width 75 height 14
click at [246, 121] on input "Permanent Power" at bounding box center [250, 119] width 8 height 8
checkbox input "false"
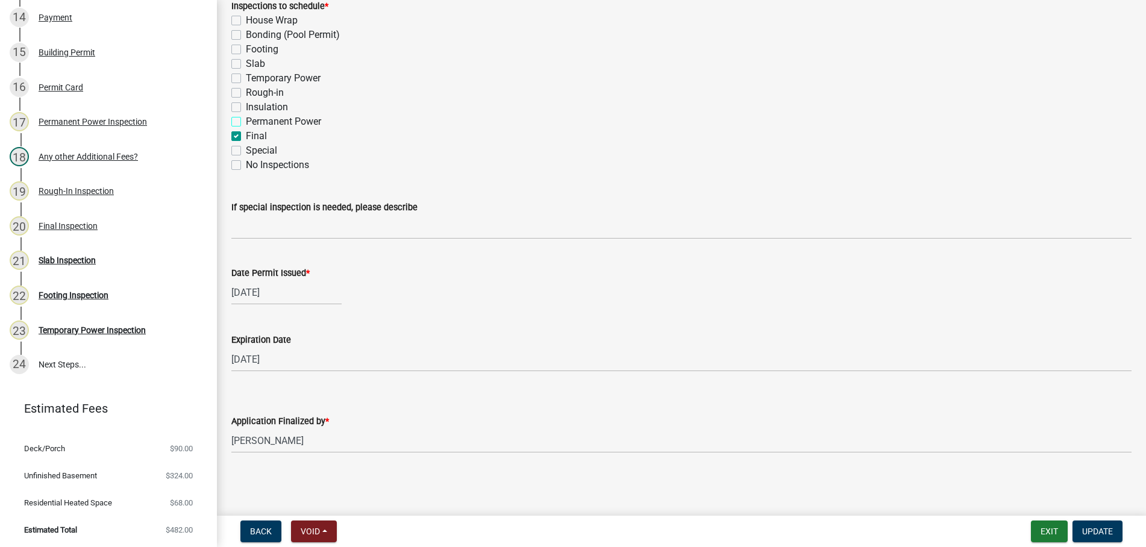
checkbox input "false"
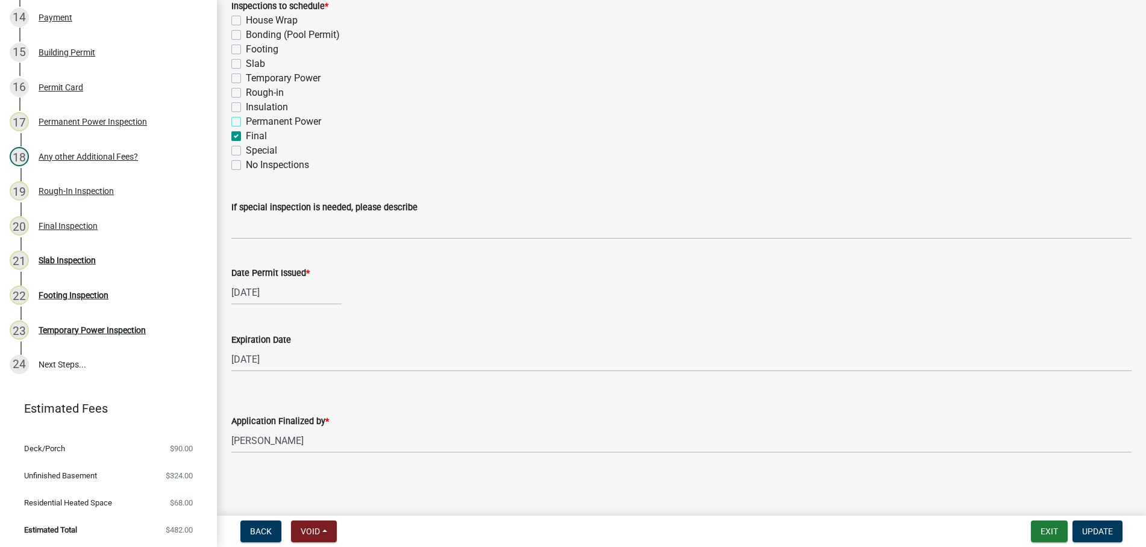
checkbox input "false"
checkbox input "true"
checkbox input "false"
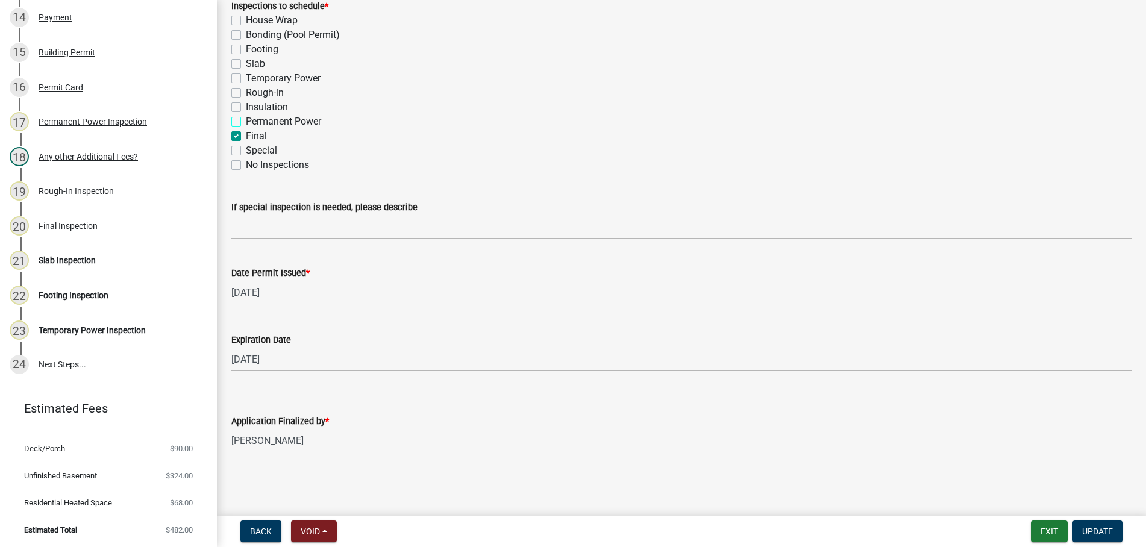
checkbox input "false"
click at [1098, 534] on span "Update" at bounding box center [1097, 532] width 31 height 10
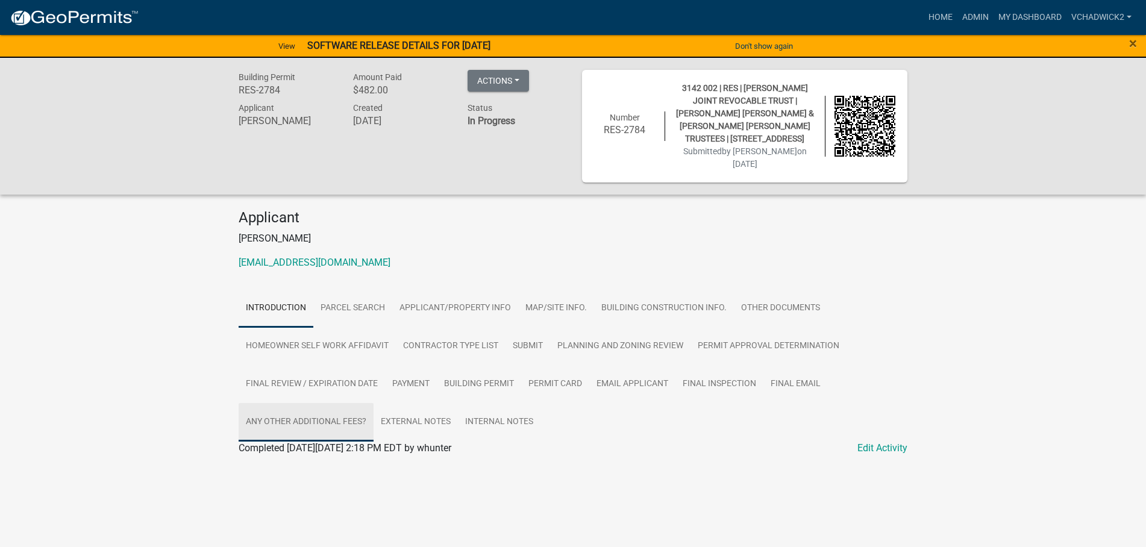
click at [318, 403] on link "Any other Additional Fees?" at bounding box center [306, 422] width 135 height 39
click at [874, 441] on link "Edit Activity" at bounding box center [883, 448] width 50 height 14
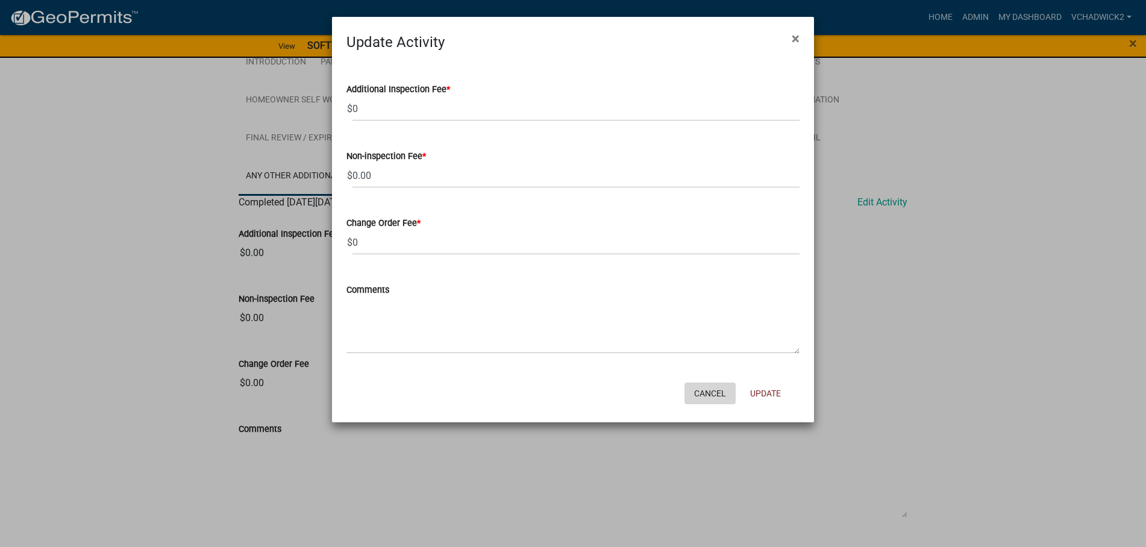
click at [708, 389] on button "Cancel" at bounding box center [710, 394] width 51 height 22
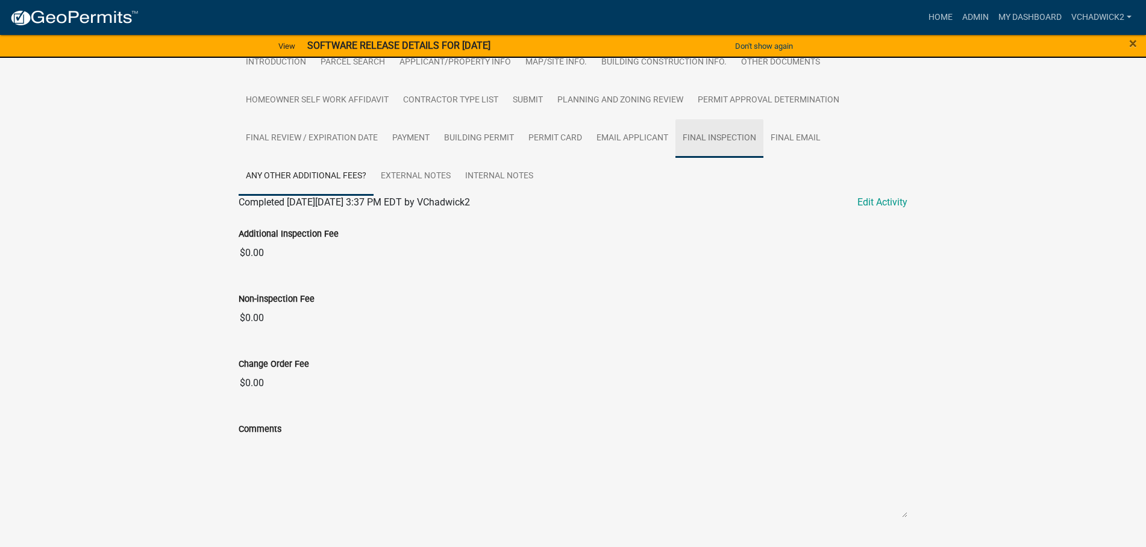
click at [718, 119] on link "Final Inspection" at bounding box center [720, 138] width 88 height 39
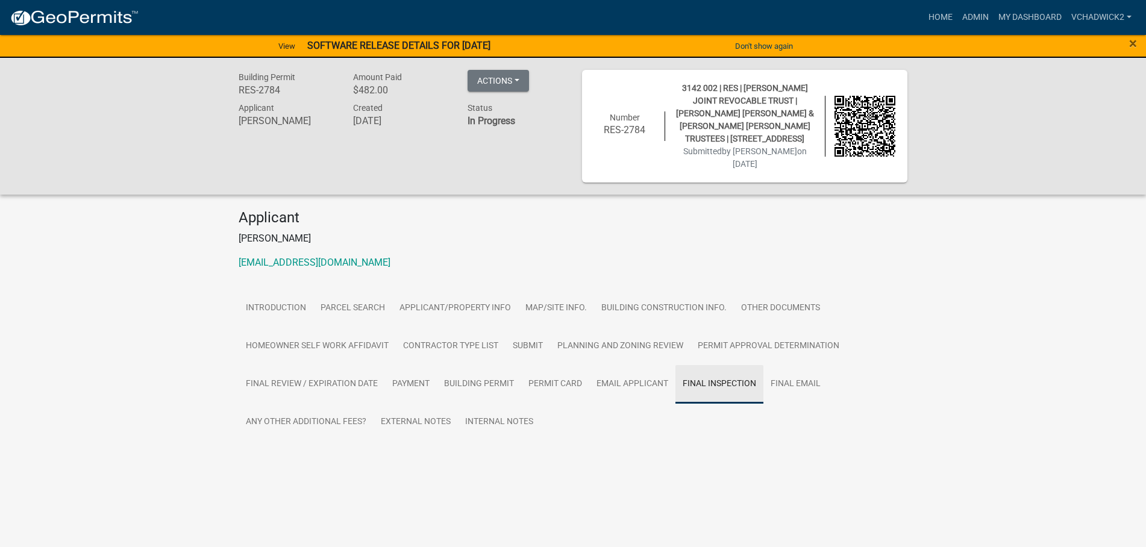
scroll to position [0, 0]
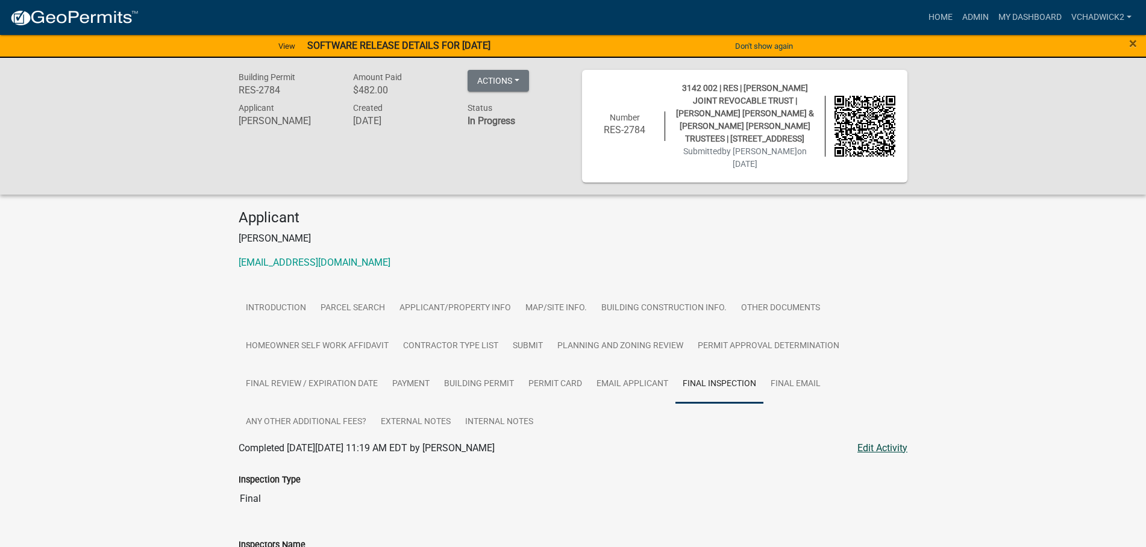
click at [871, 441] on link "Edit Activity" at bounding box center [883, 448] width 50 height 14
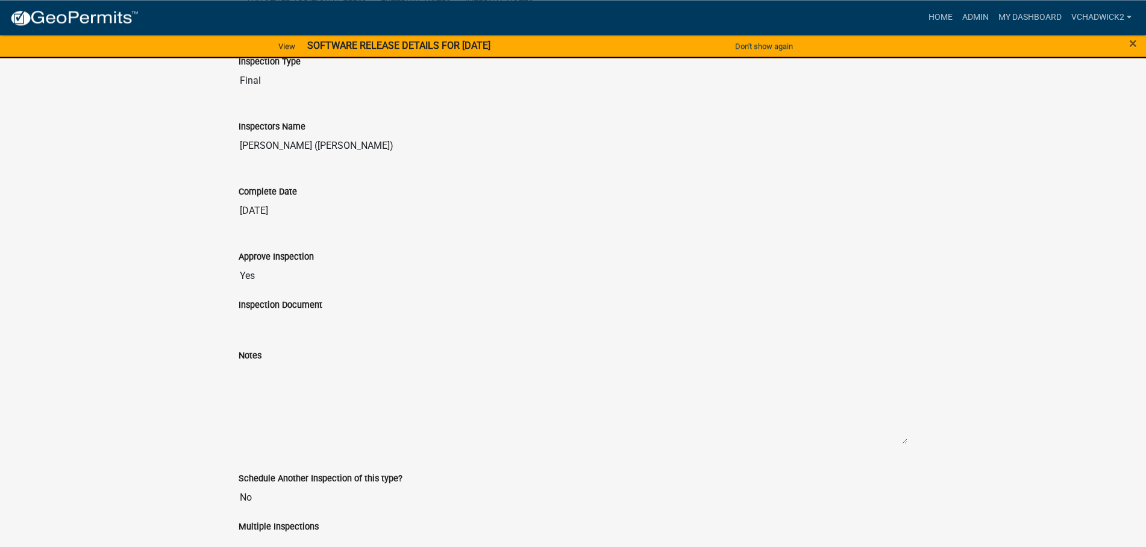
scroll to position [440, 0]
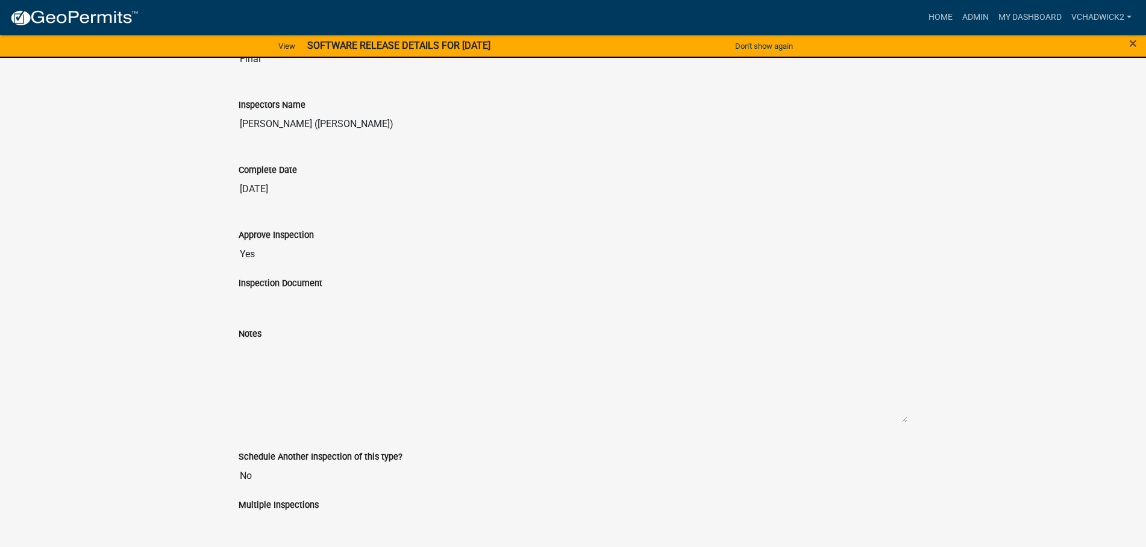
select select "895eead6-d784-4fdc-a4a3-66a9075c153d"
select select "8dfc8809-68b2-4bc3-a0d1-6f7e000e7487"
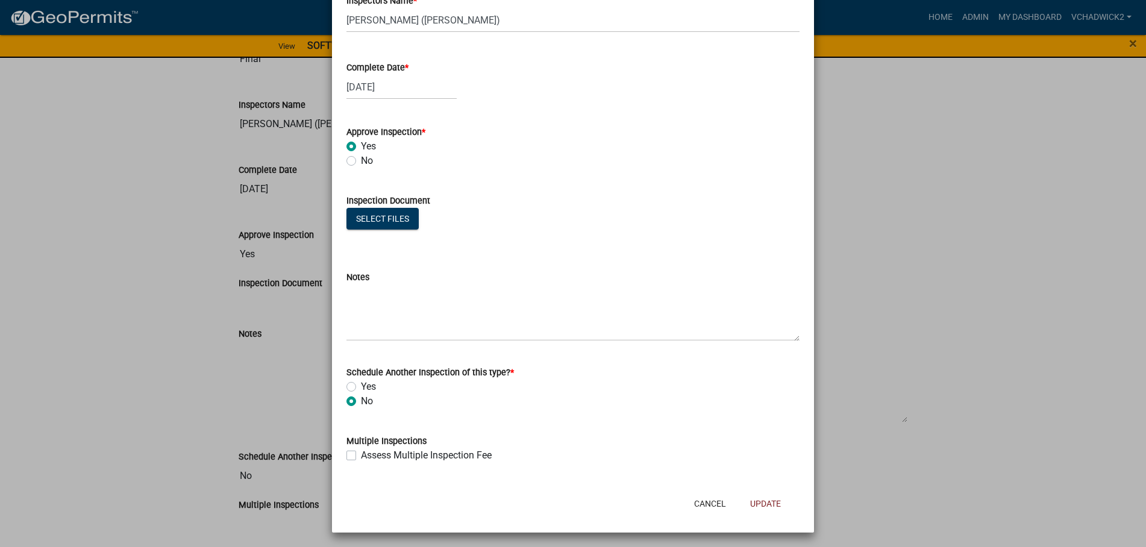
scroll to position [187, 0]
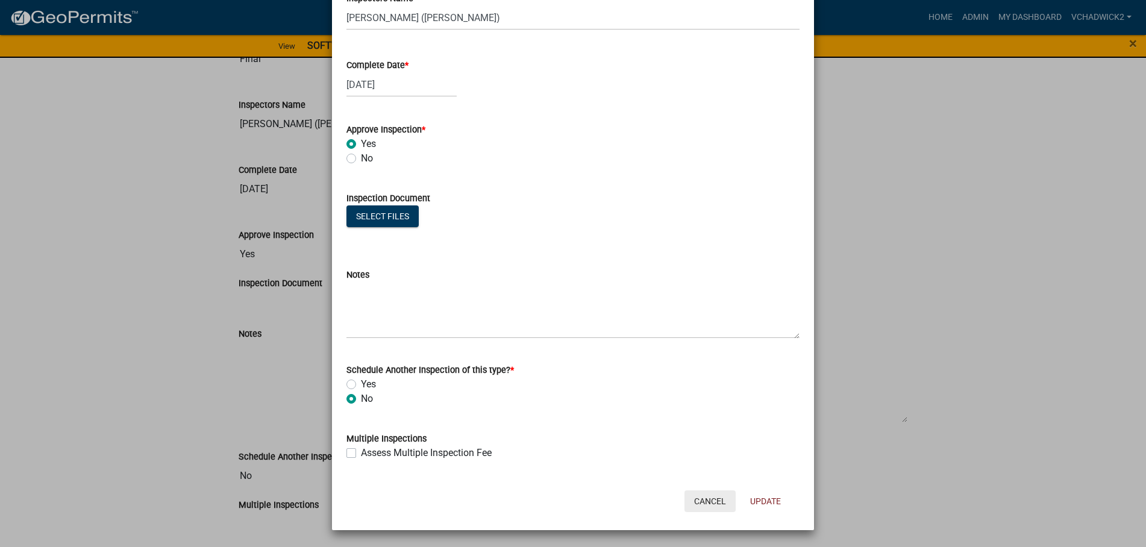
click at [710, 502] on button "Cancel" at bounding box center [710, 502] width 51 height 22
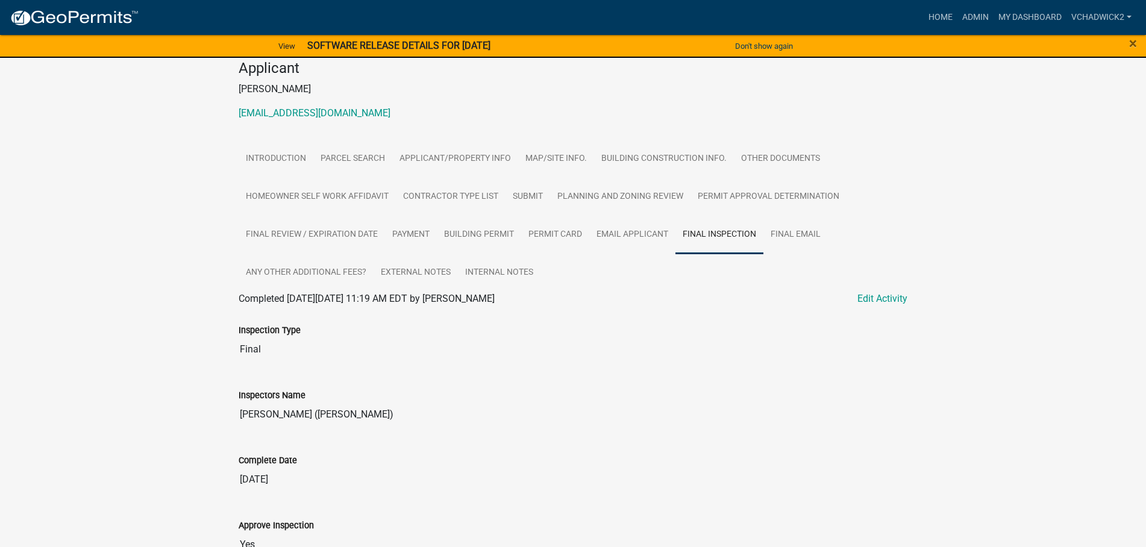
scroll to position [0, 0]
click at [395, 254] on link "External Notes" at bounding box center [416, 273] width 84 height 39
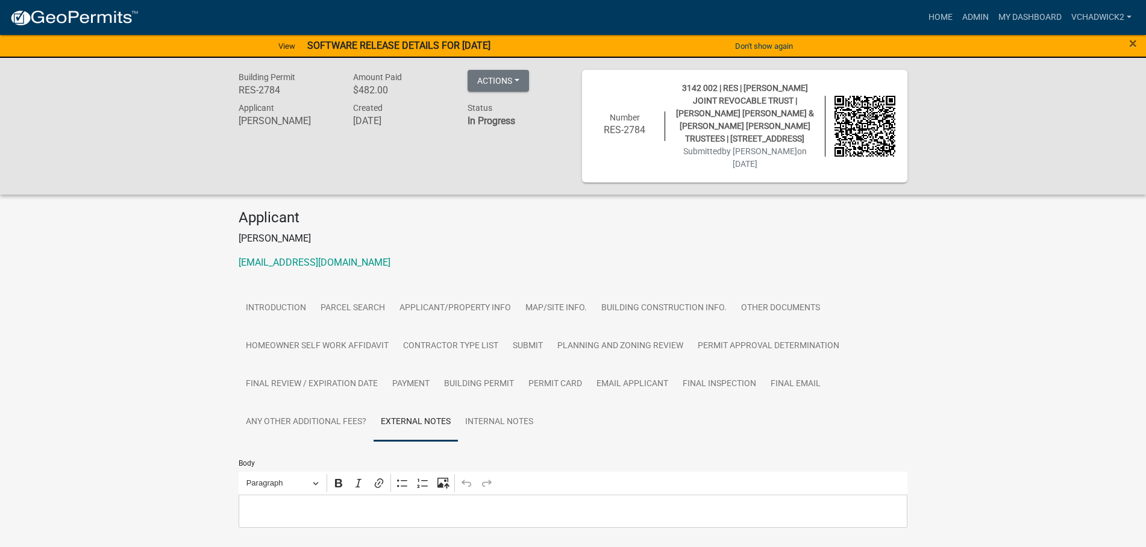
scroll to position [131, 0]
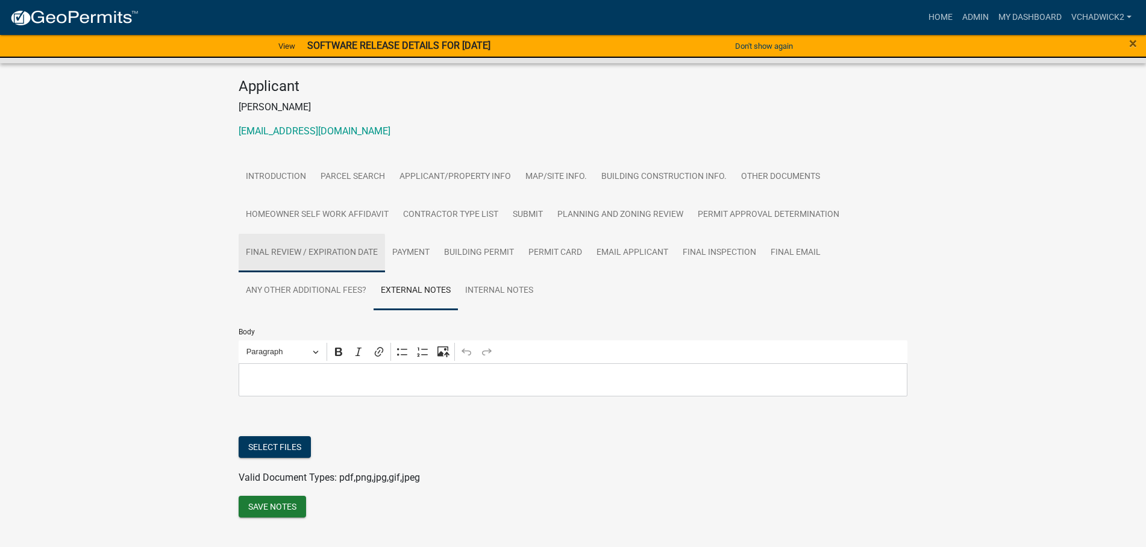
click at [339, 234] on link "Final Review / Expiration Date" at bounding box center [312, 253] width 146 height 39
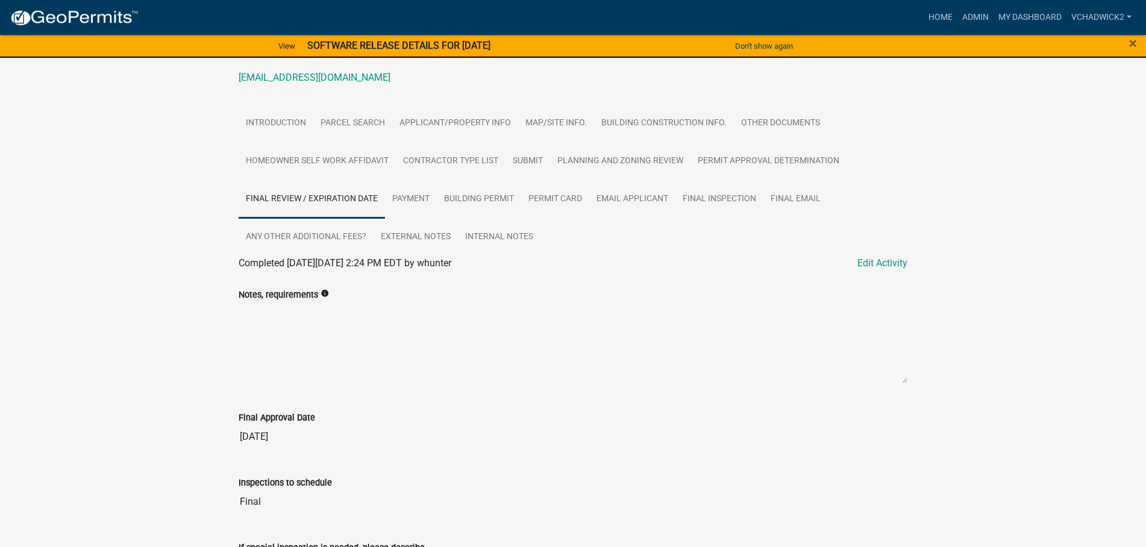
scroll to position [140, 0]
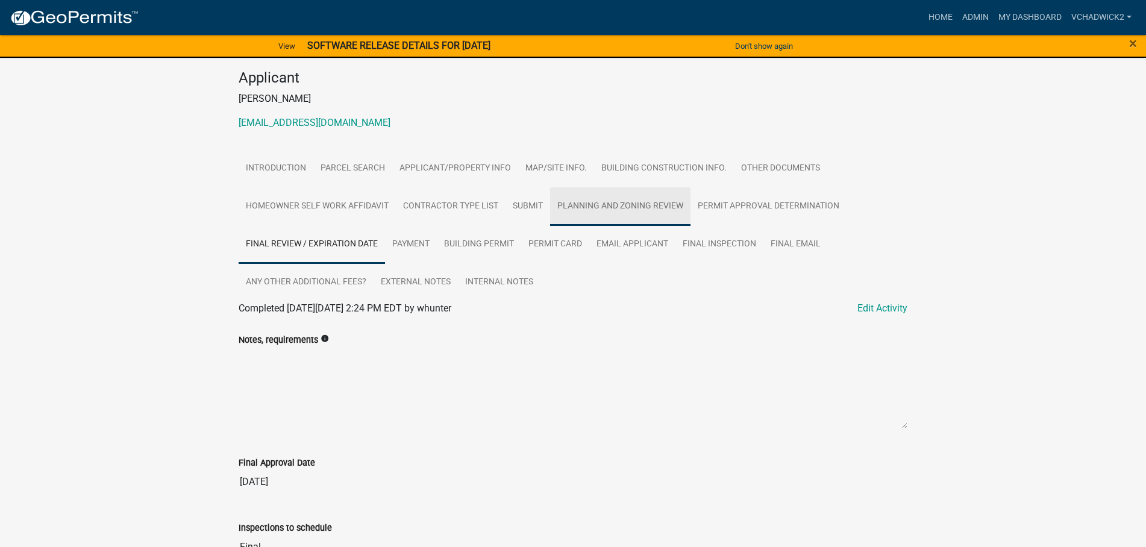
click at [630, 187] on link "Planning and Zoning Review" at bounding box center [620, 206] width 140 height 39
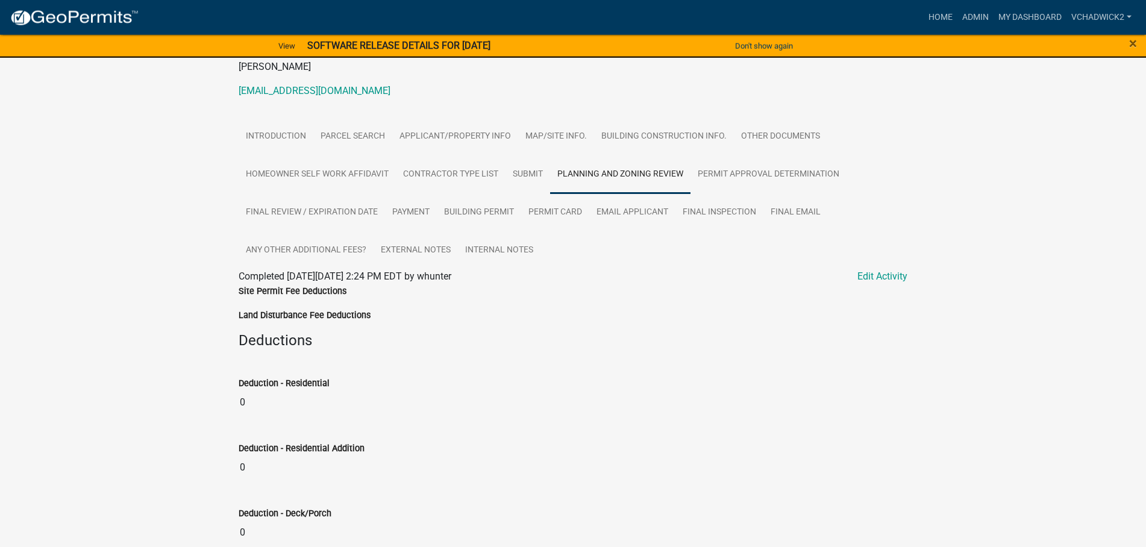
scroll to position [159, 0]
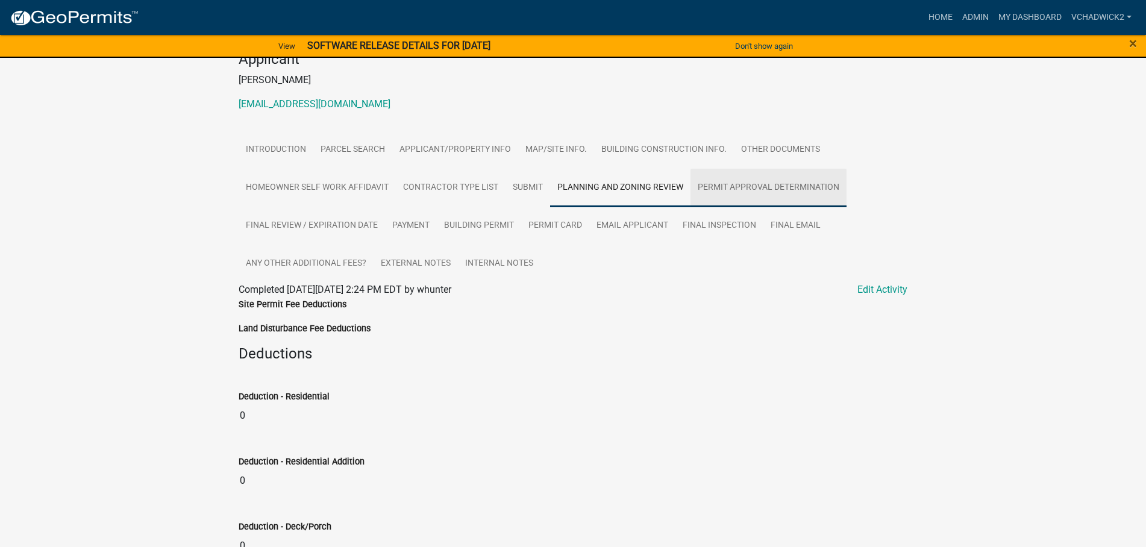
click at [738, 169] on link "Permit Approval Determination" at bounding box center [769, 188] width 156 height 39
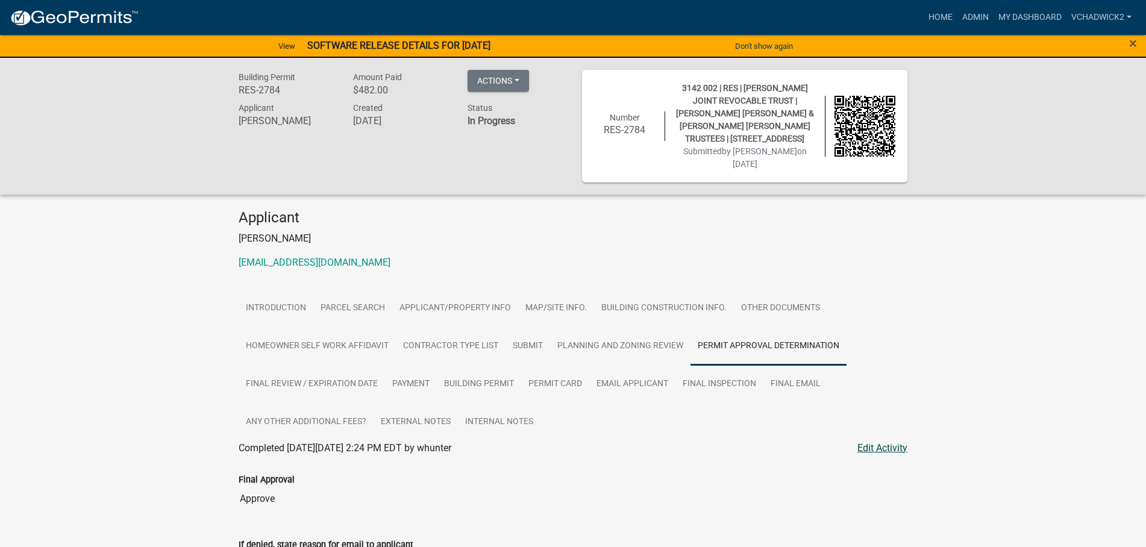
click at [885, 441] on link "Edit Activity" at bounding box center [883, 448] width 50 height 14
click at [888, 441] on link "Edit Activity" at bounding box center [883, 448] width 50 height 14
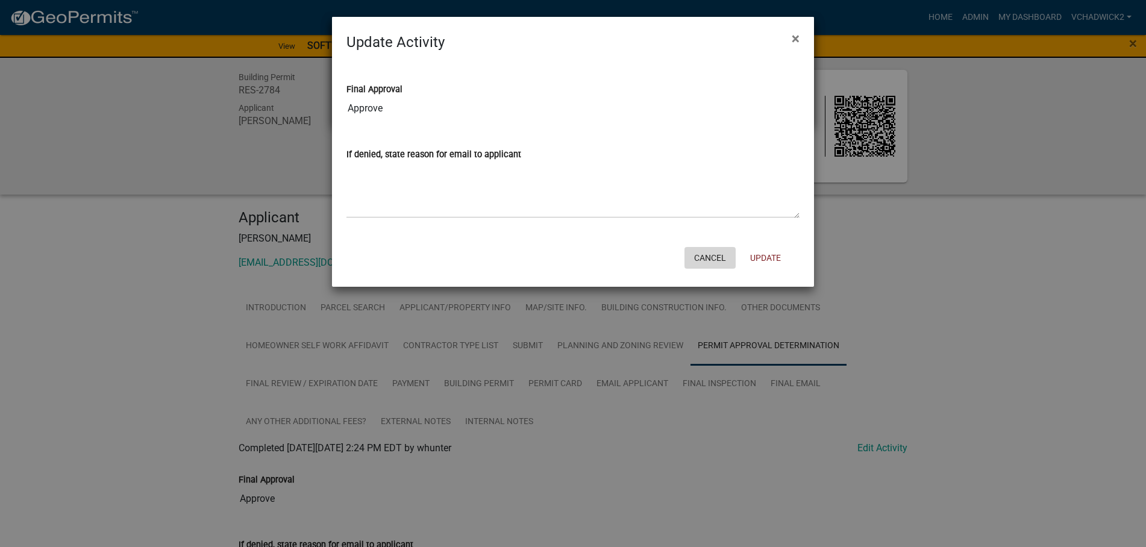
click at [710, 258] on button "Cancel" at bounding box center [710, 258] width 51 height 22
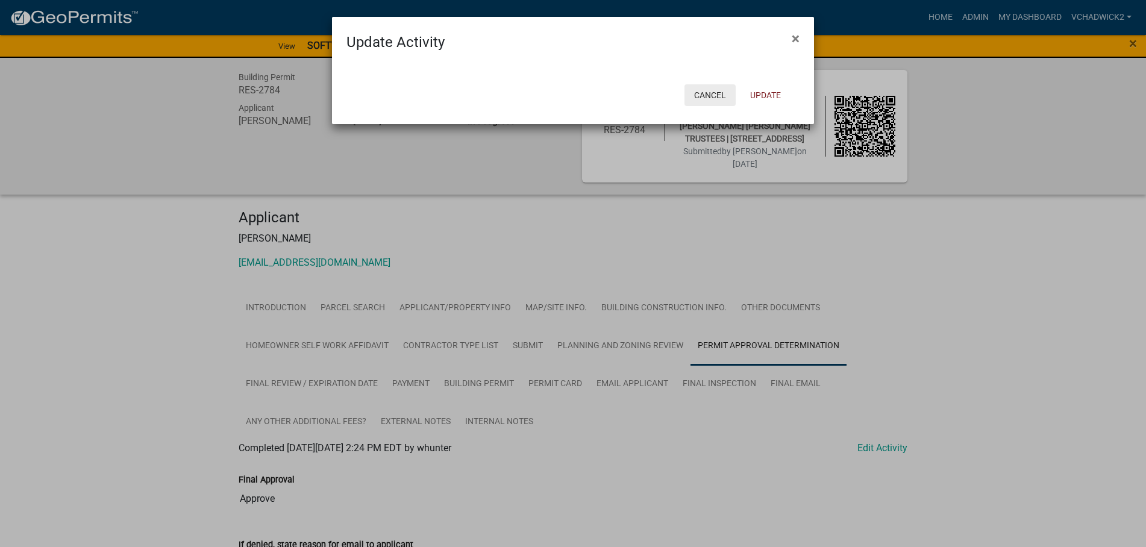
click at [712, 92] on button "Cancel" at bounding box center [710, 95] width 51 height 22
click at [702, 86] on button "Cancel" at bounding box center [710, 95] width 51 height 22
click at [699, 88] on button "Cancel" at bounding box center [710, 95] width 51 height 22
click at [798, 39] on span "×" at bounding box center [796, 38] width 8 height 17
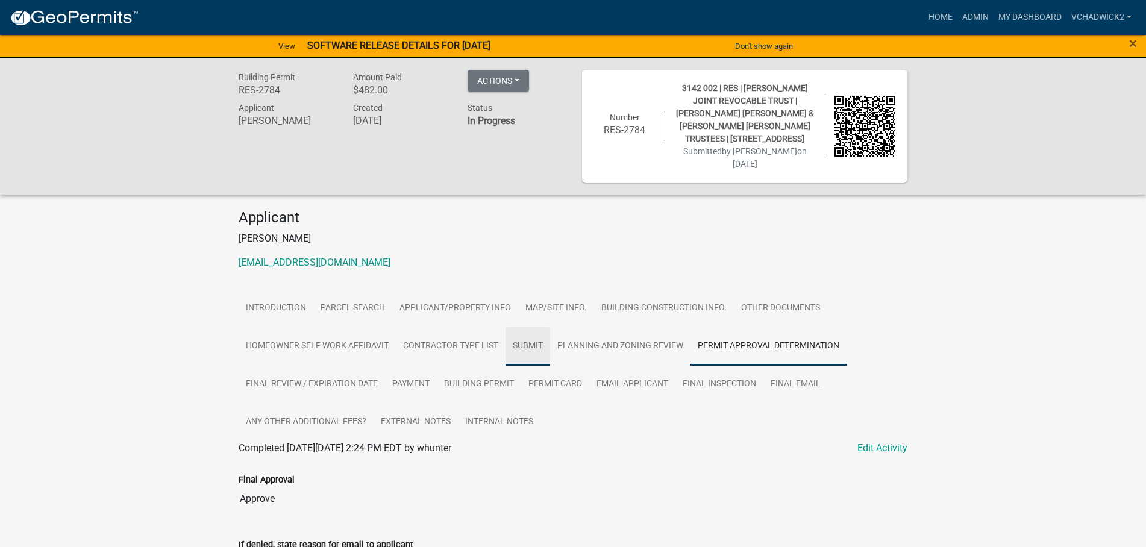
click at [525, 327] on link "Submit" at bounding box center [528, 346] width 45 height 39
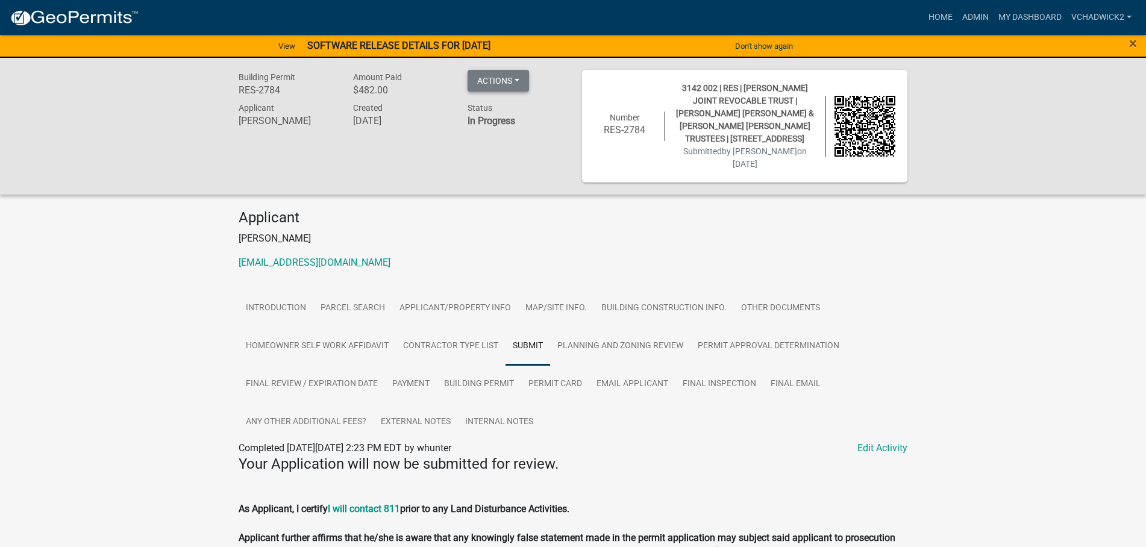
click at [514, 83] on button "Actions" at bounding box center [498, 81] width 61 height 22
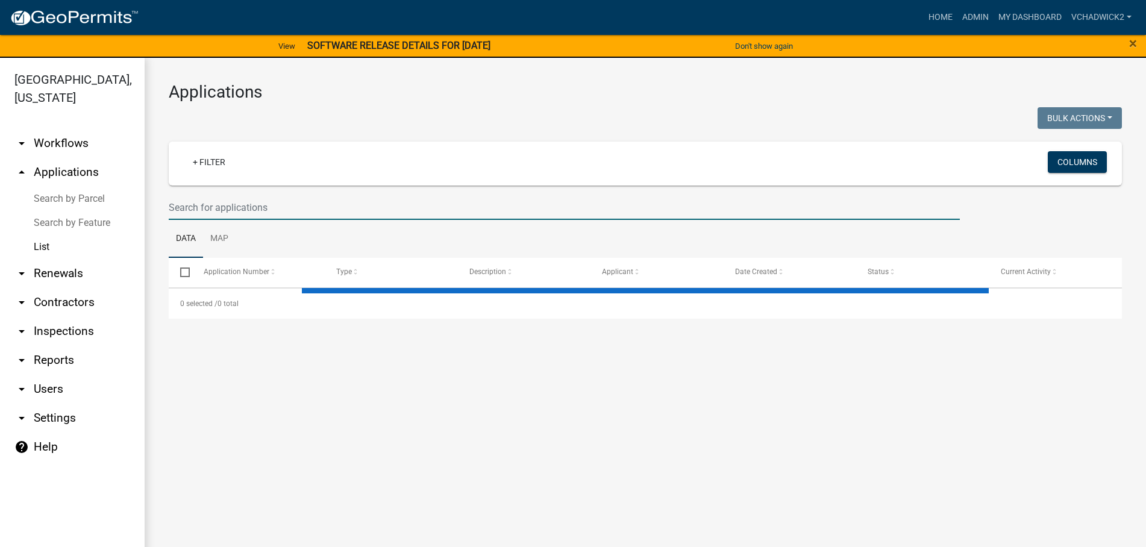
click at [253, 200] on input "text" at bounding box center [564, 207] width 791 height 25
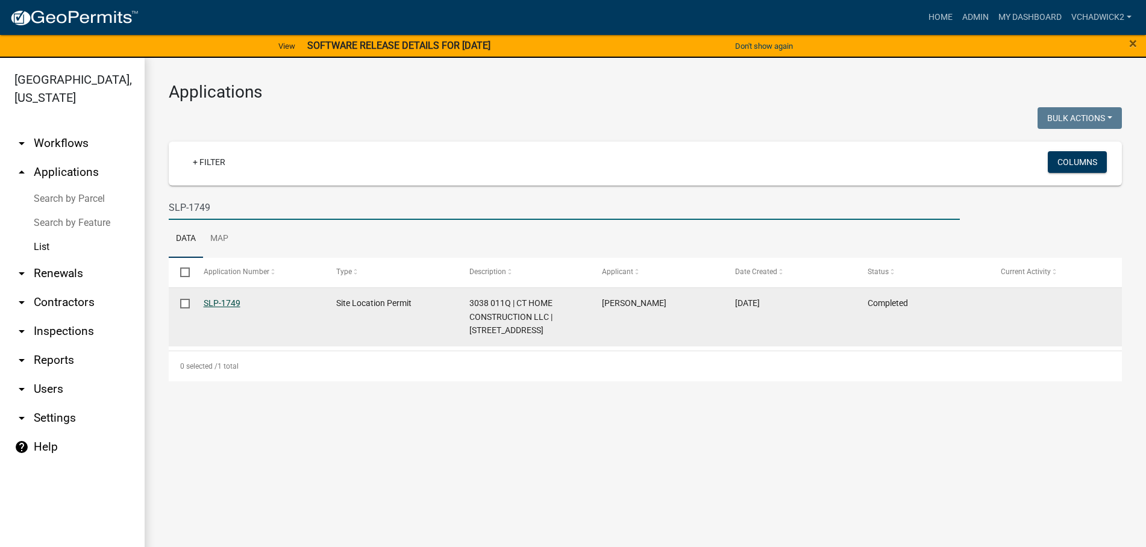
type input "SLP-1749"
click at [219, 304] on link "SLP-1749" at bounding box center [222, 303] width 37 height 10
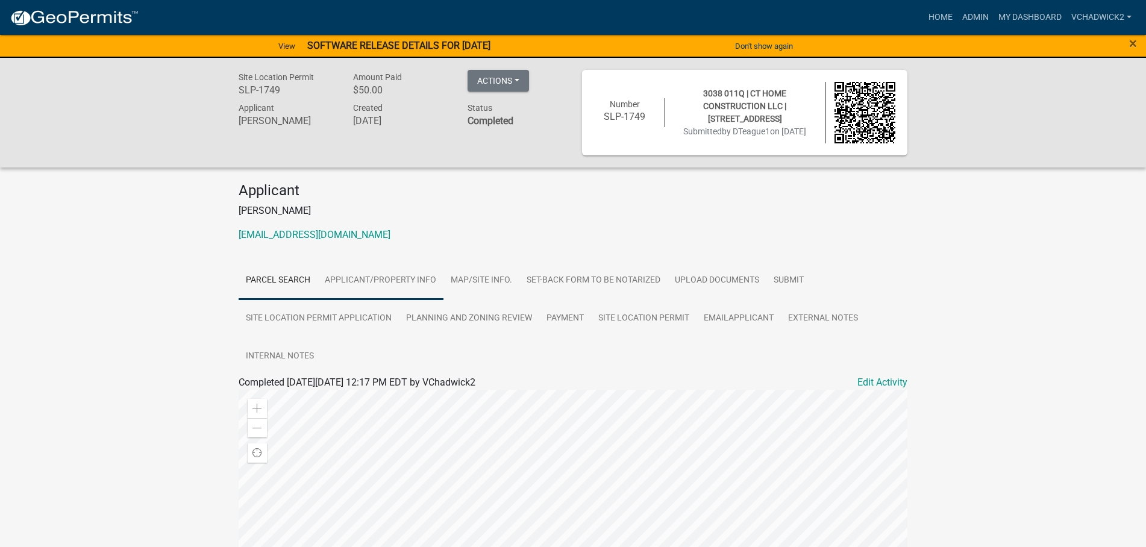
click at [387, 274] on link "Applicant/Property Info" at bounding box center [381, 281] width 126 height 39
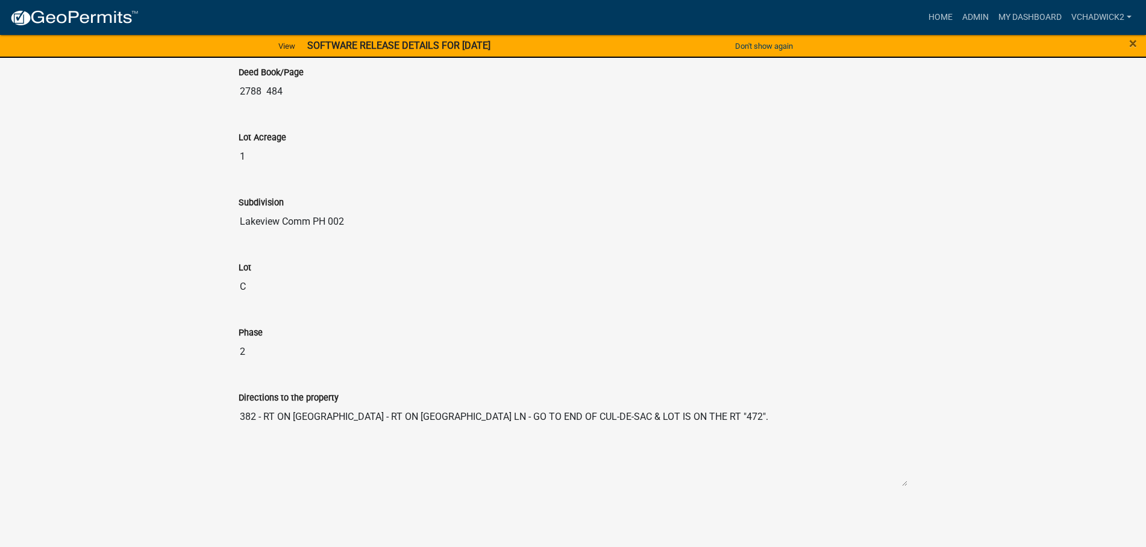
drag, startPoint x: 776, startPoint y: 413, endPoint x: -5, endPoint y: 436, distance: 781.4
click at [239, 436] on textarea "382 - RT ON [GEOGRAPHIC_DATA] - RT ON [GEOGRAPHIC_DATA] LN - GO TO END OF CUL-D…" at bounding box center [573, 446] width 669 height 82
